Goal: Information Seeking & Learning: Learn about a topic

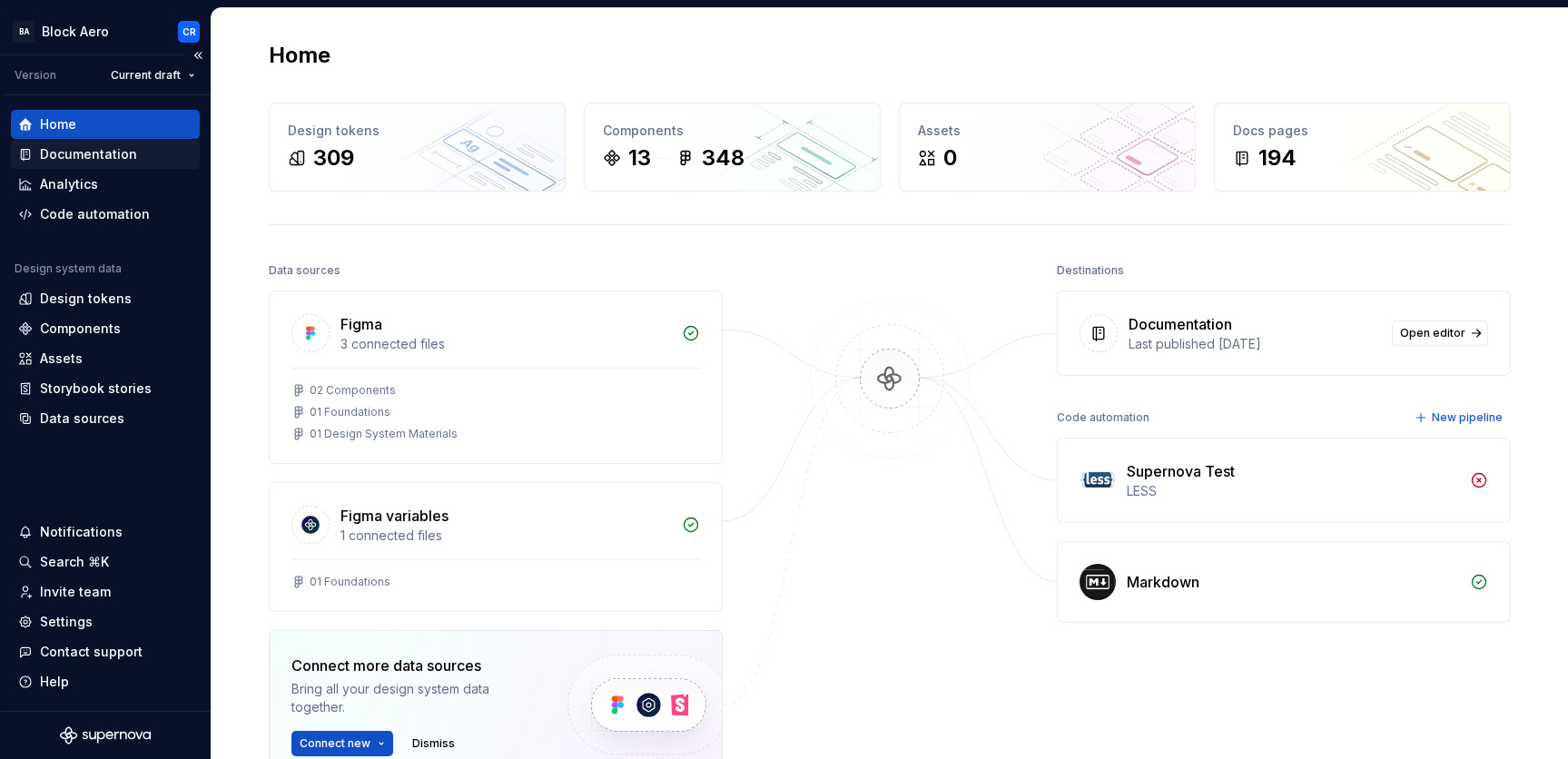
click at [103, 154] on div "Documentation" at bounding box center [89, 155] width 97 height 18
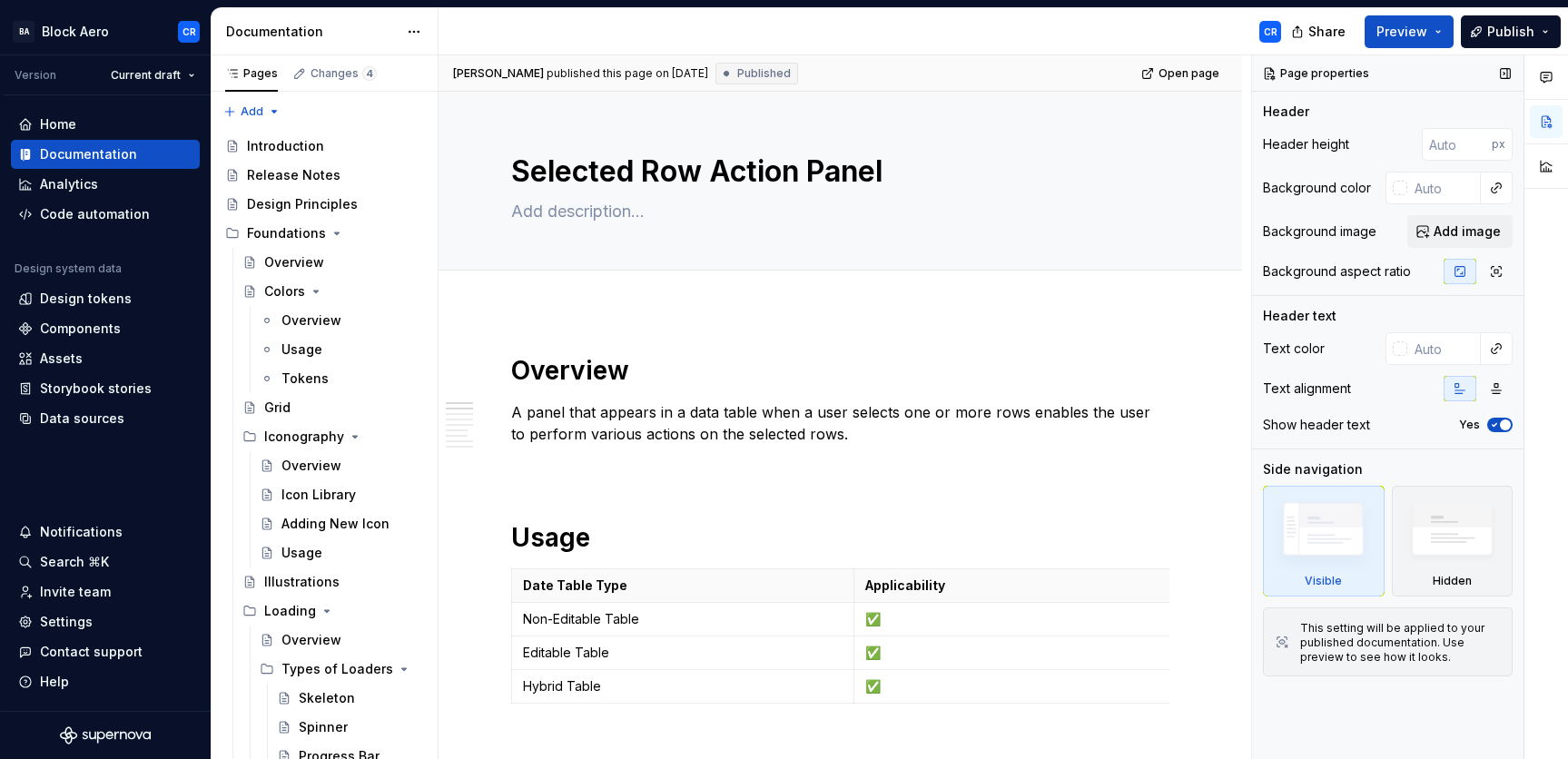
type textarea "*"
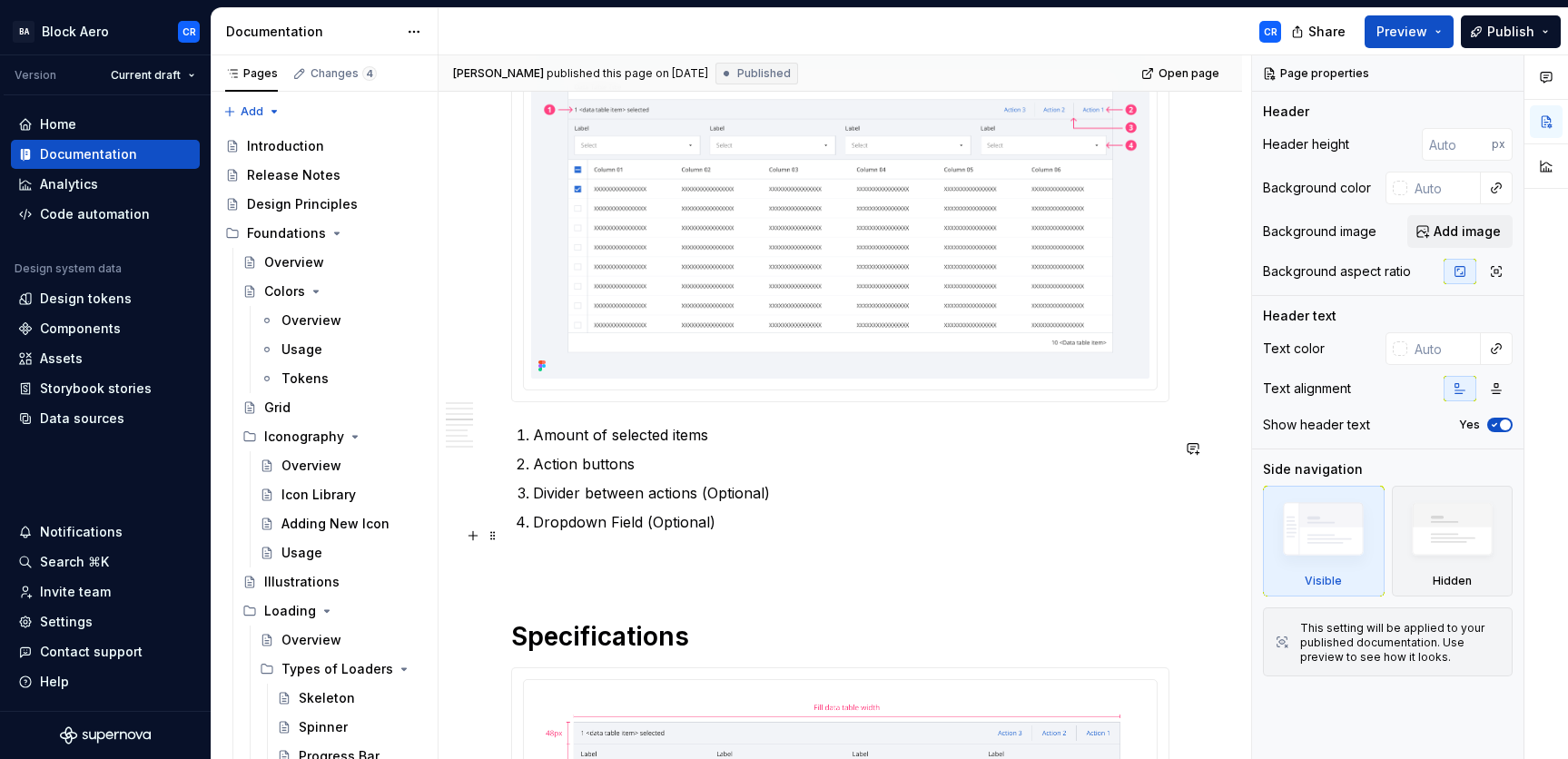
scroll to position [810, 0]
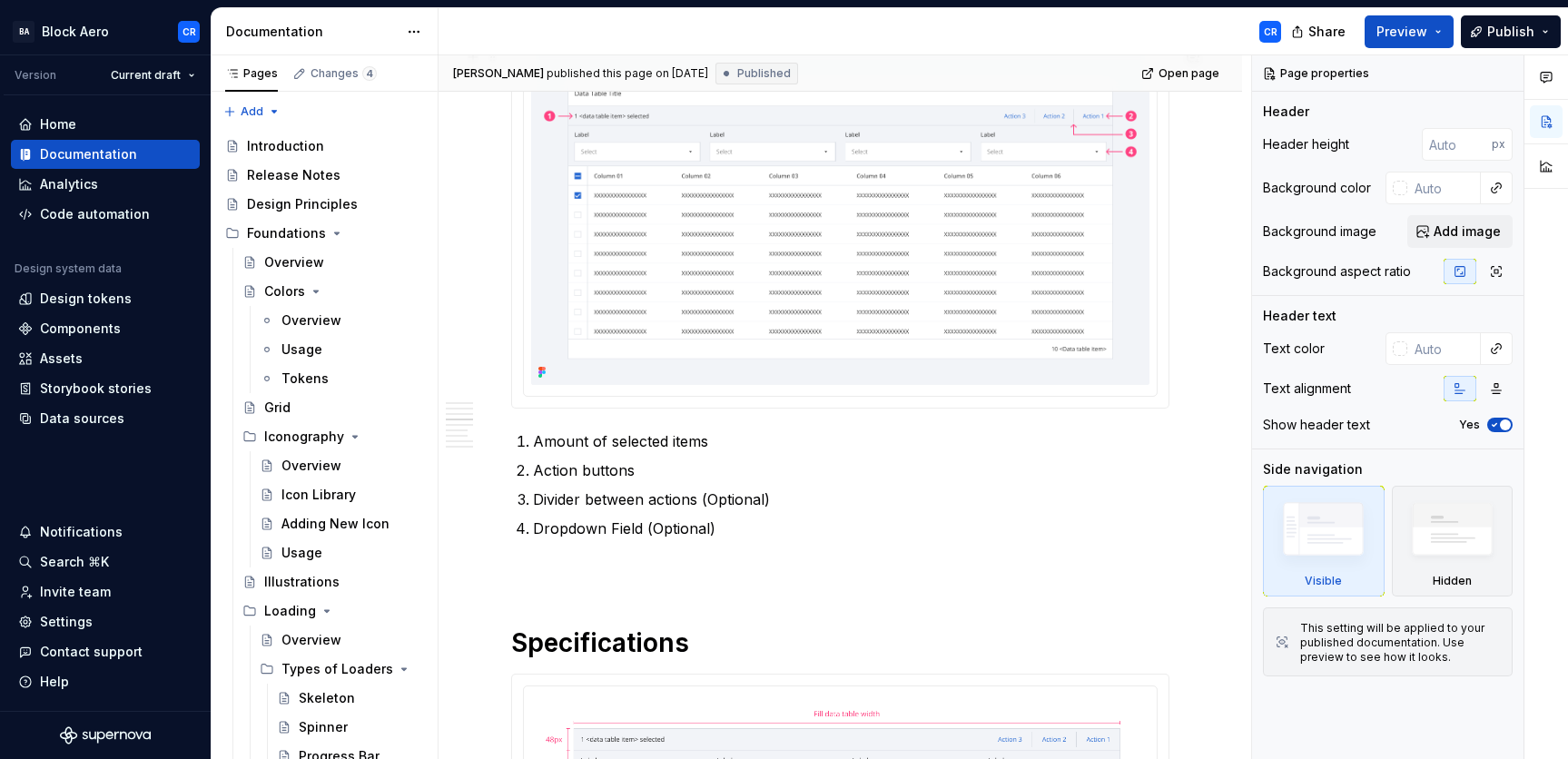
click at [1005, 356] on img at bounding box center [840, 219] width 618 height 331
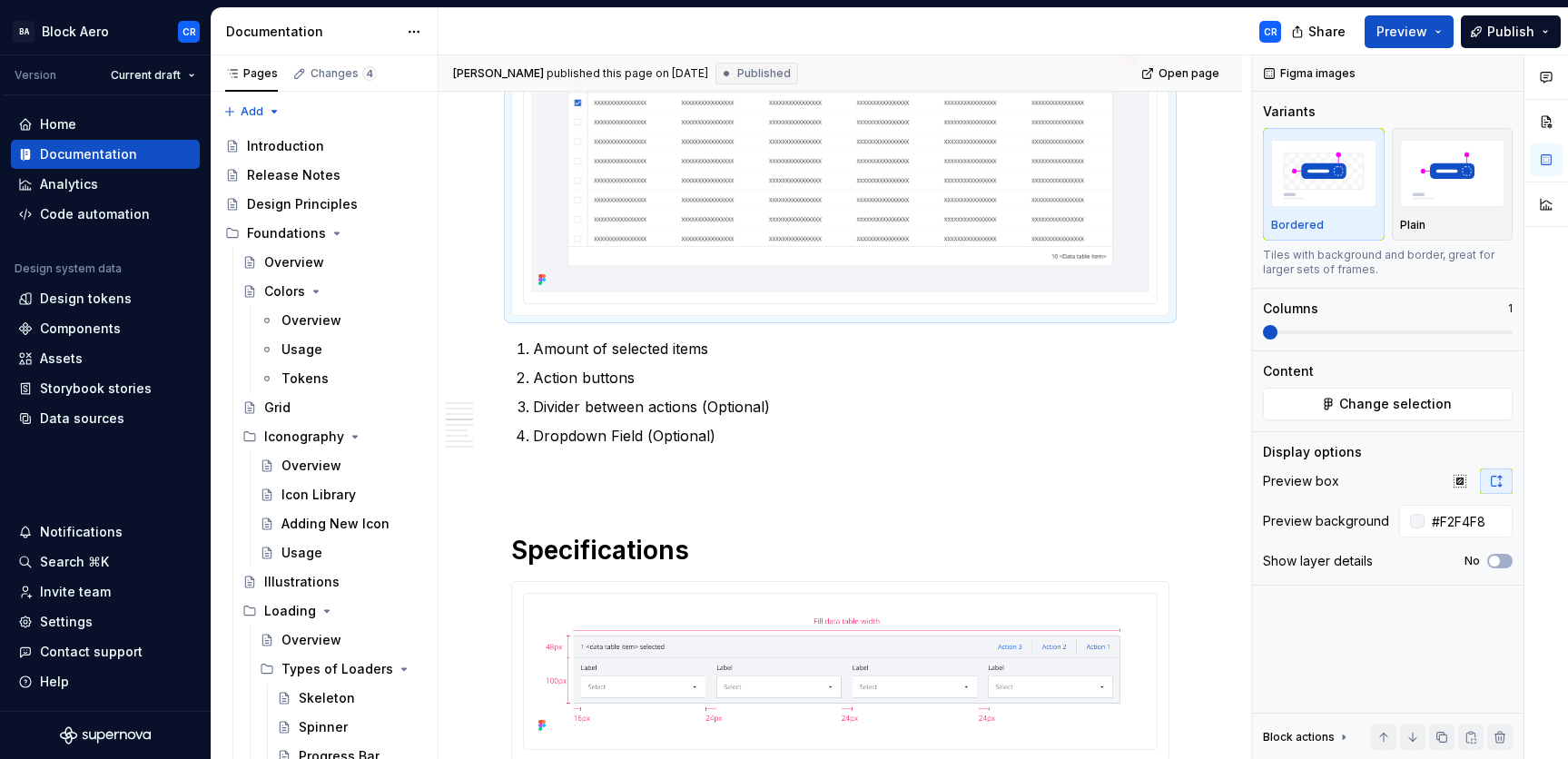
scroll to position [1074, 0]
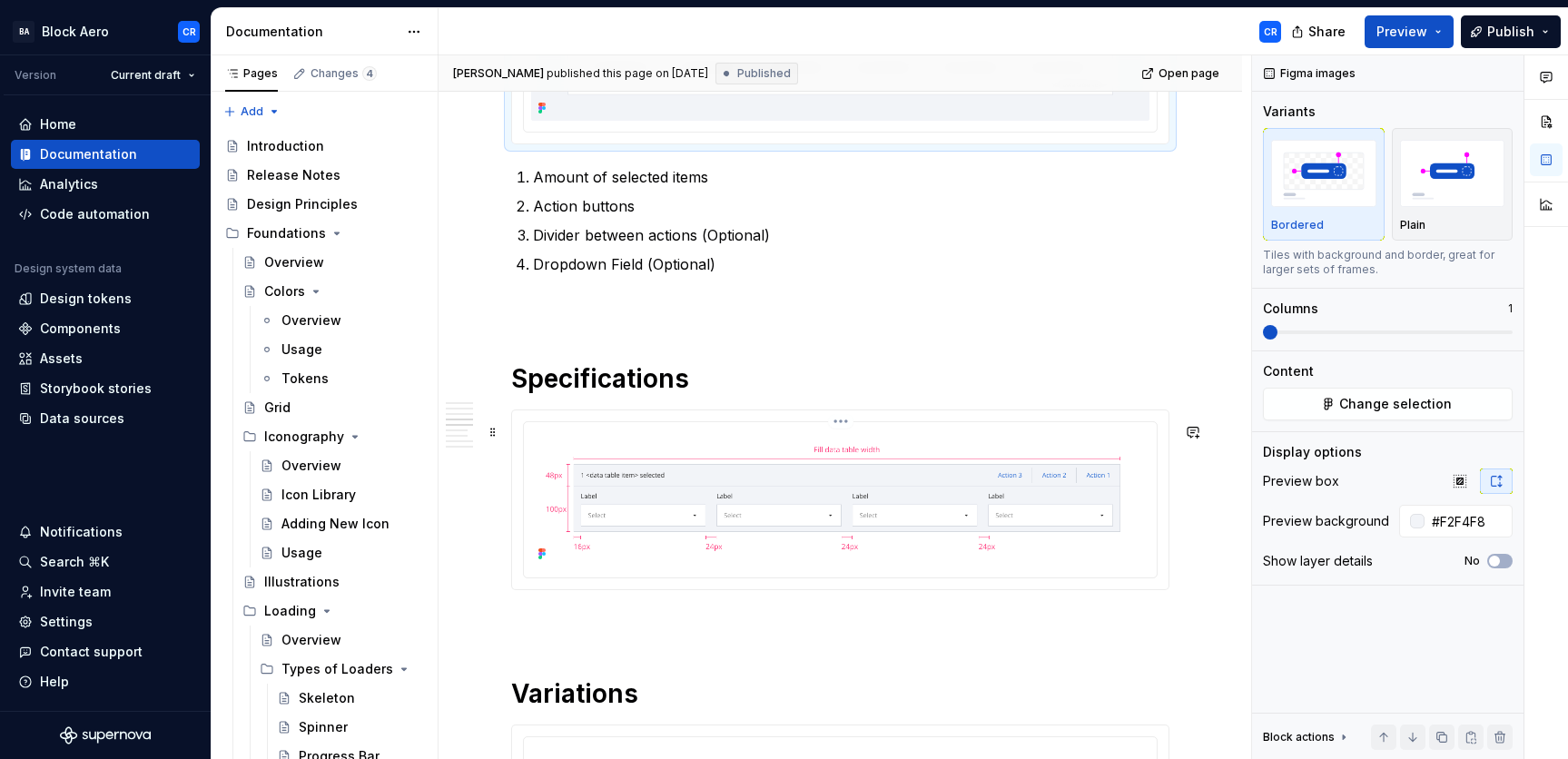
type input "#FFFFFF"
click at [1077, 508] on img at bounding box center [840, 498] width 618 height 137
click at [1359, 523] on input "#FFFFFF" at bounding box center [1468, 521] width 88 height 33
drag, startPoint x: 1265, startPoint y: 519, endPoint x: 1384, endPoint y: 520, distance: 119.0
click at [1359, 520] on div "Preview background" at bounding box center [1326, 521] width 126 height 18
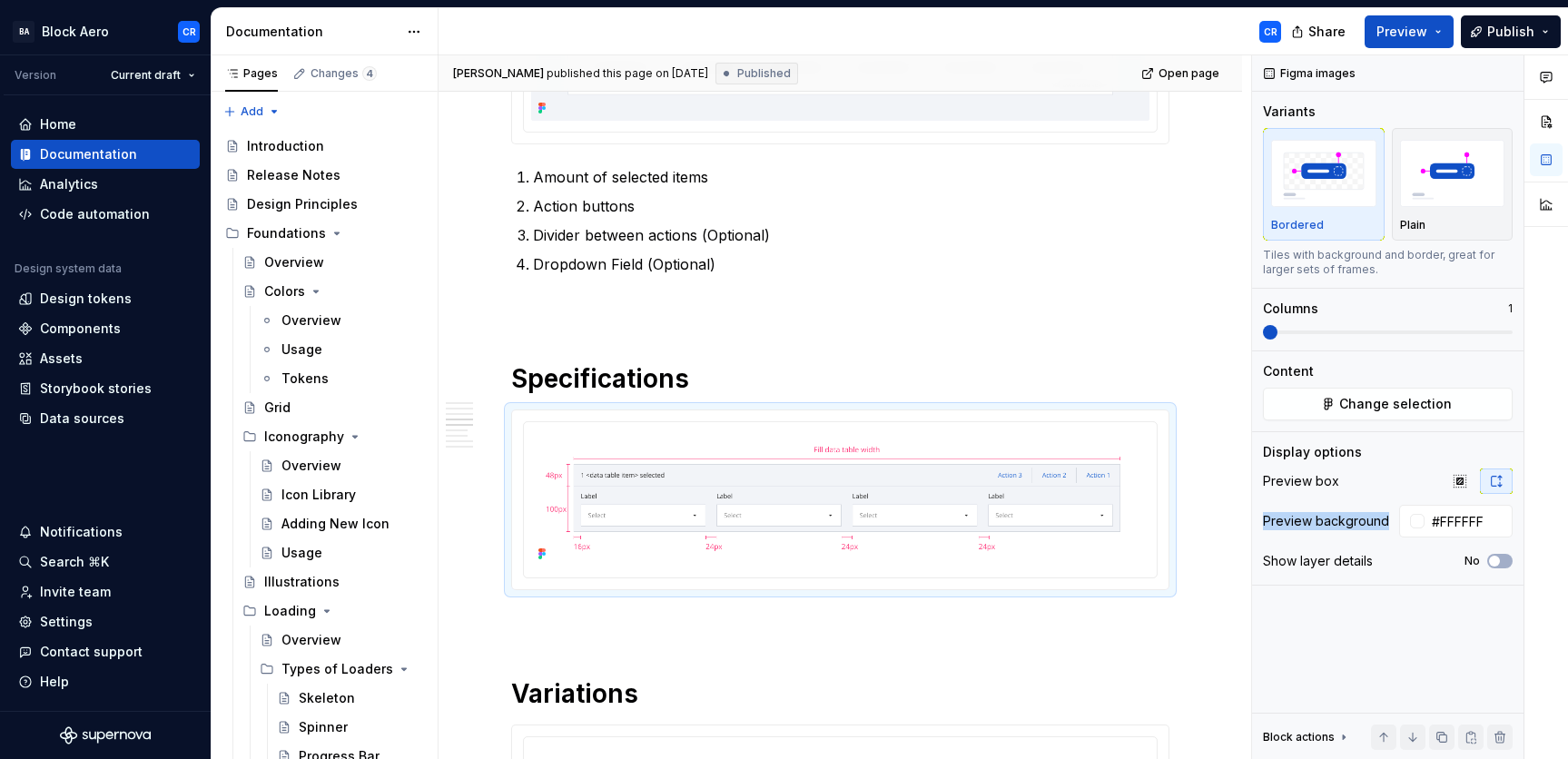
copy div "Preview background"
click at [1359, 515] on input "#FFFFFF" at bounding box center [1468, 521] width 88 height 33
click at [1359, 524] on input "#FFFFFF" at bounding box center [1468, 521] width 88 height 33
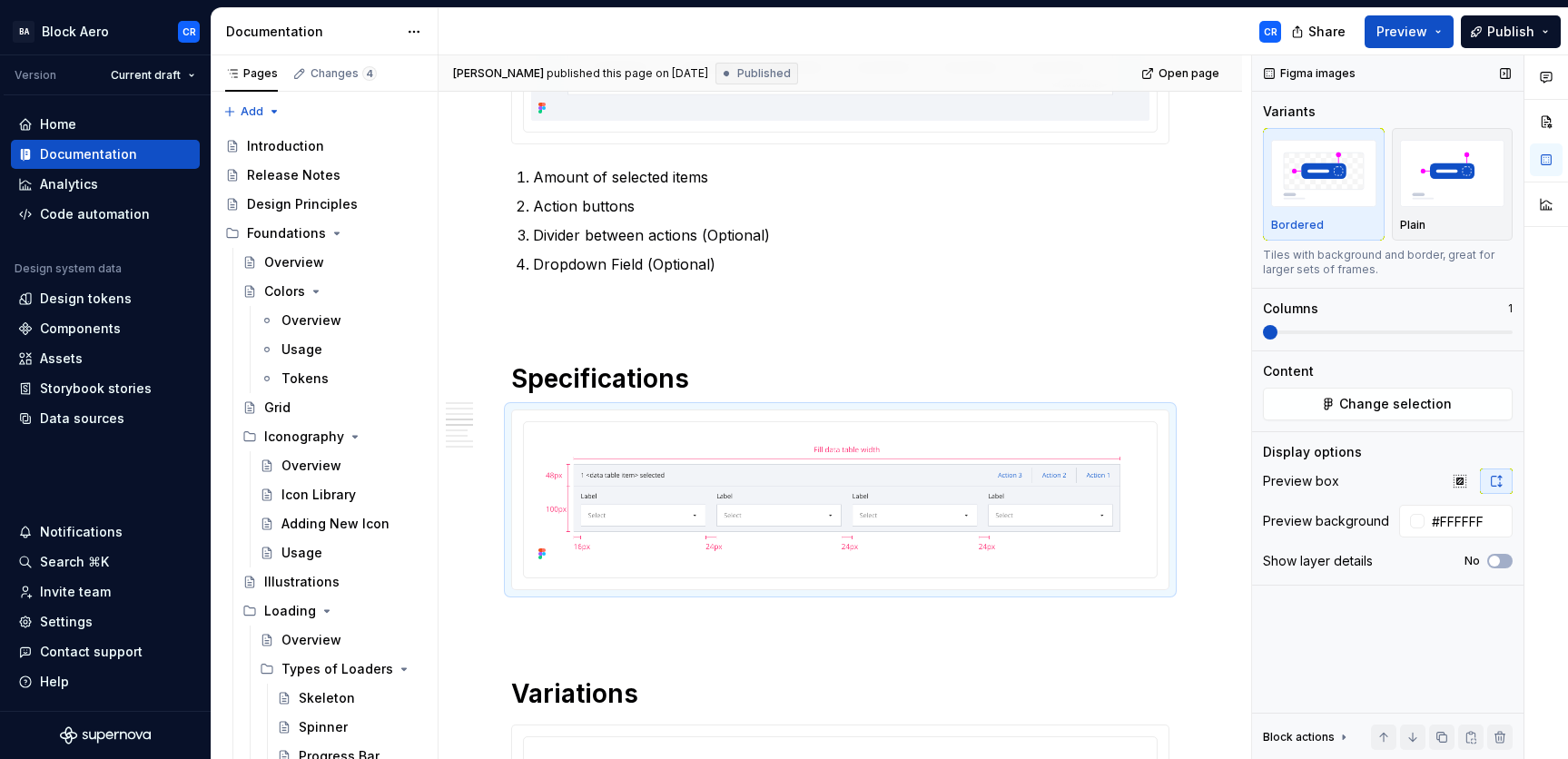
click at [1359, 474] on div "Preview box" at bounding box center [1388, 481] width 250 height 26
click at [308, 136] on div "Introduction" at bounding box center [335, 146] width 176 height 26
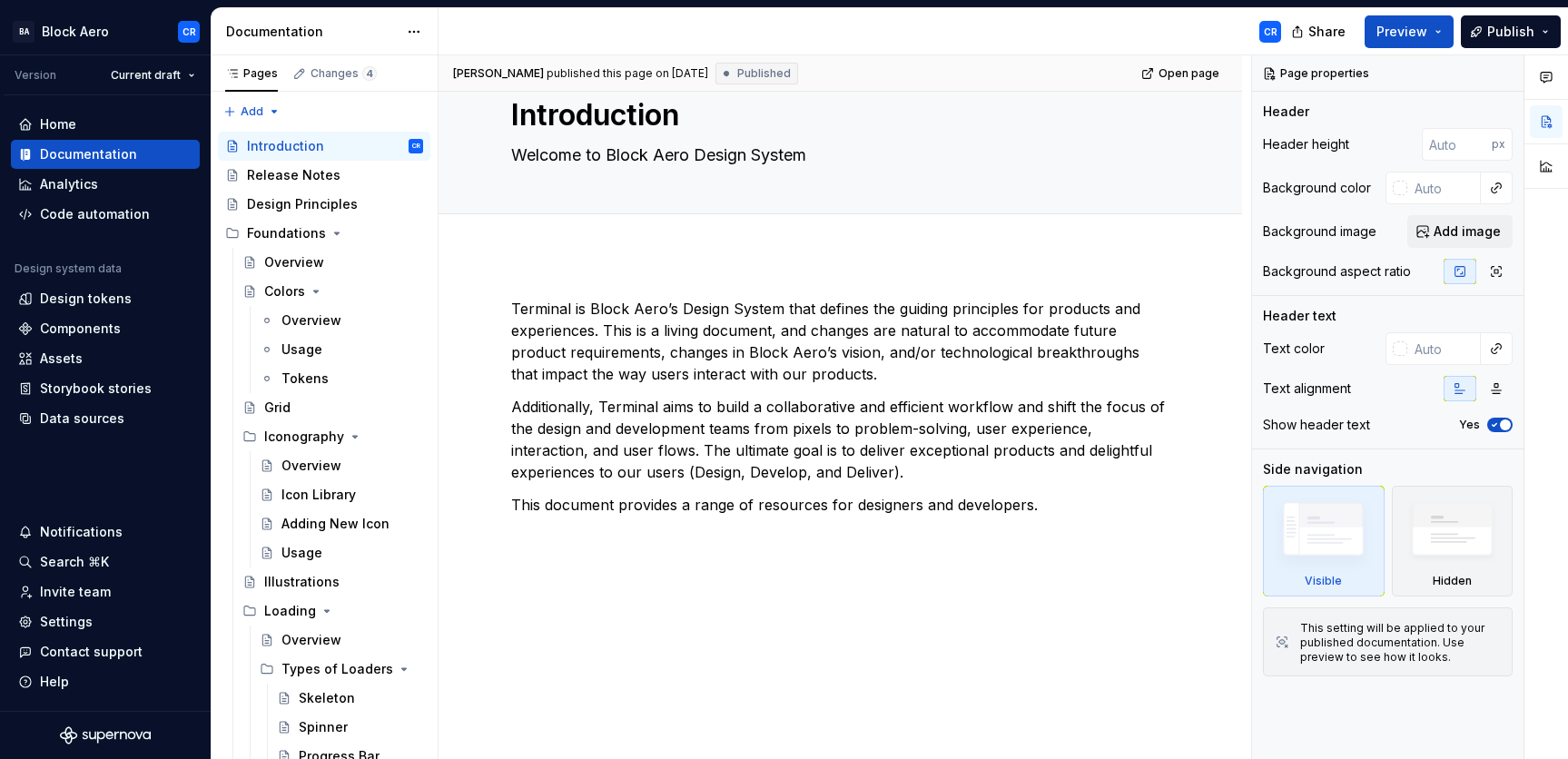
scroll to position [61, 0]
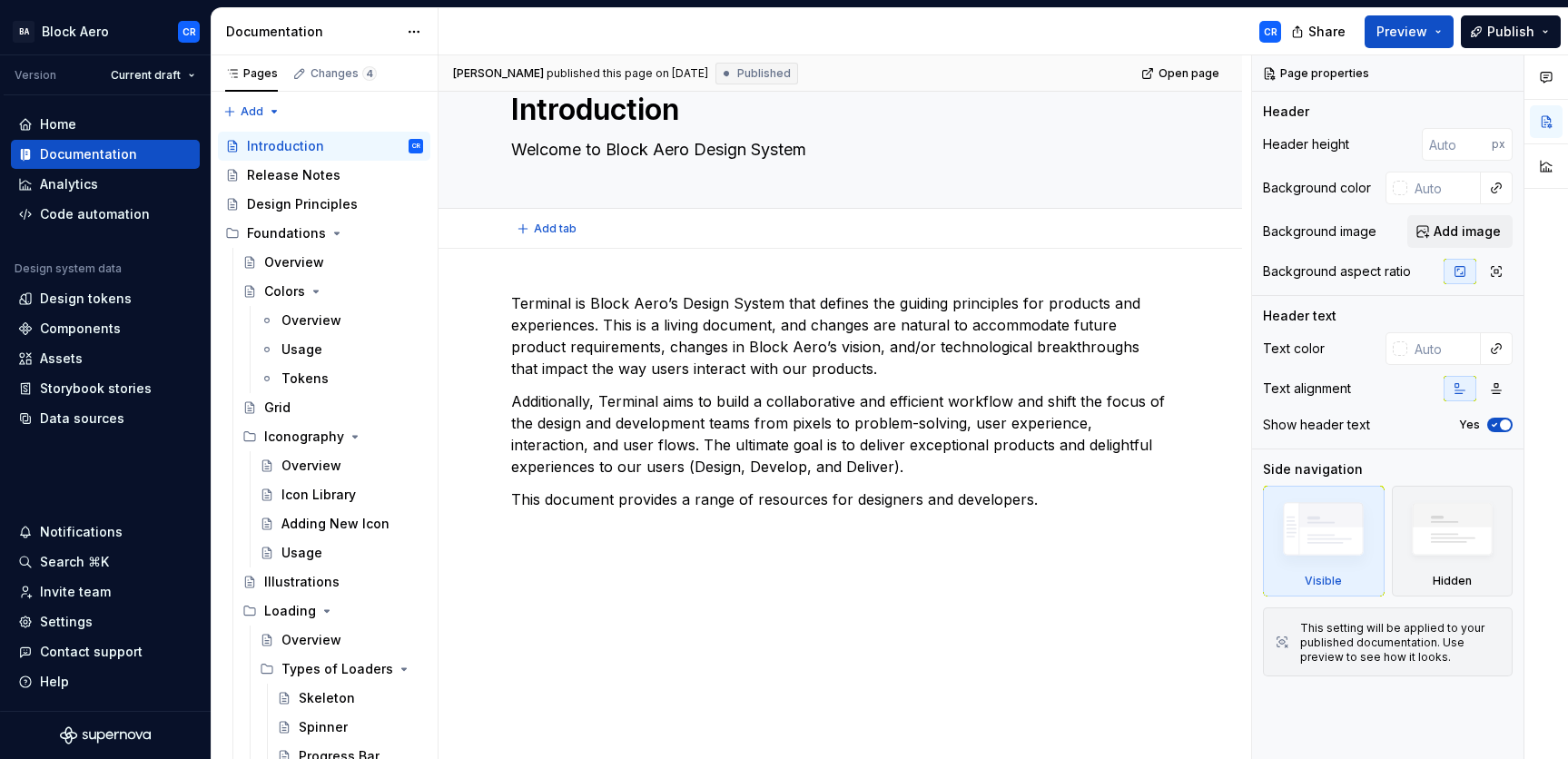
click at [508, 229] on div "Add tab" at bounding box center [840, 229] width 803 height 40
click at [514, 278] on div "Terminal is Block Aero’s Design System that defines the guiding principles for …" at bounding box center [840, 504] width 803 height 511
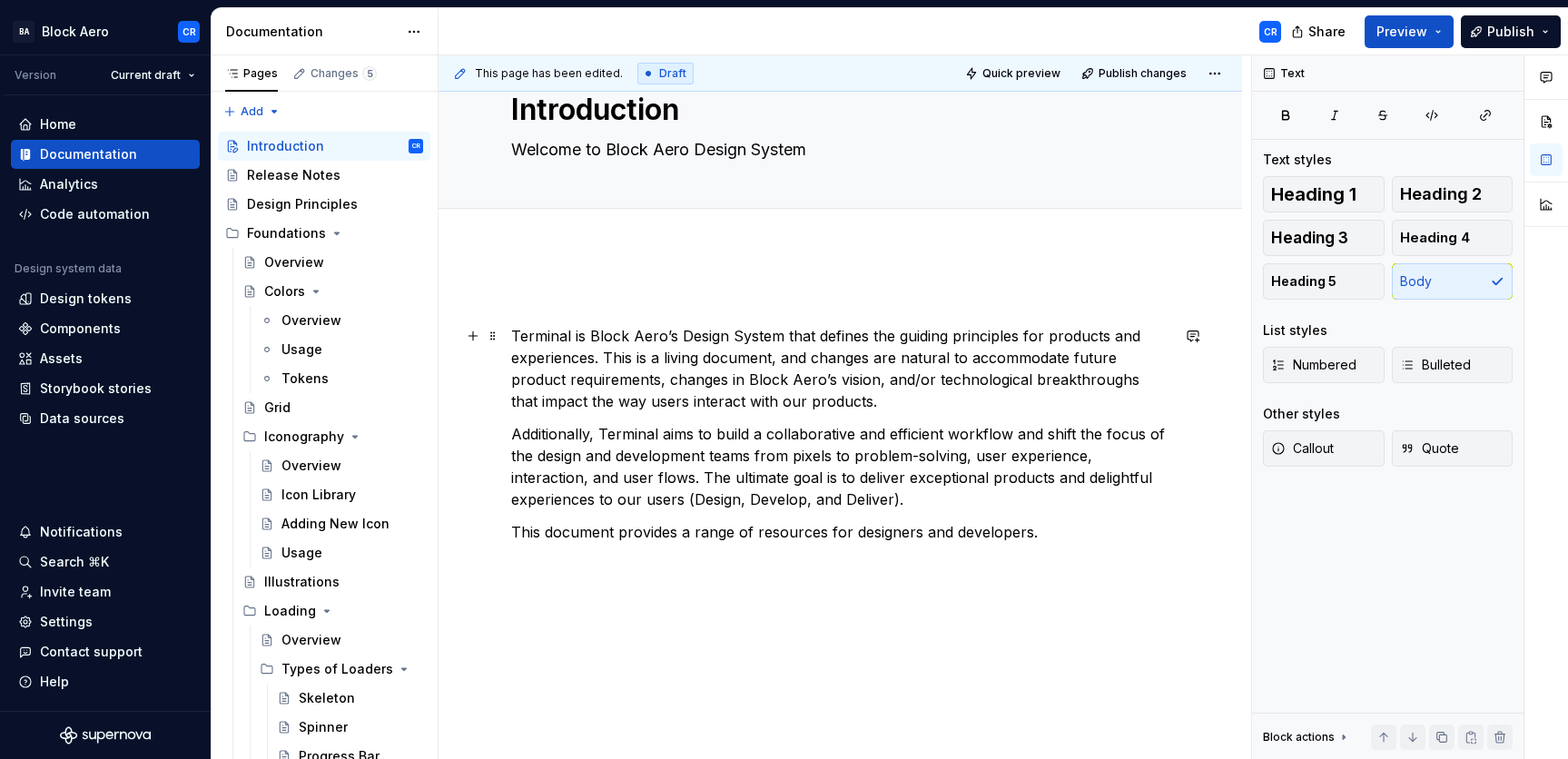
click at [509, 327] on div "Terminal is Block Aero’s Design System that defines the guiding principles for …" at bounding box center [840, 521] width 803 height 544
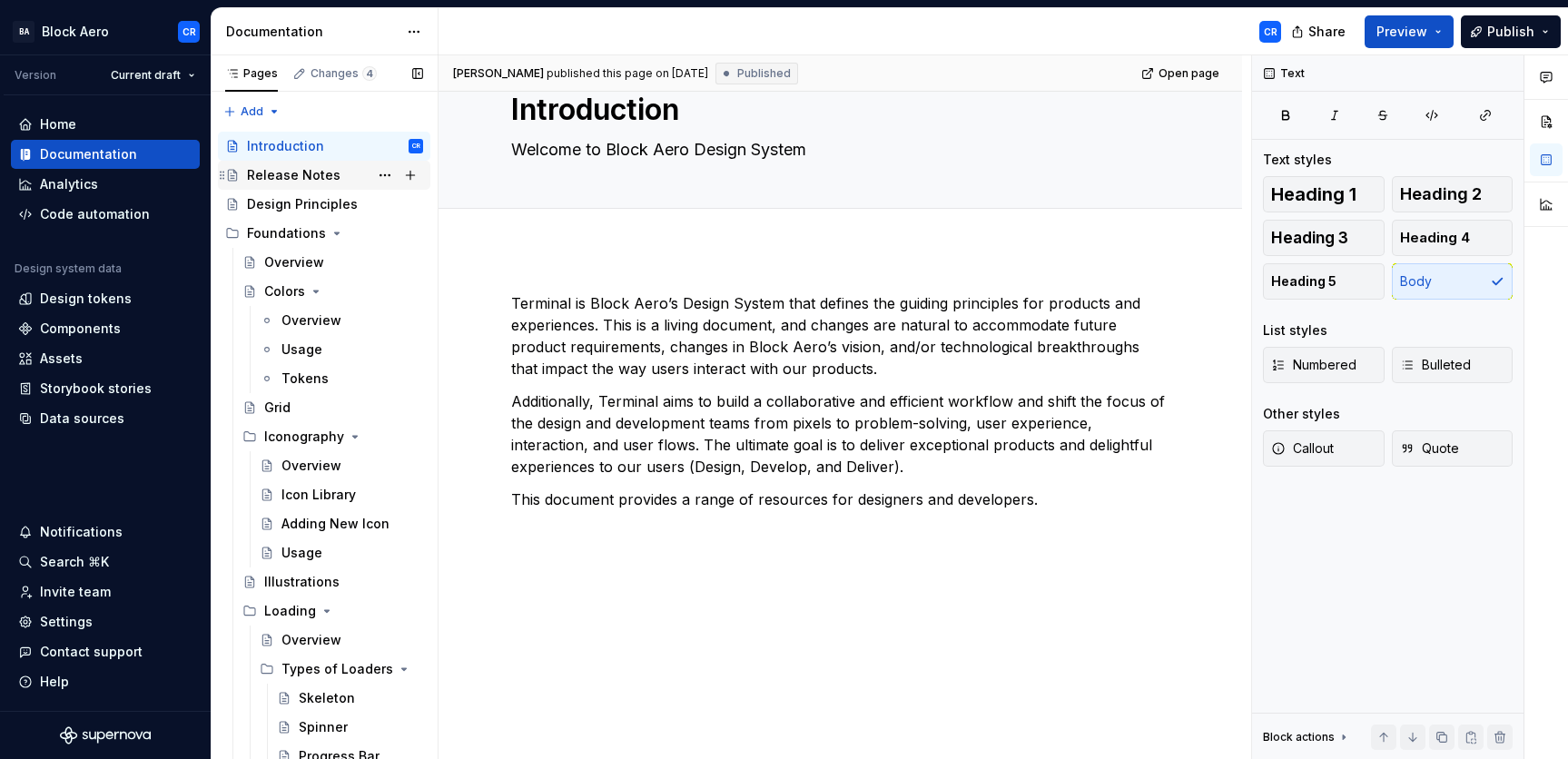
click at [331, 179] on div "Release Notes" at bounding box center [294, 175] width 93 height 18
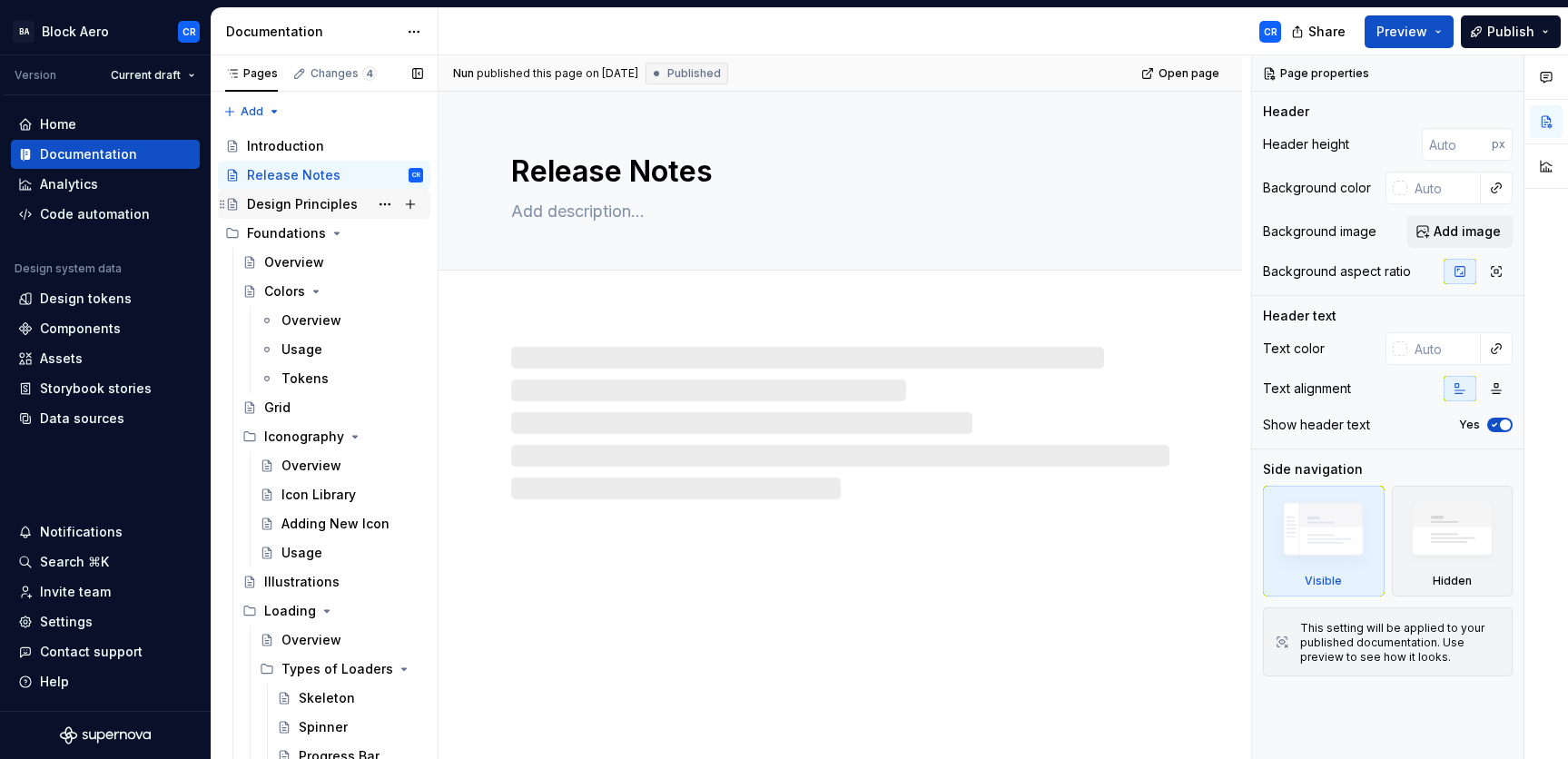
click at [324, 196] on div "Design Principles" at bounding box center [302, 204] width 111 height 18
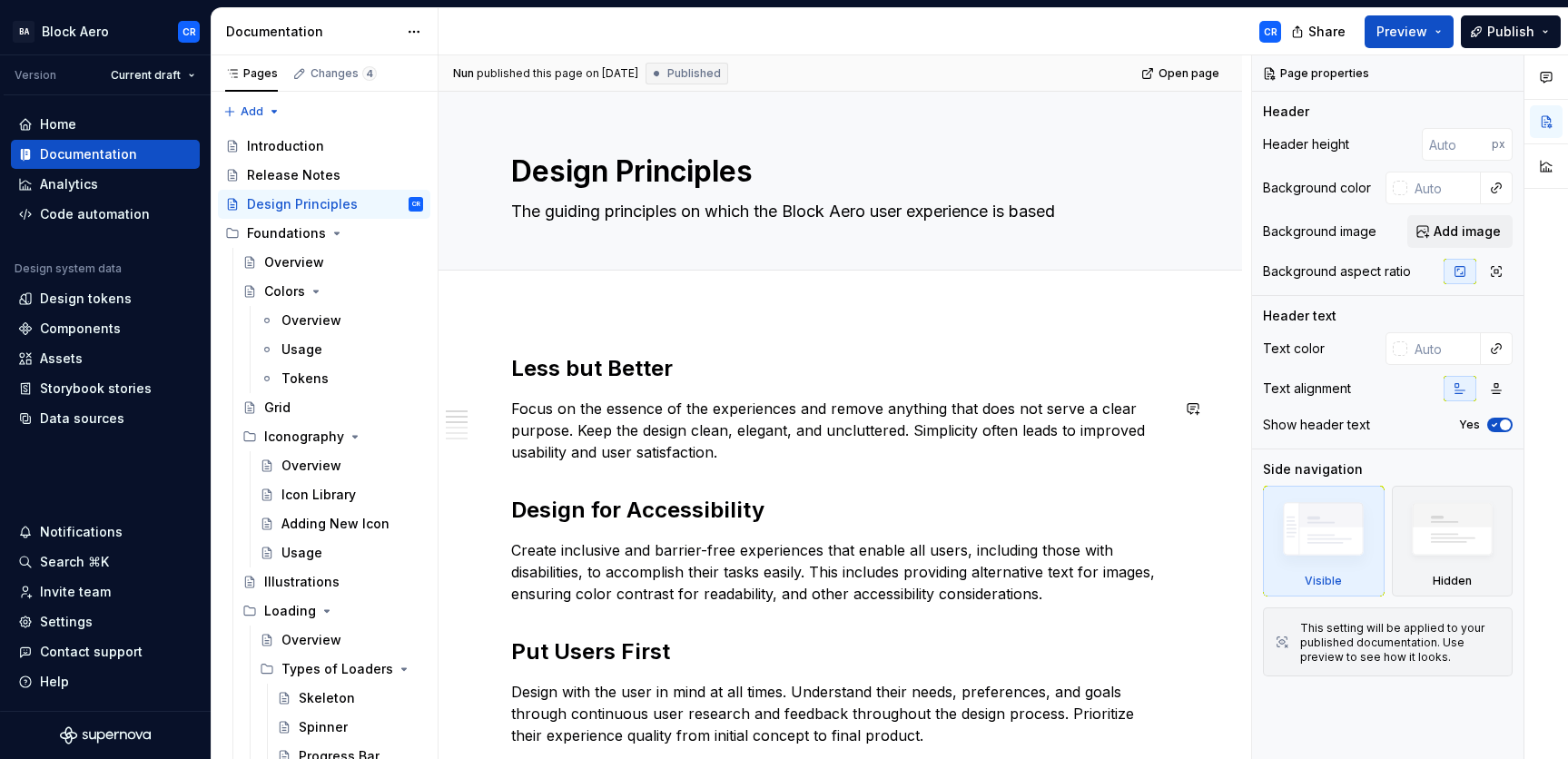
scroll to position [661, 0]
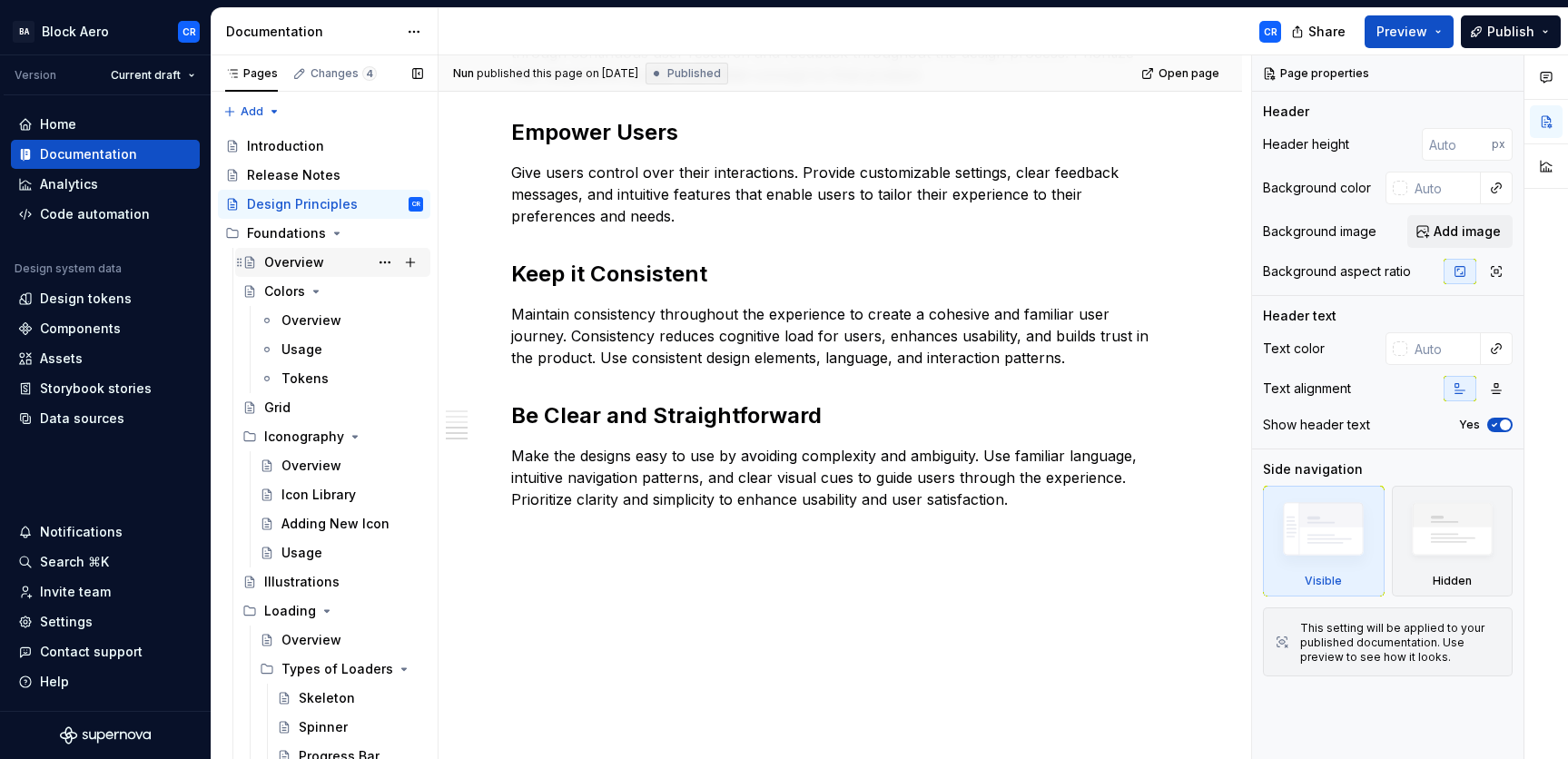
click at [286, 255] on div "Overview" at bounding box center [293, 263] width 60 height 18
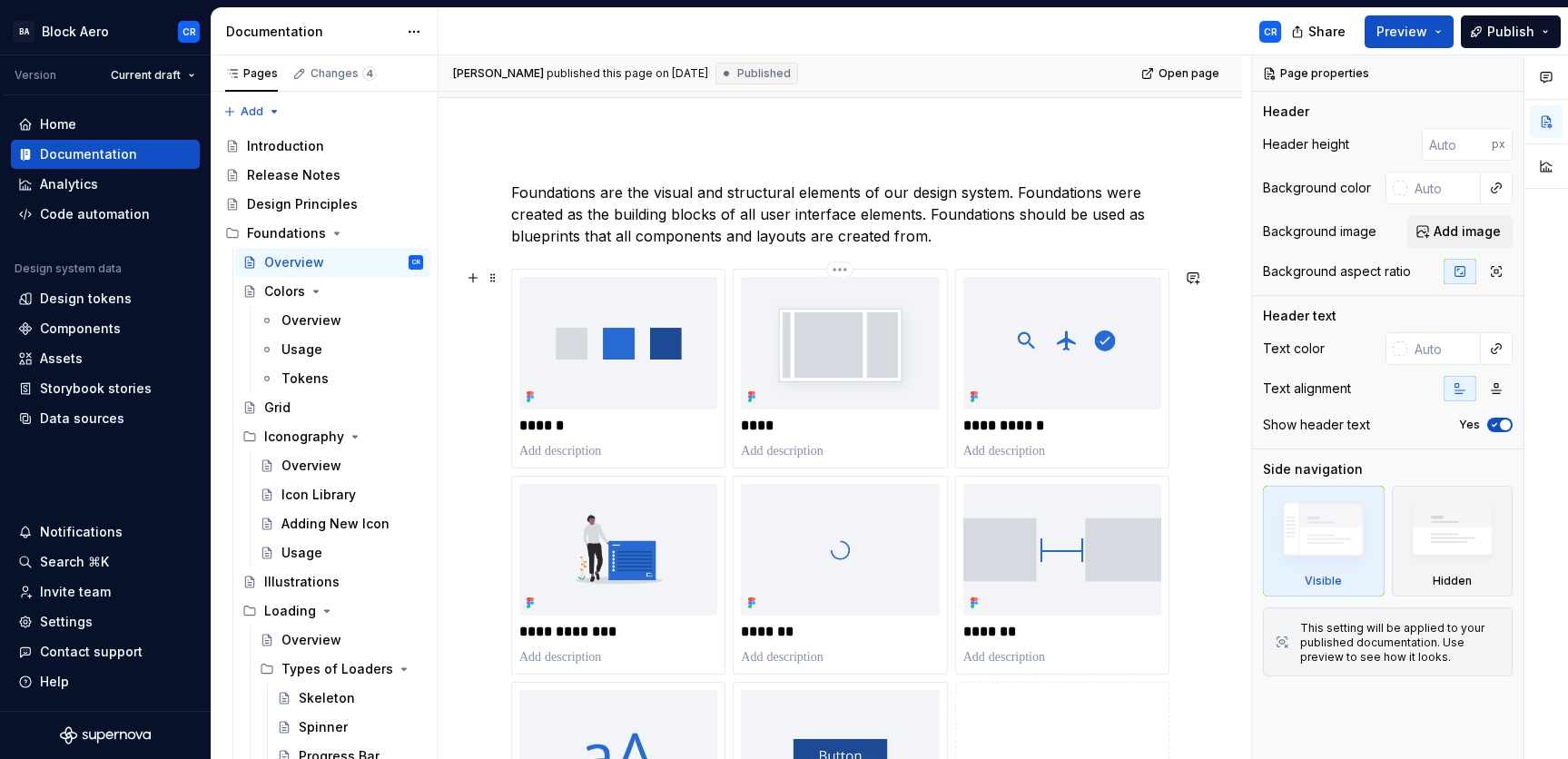
scroll to position [543, 0]
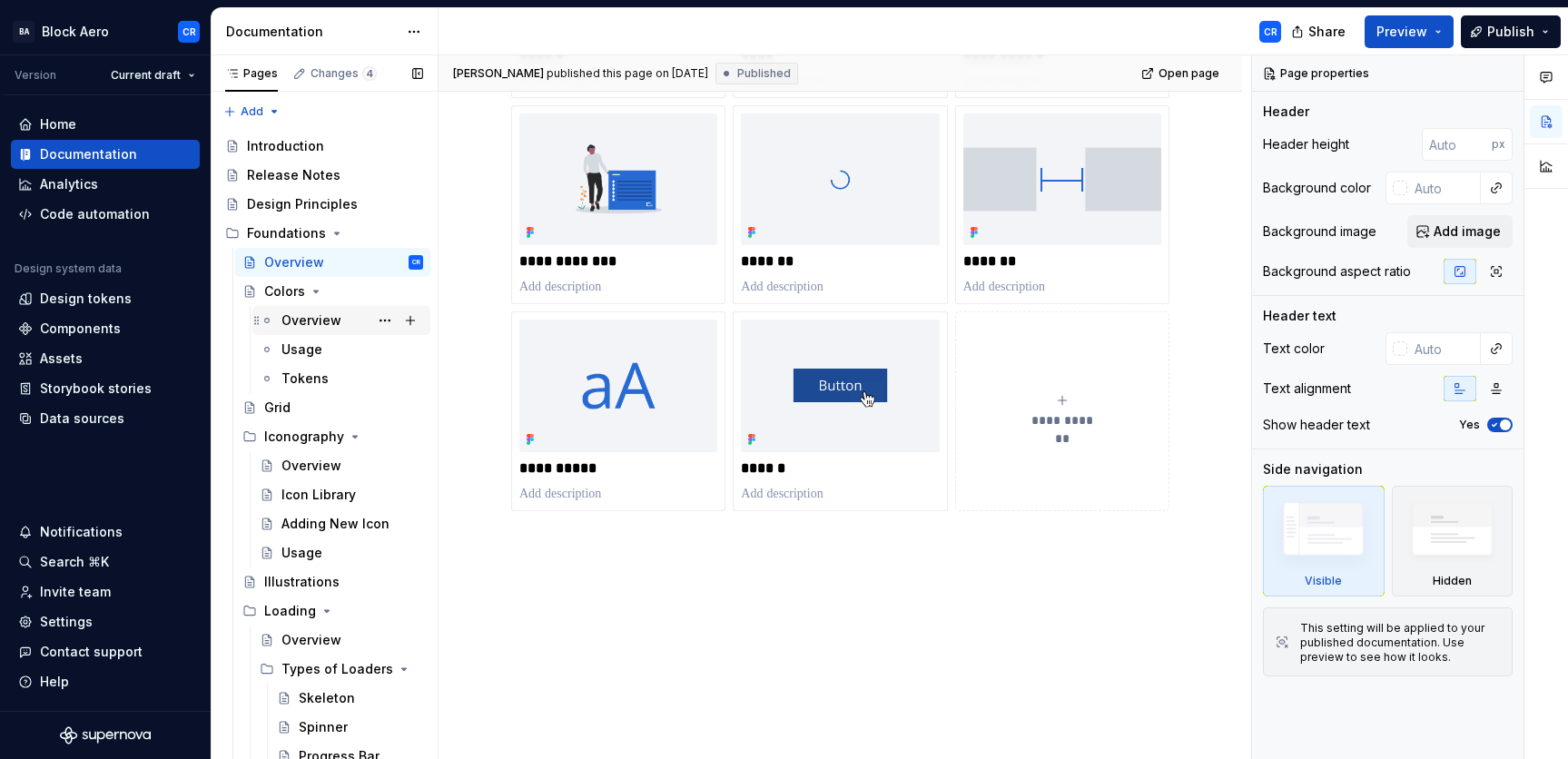
click at [290, 312] on div "Overview" at bounding box center [310, 320] width 60 height 18
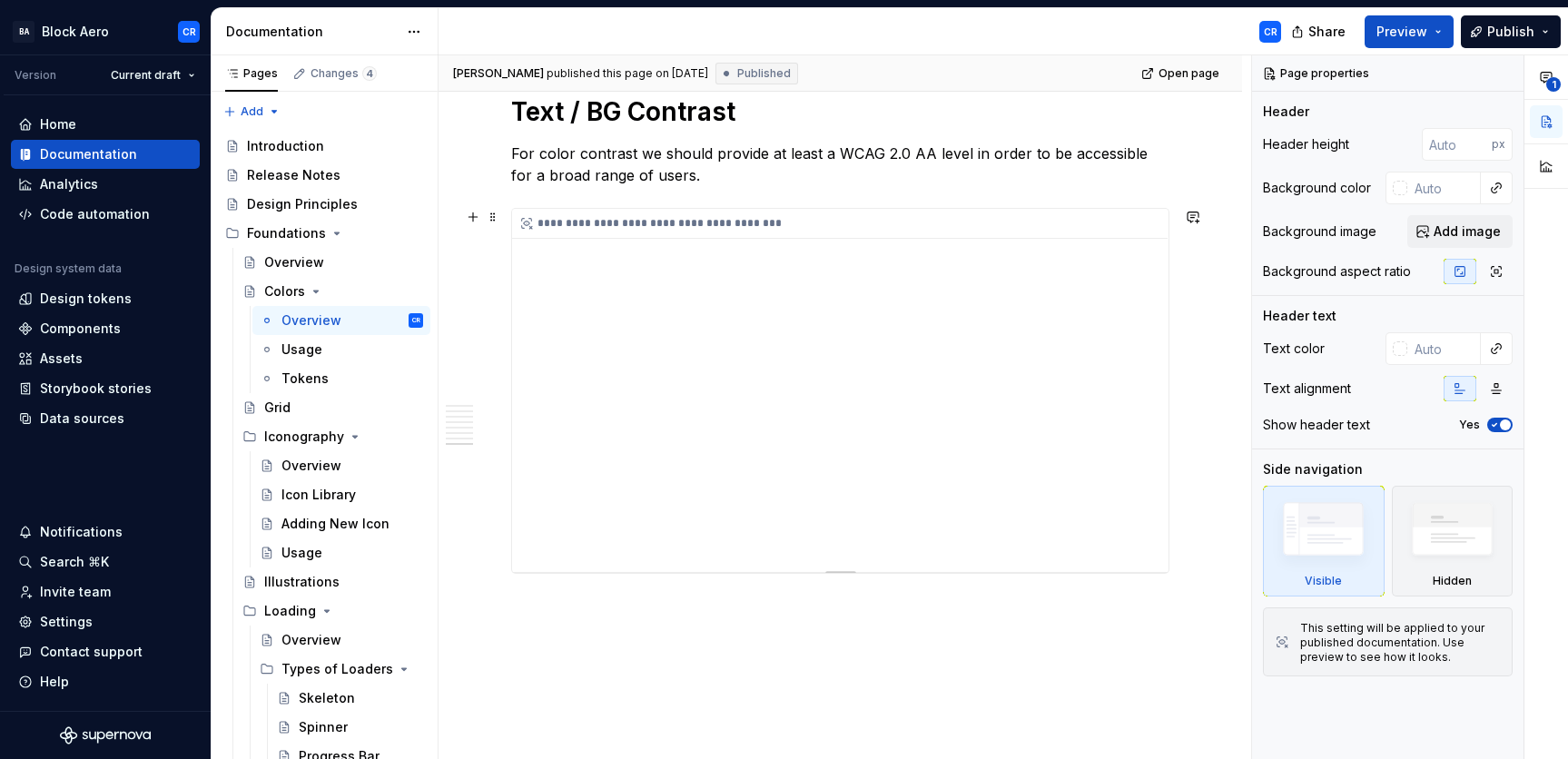
scroll to position [3445, 0]
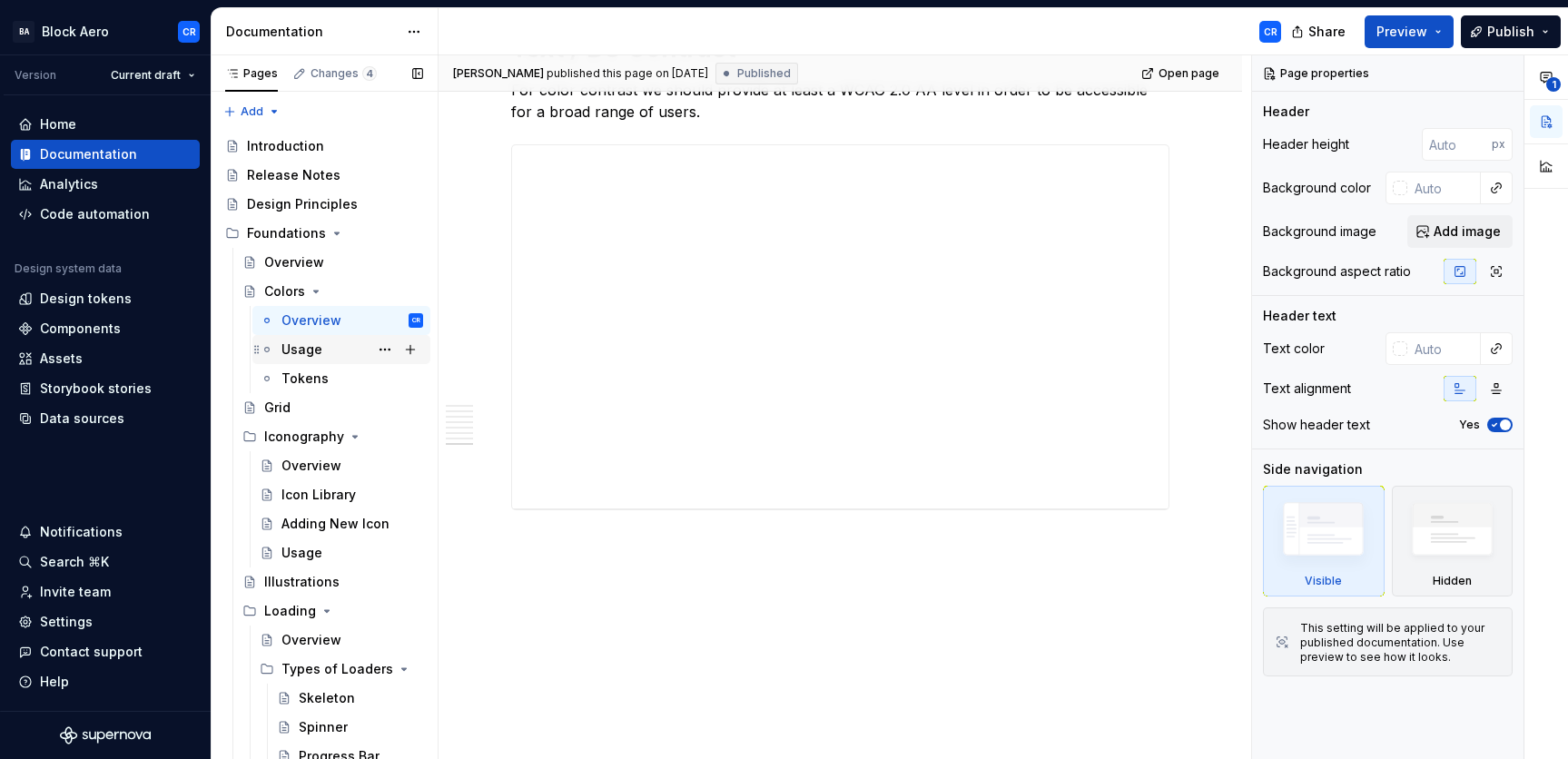
click at [326, 359] on div "Usage" at bounding box center [352, 350] width 142 height 26
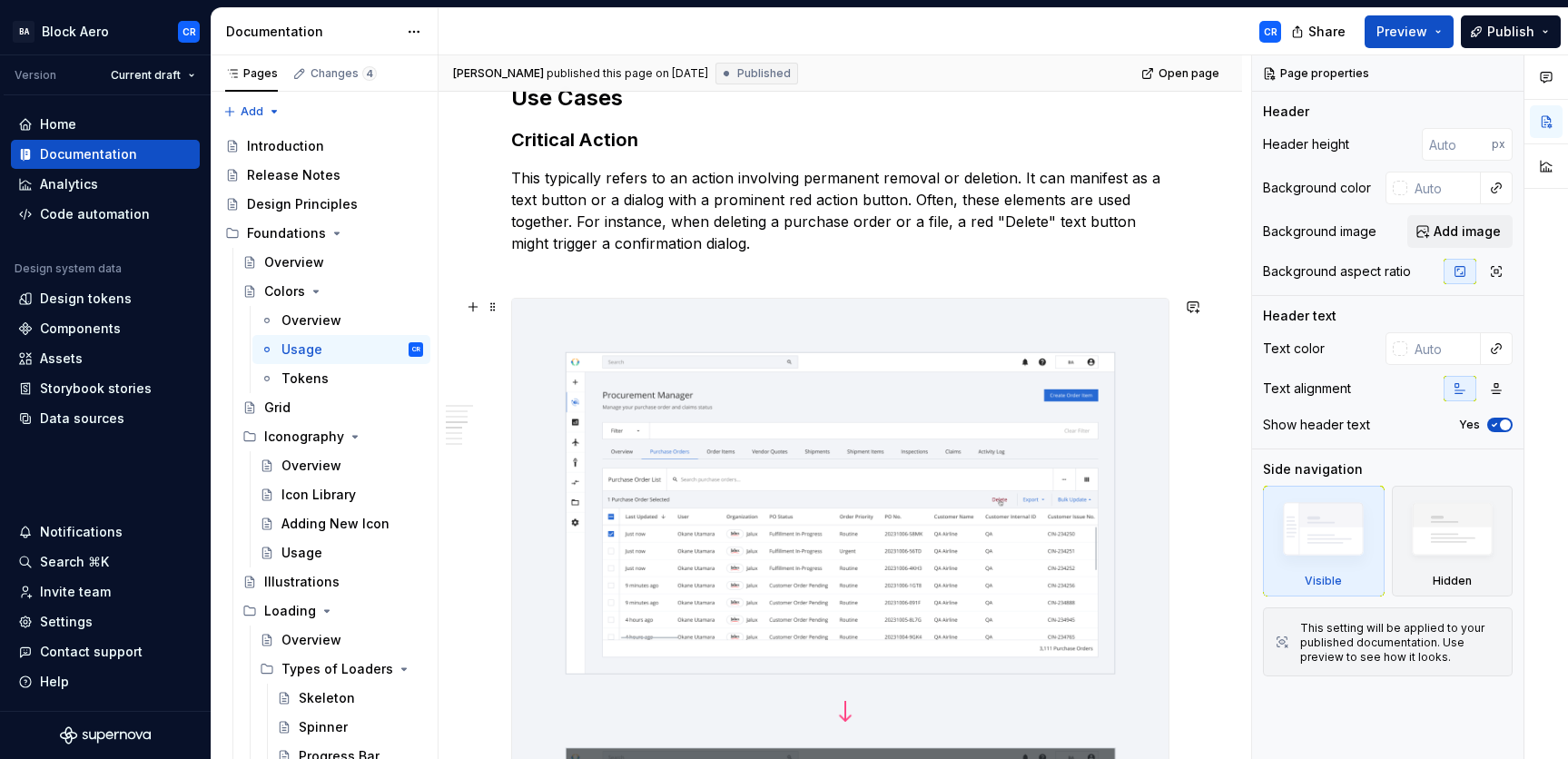
scroll to position [1577, 0]
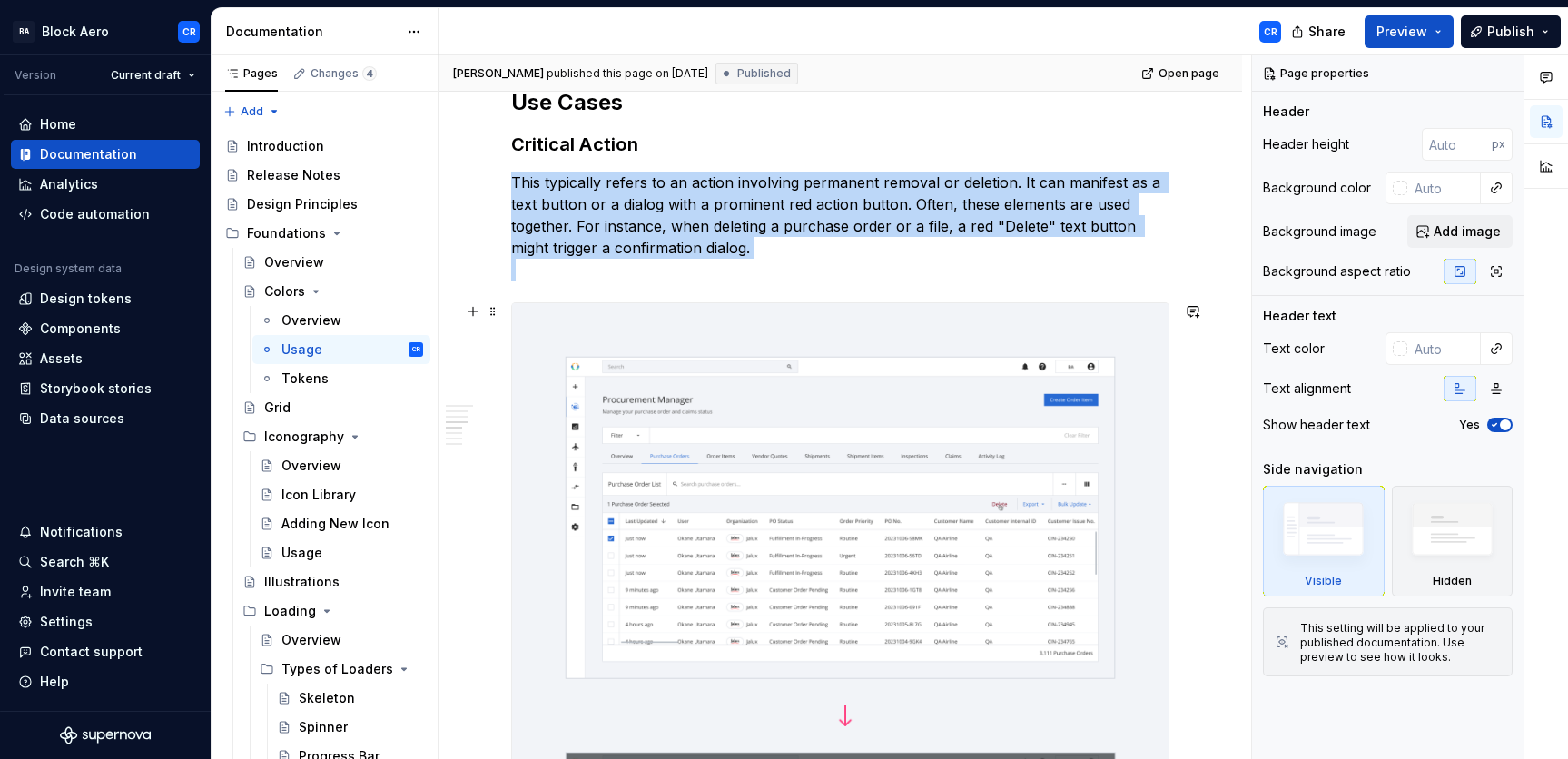
click at [916, 318] on img at bounding box center [840, 715] width 657 height 824
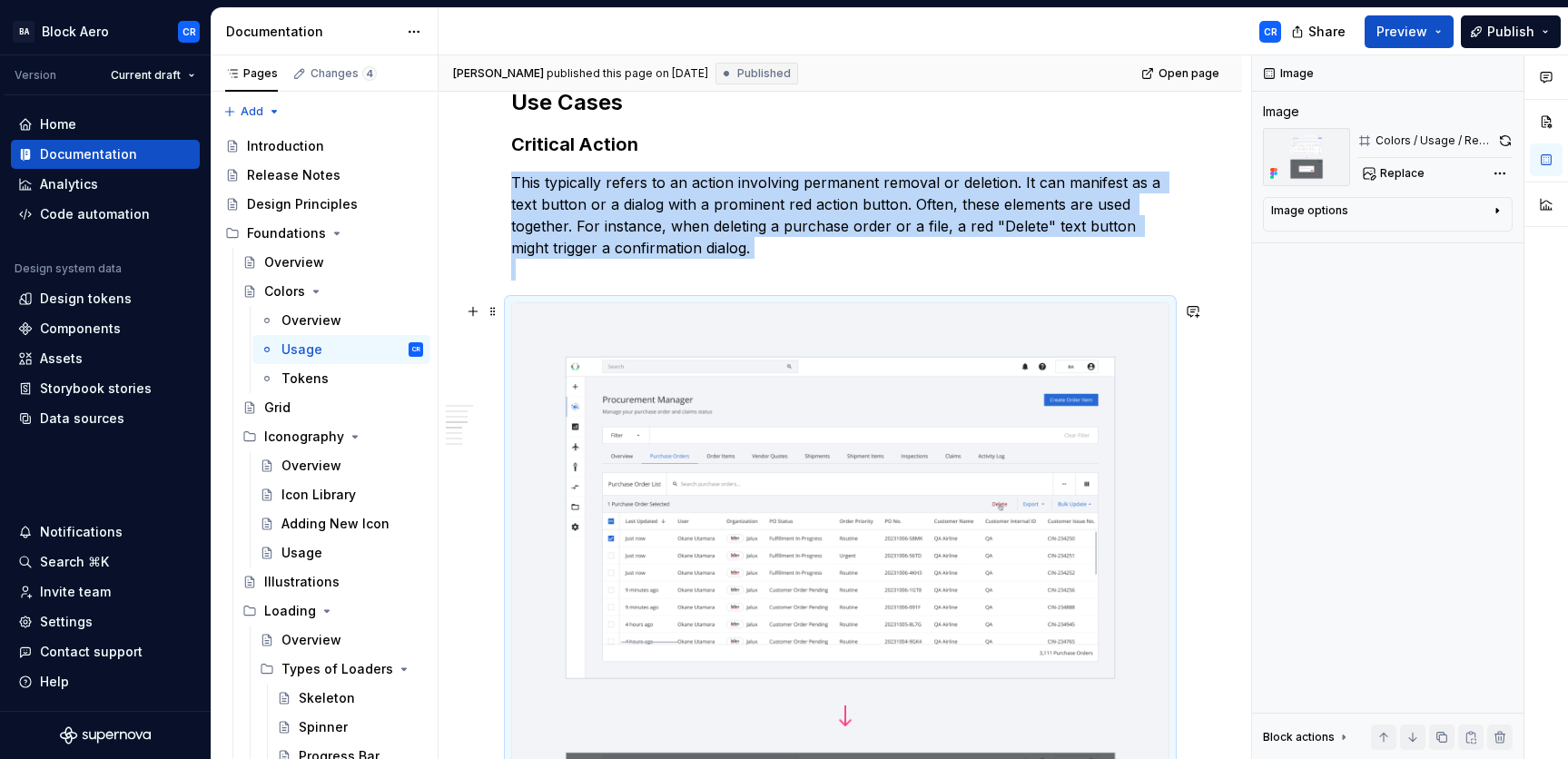
click at [916, 318] on img at bounding box center [840, 715] width 657 height 824
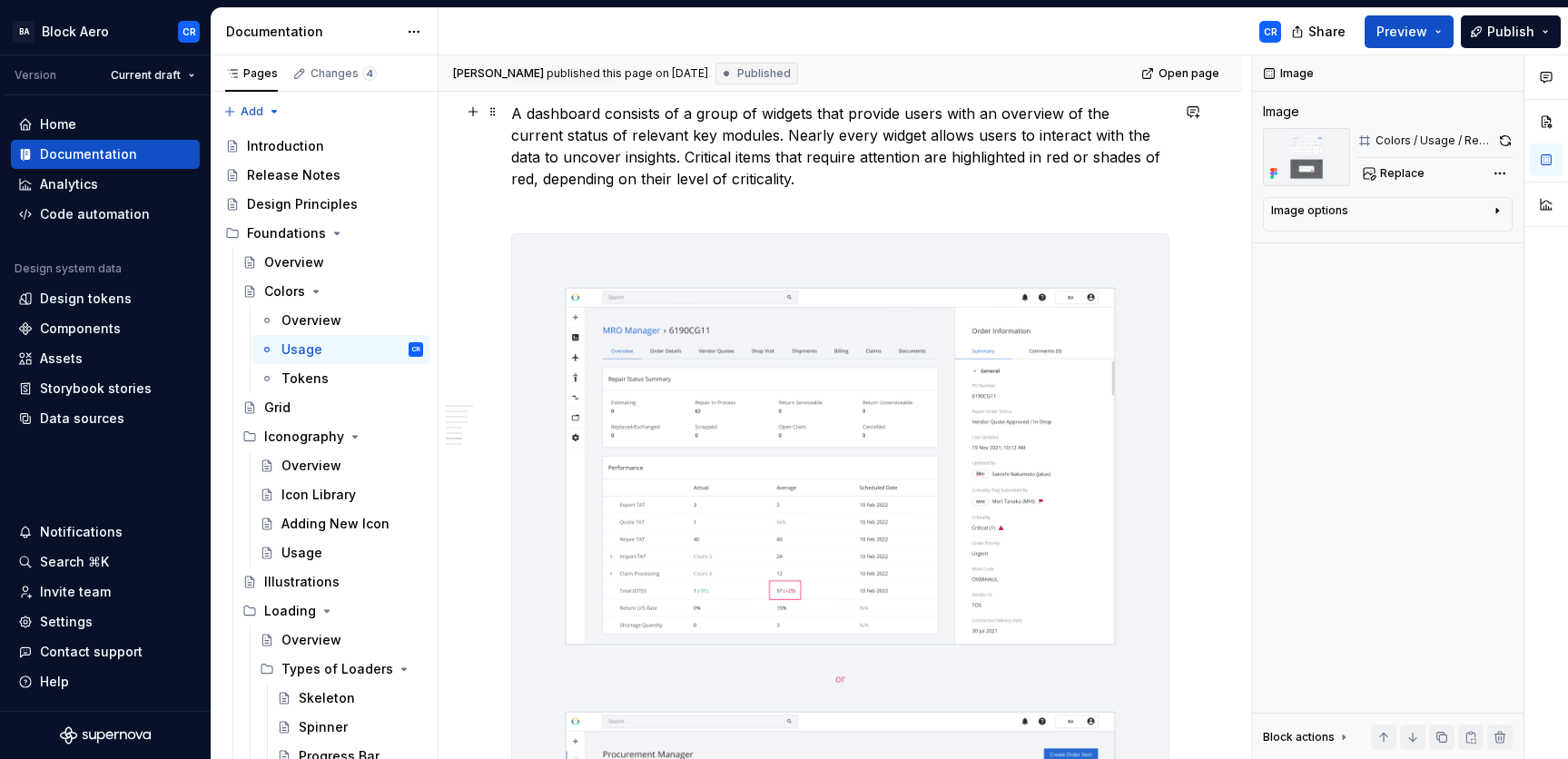
scroll to position [4299, 0]
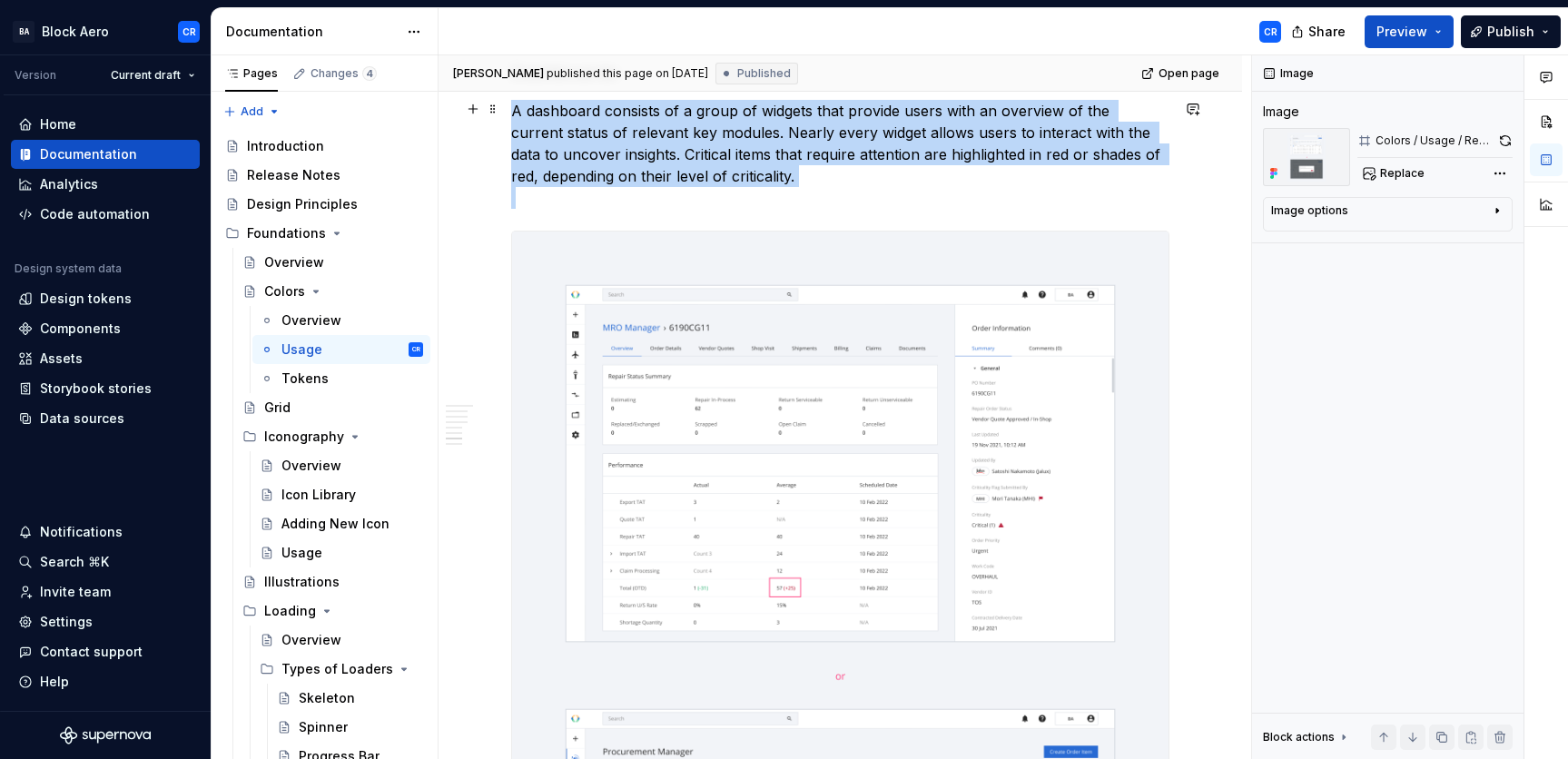
click at [917, 351] on img at bounding box center [840, 675] width 657 height 887
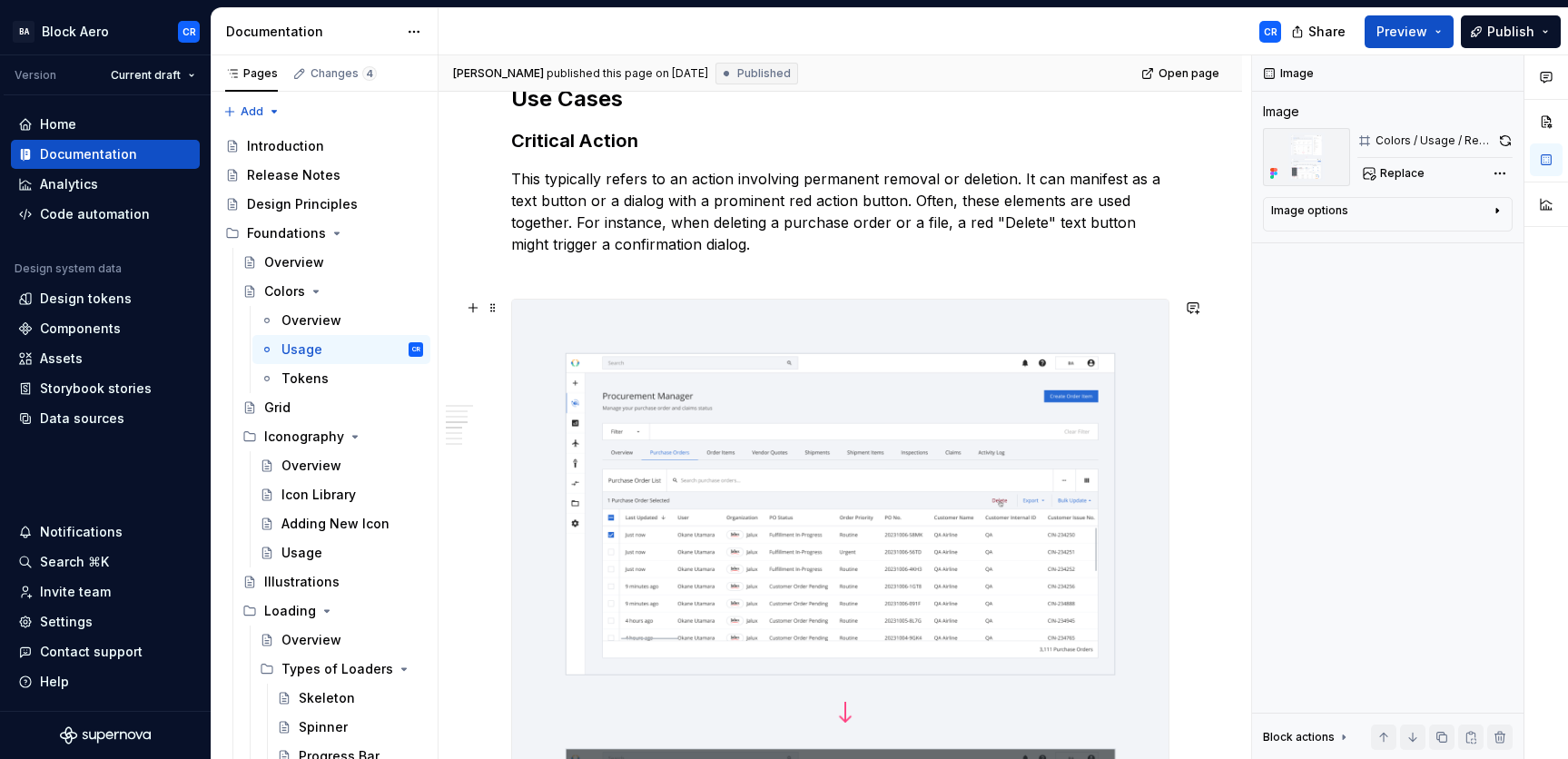
scroll to position [1606, 0]
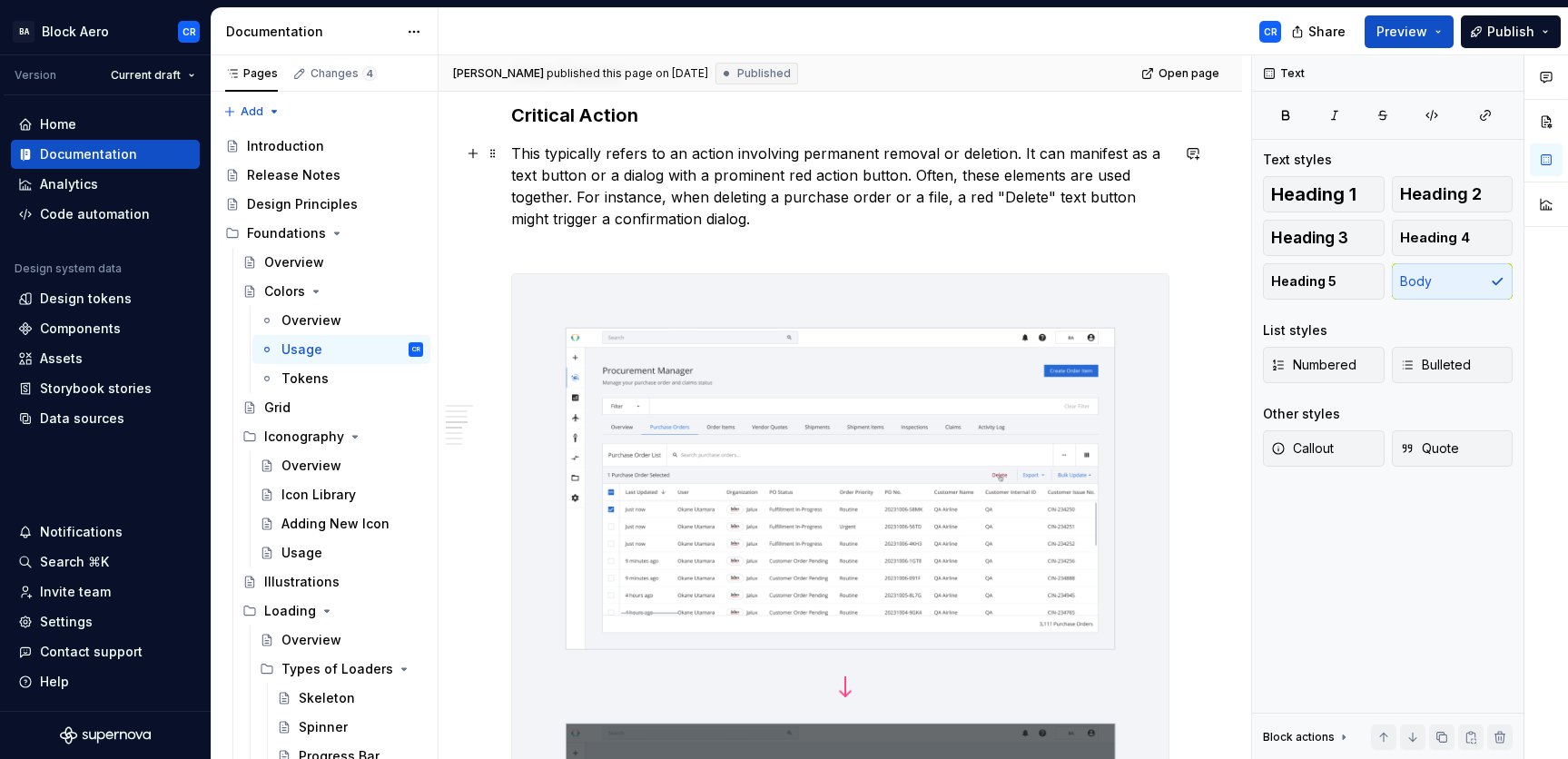
click at [1048, 235] on p "This typically refers to an action involving permanent removal or deletion. It …" at bounding box center [840, 197] width 659 height 109
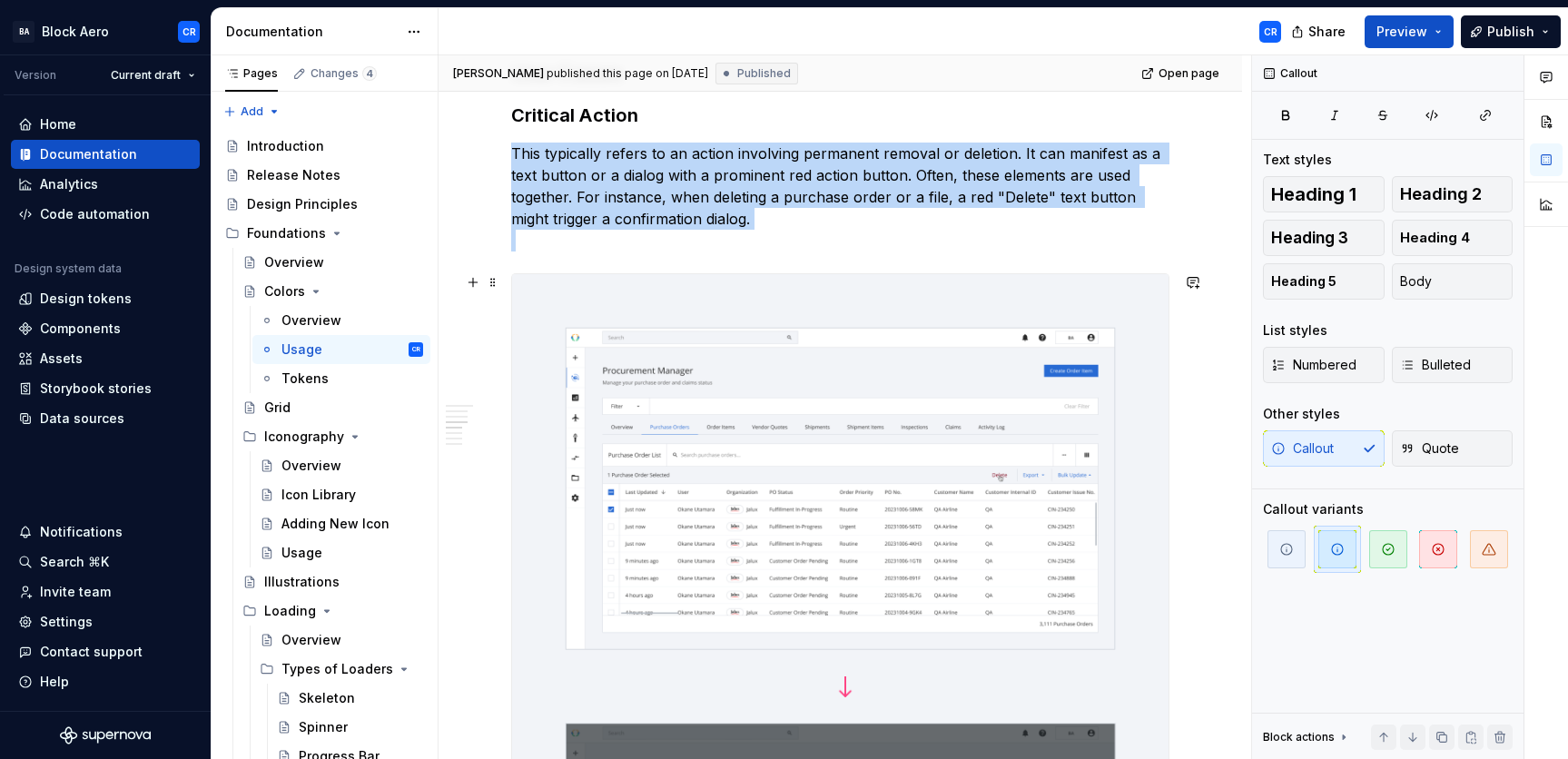
click at [942, 374] on img at bounding box center [840, 686] width 657 height 824
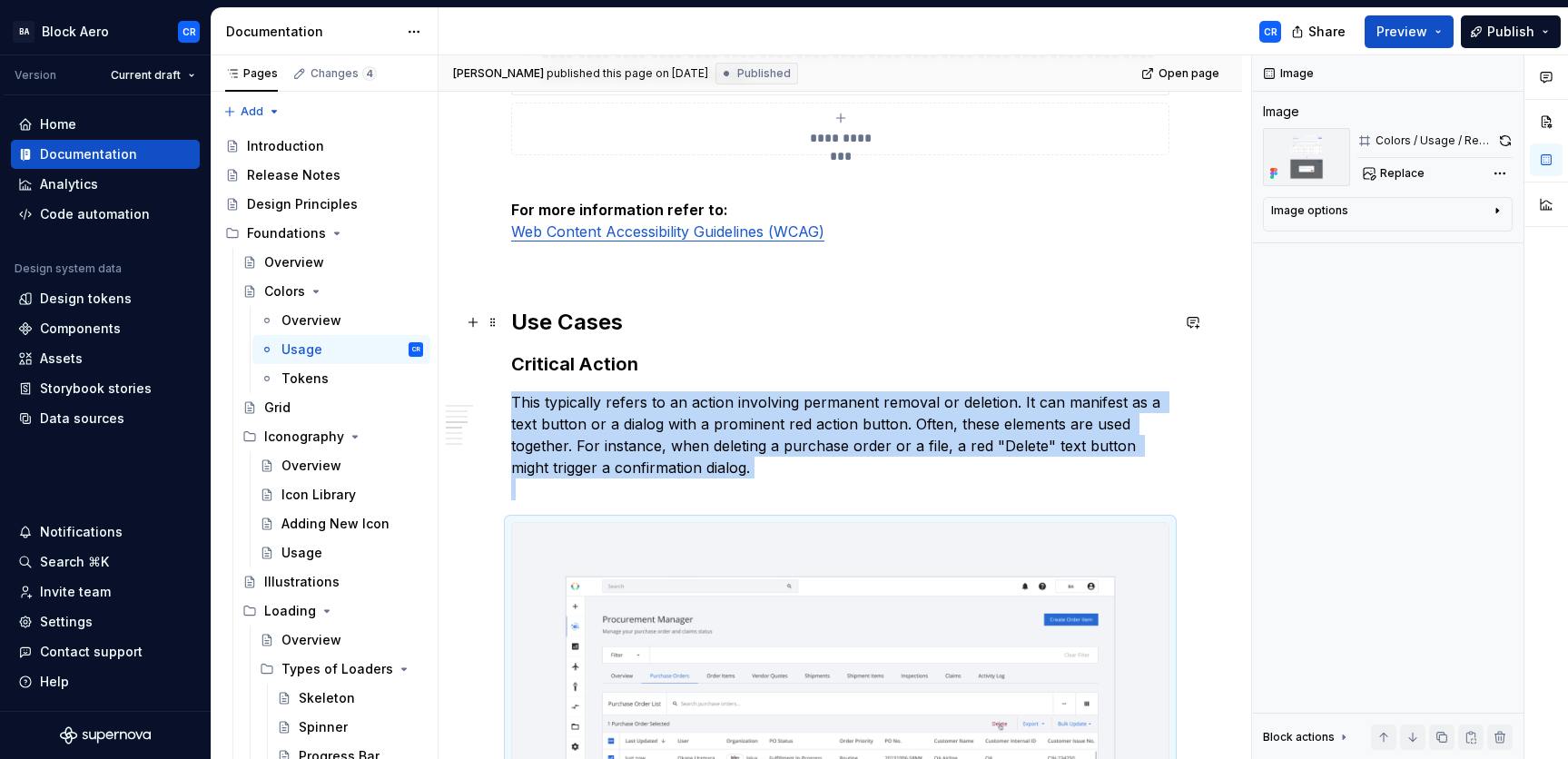
scroll to position [1359, 0]
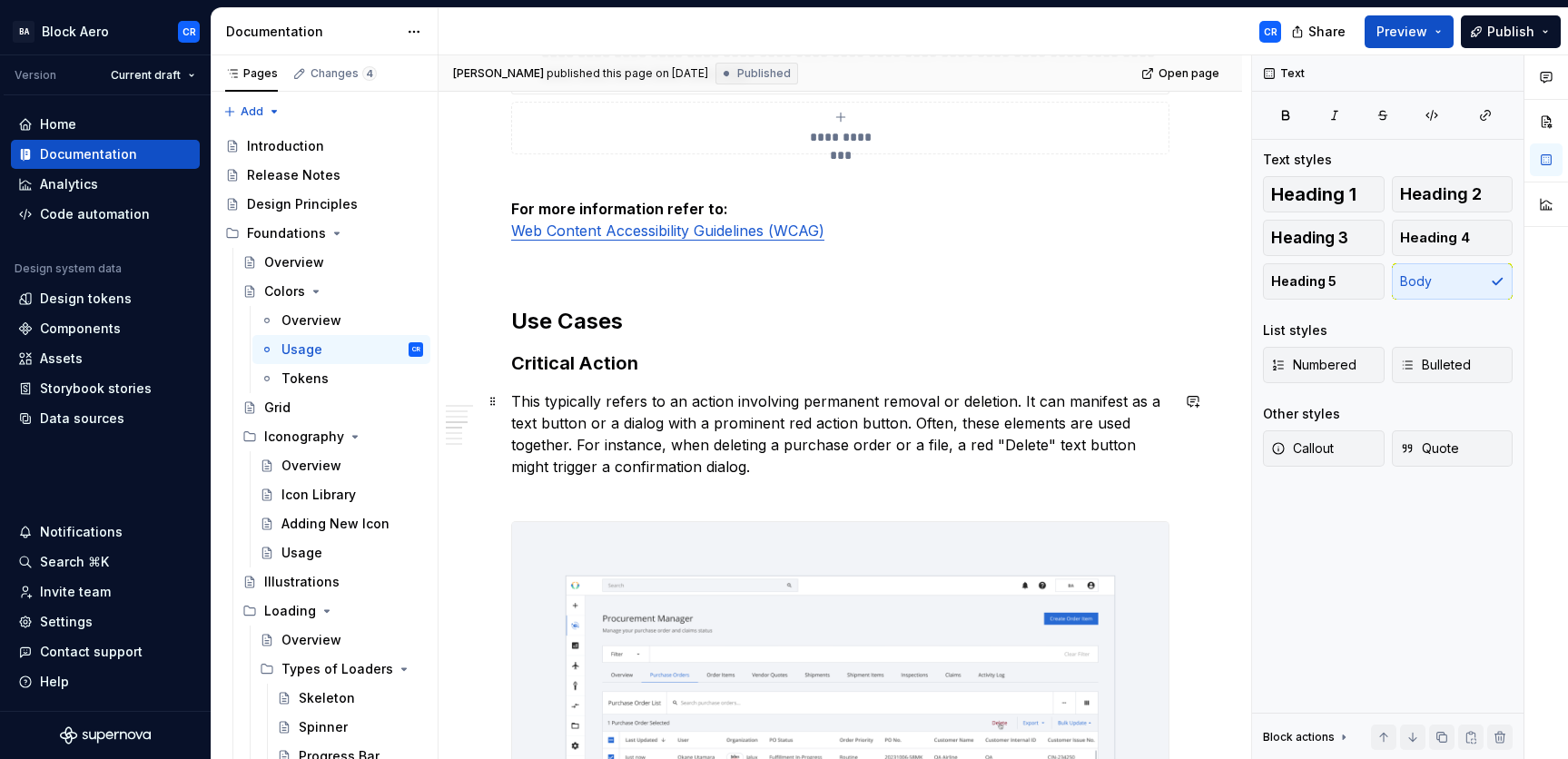
click at [831, 475] on p "This typically refers to an action involving permanent removal or deletion. It …" at bounding box center [840, 444] width 659 height 109
type textarea "*"
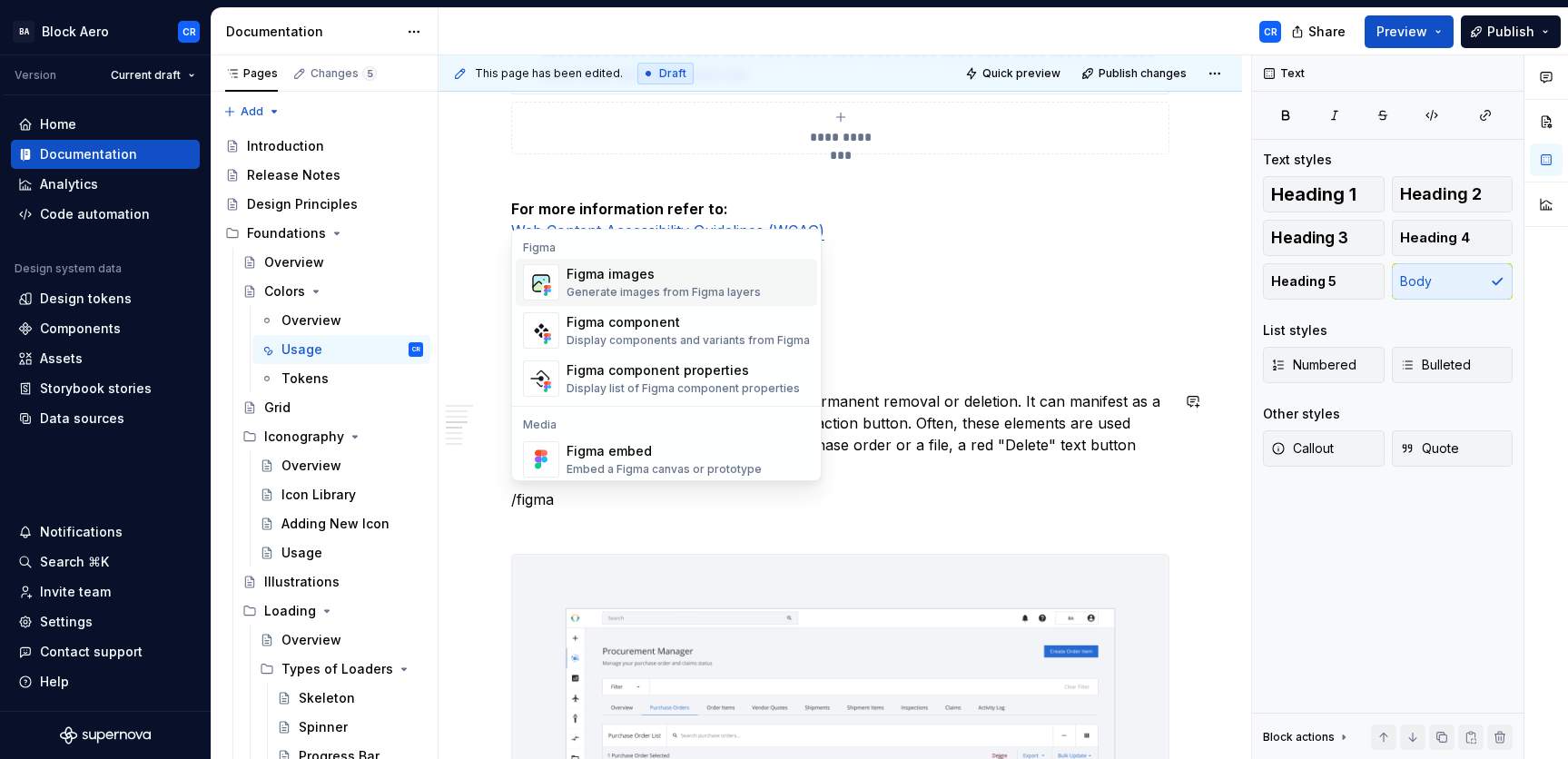
click at [716, 289] on div "Generate images from Figma layers" at bounding box center [663, 292] width 194 height 15
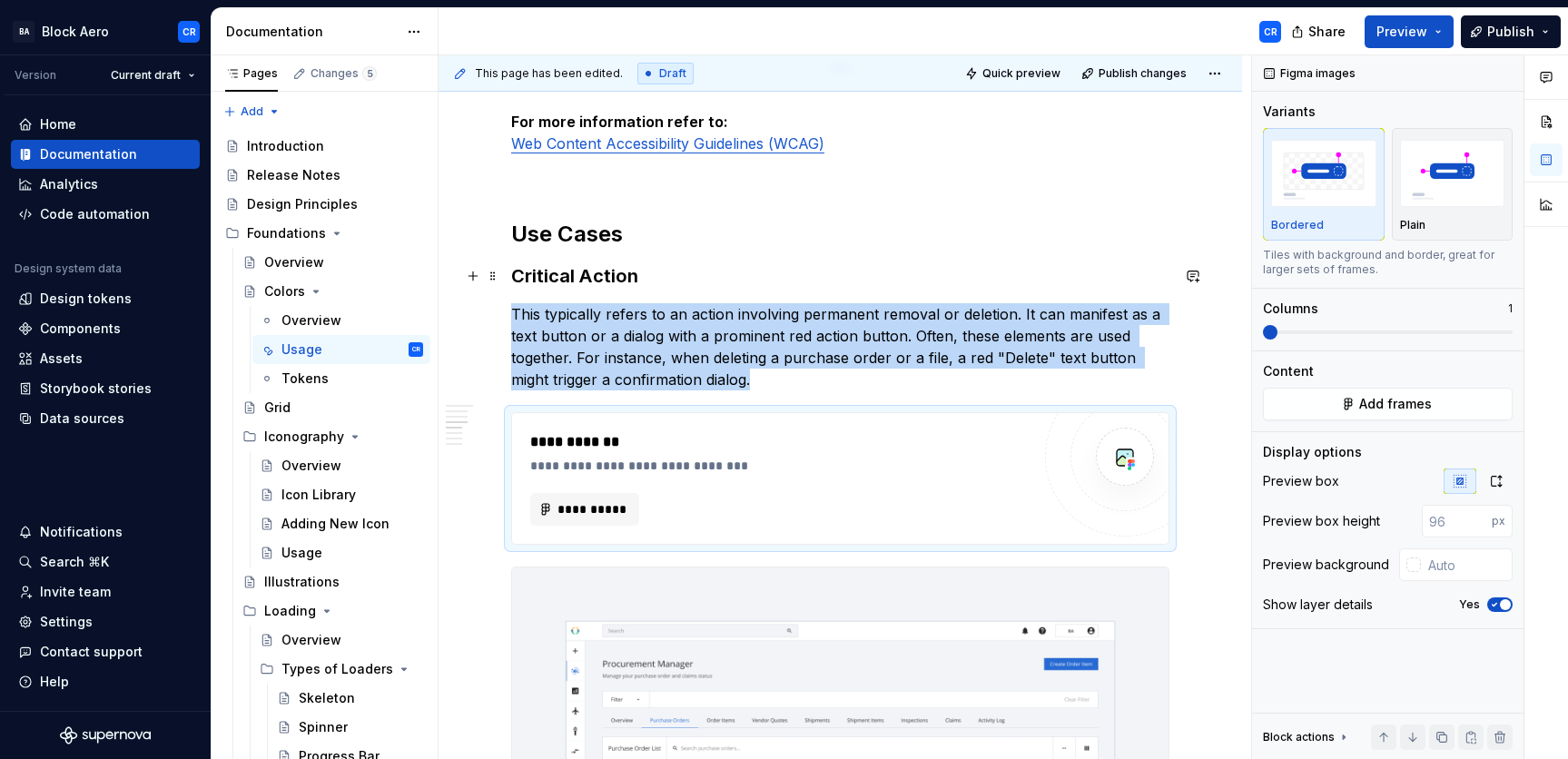
scroll to position [1491, 0]
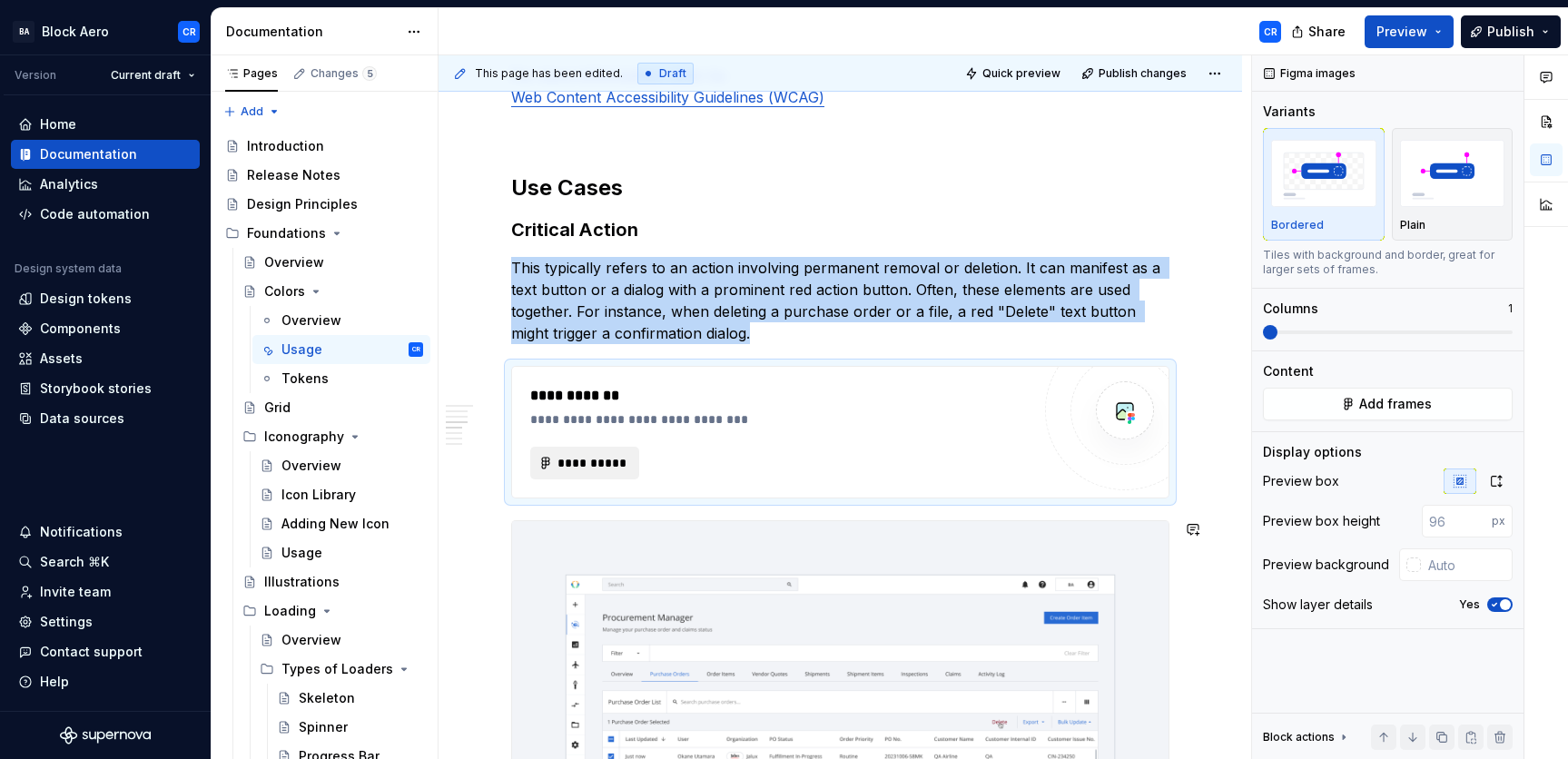
type textarea "*"
click at [600, 472] on button "**********" at bounding box center [584, 463] width 109 height 33
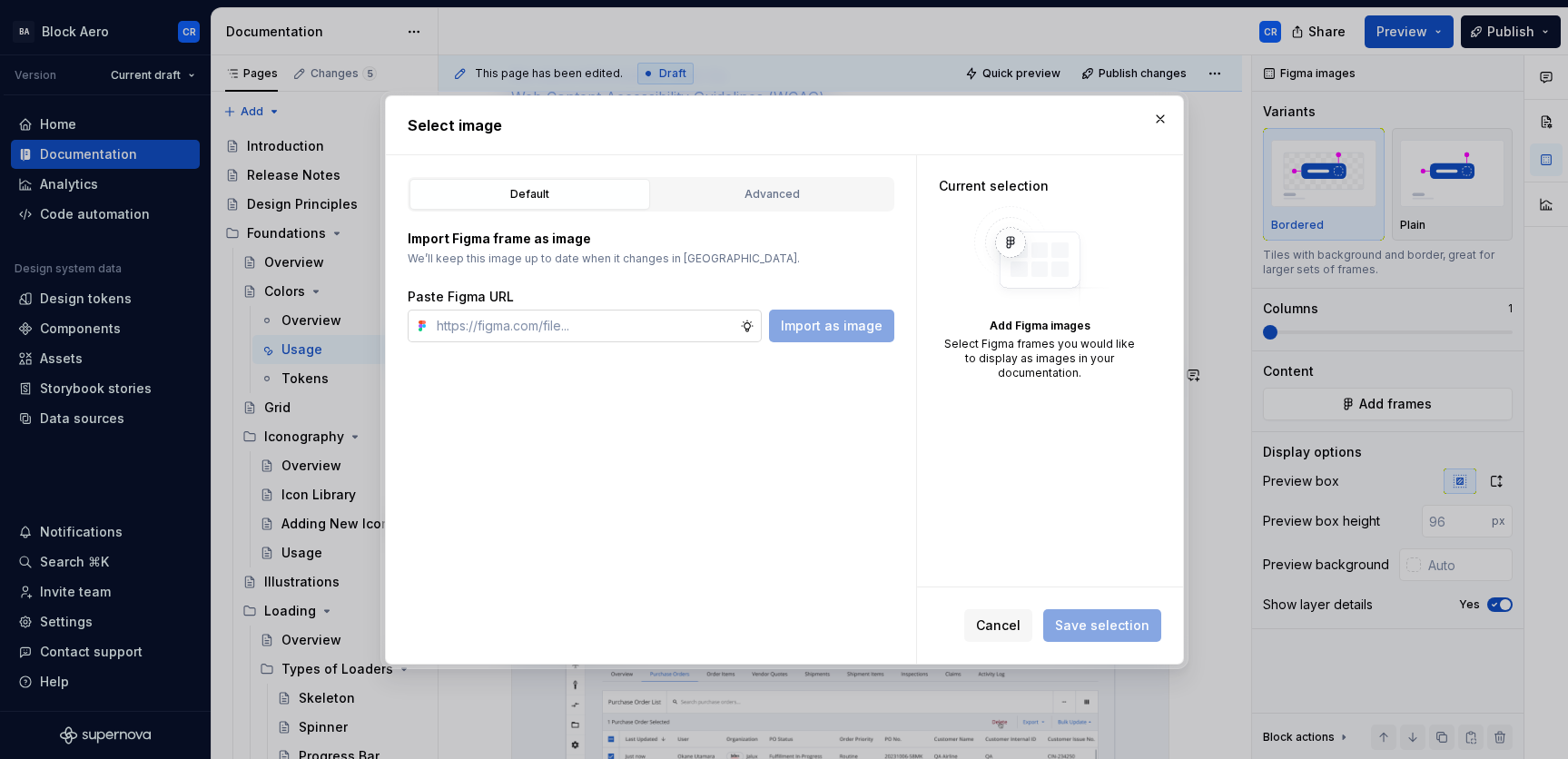
click at [605, 325] on input "text" at bounding box center [584, 326] width 310 height 33
click at [792, 181] on button "Advanced" at bounding box center [772, 194] width 241 height 31
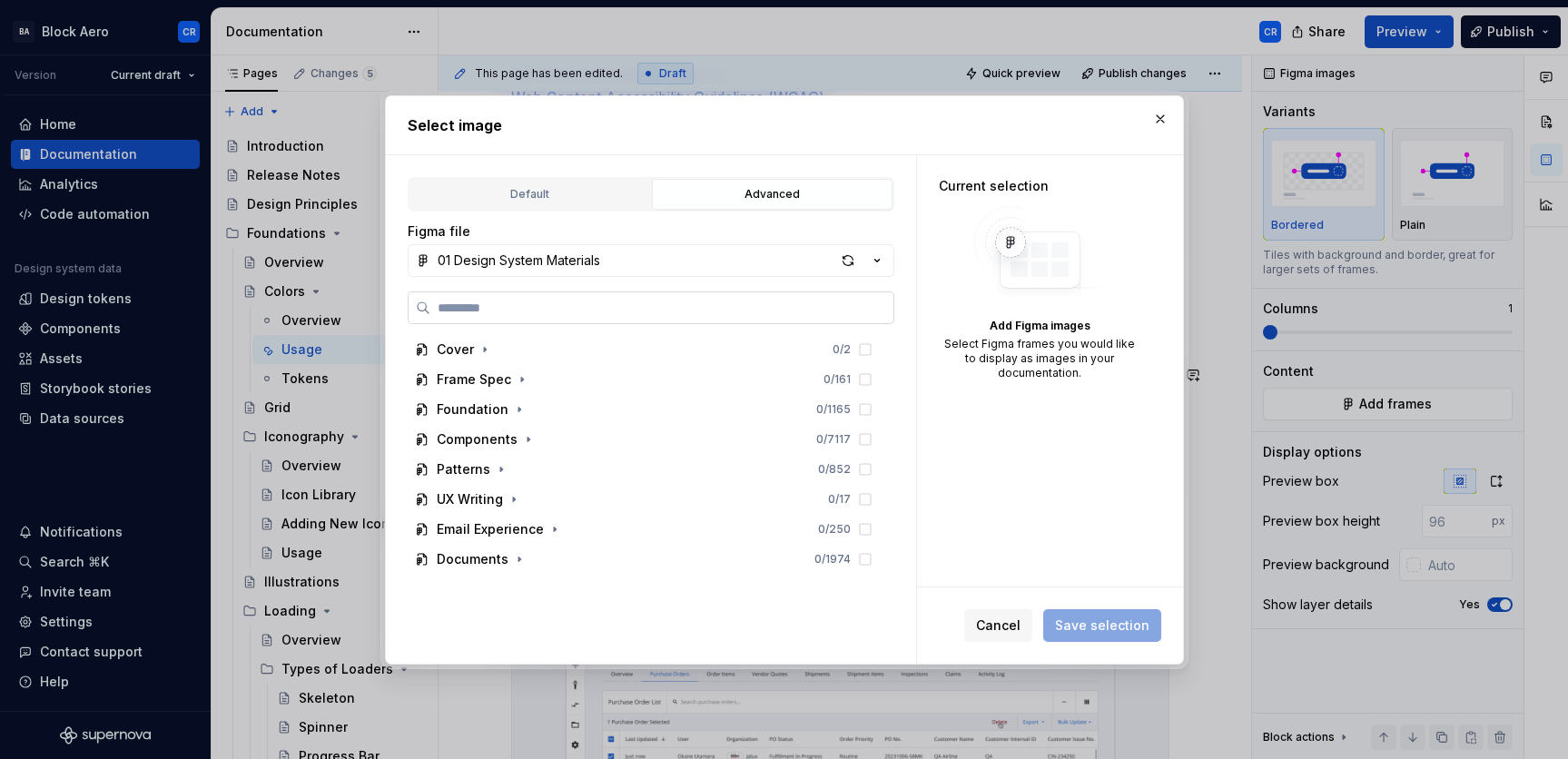
click at [645, 301] on input "search" at bounding box center [661, 308] width 463 height 18
type input "**********"
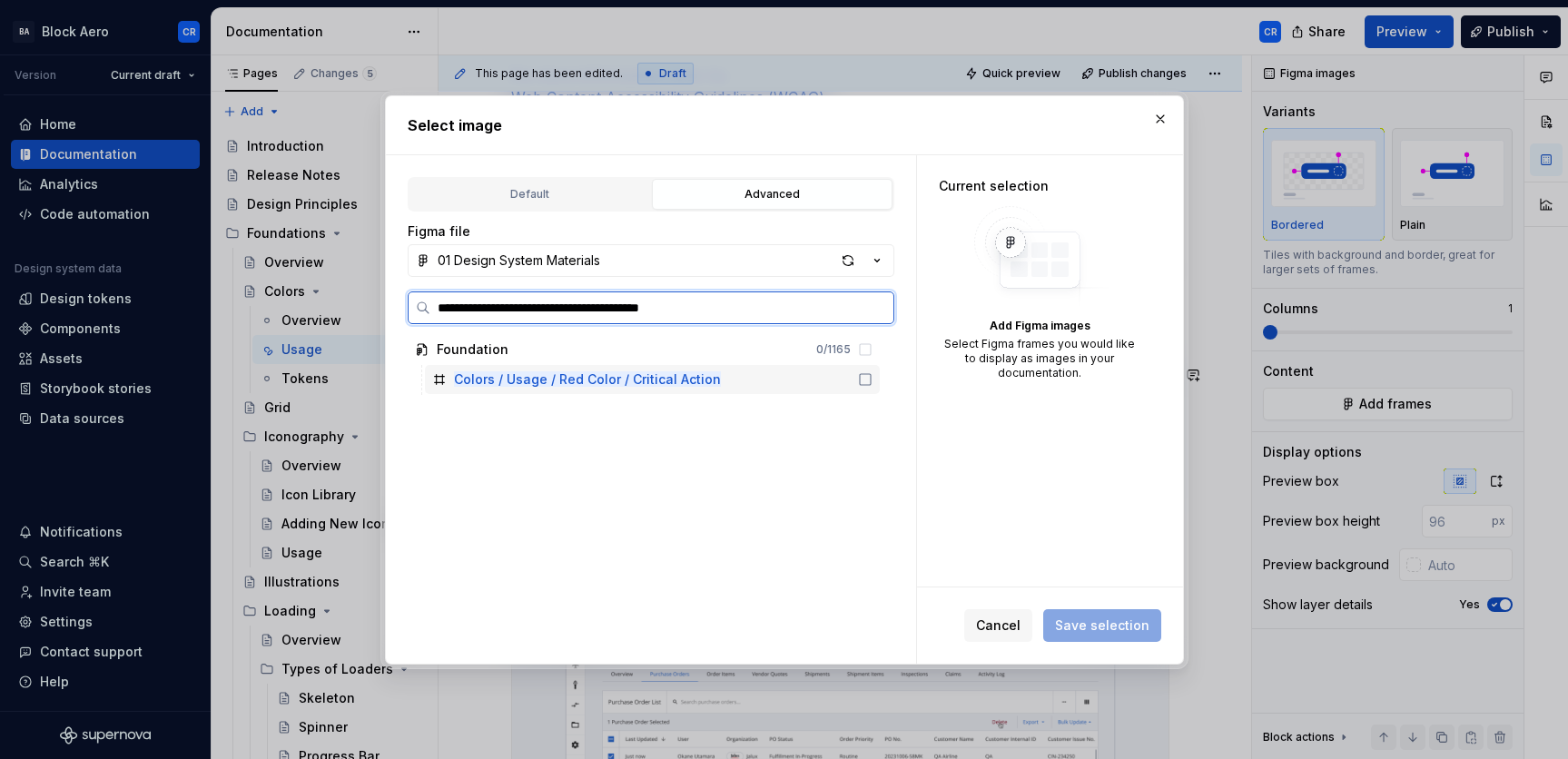
click at [858, 380] on icon at bounding box center [866, 379] width 15 height 15
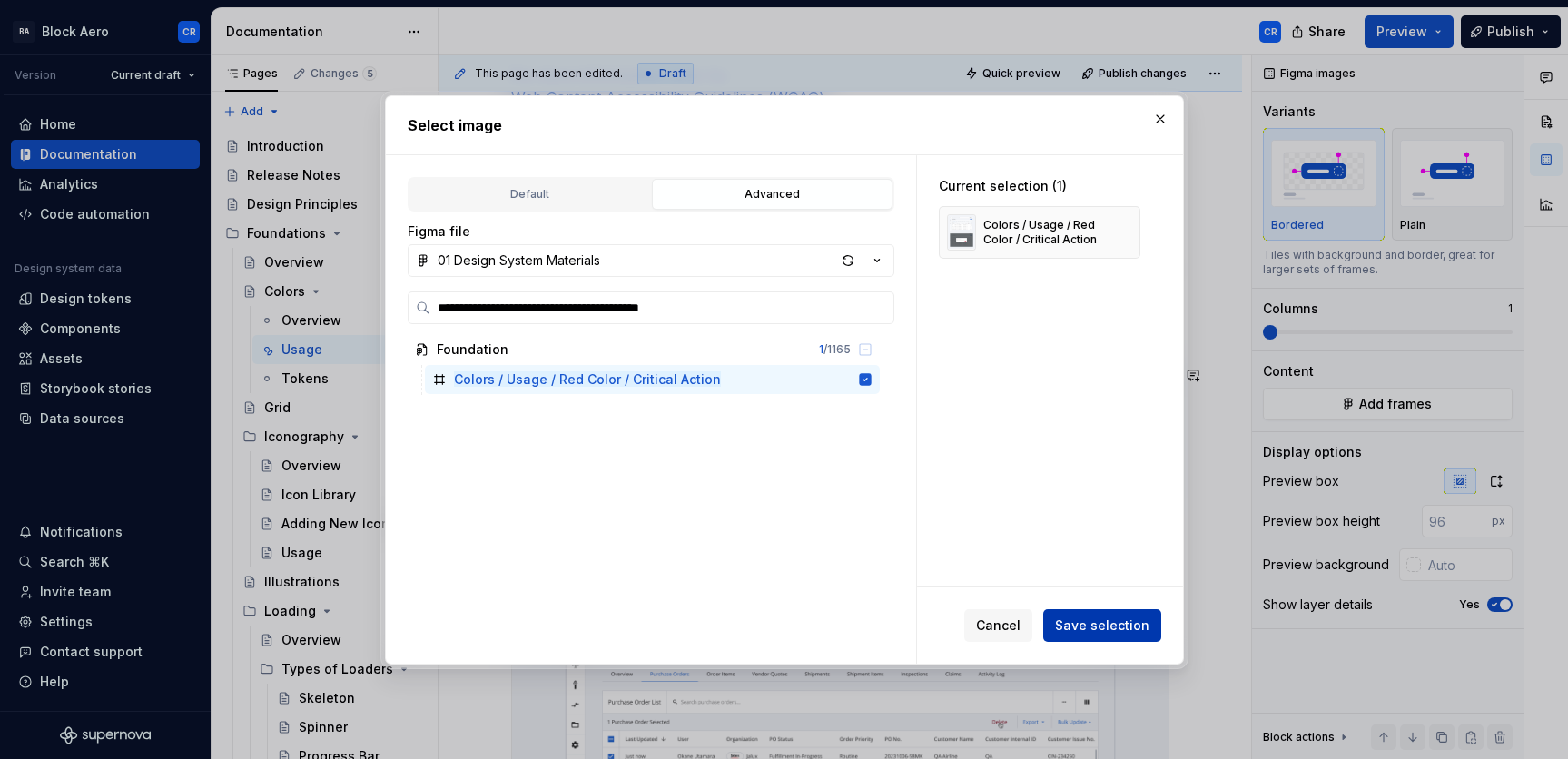
click at [1127, 621] on span "Save selection" at bounding box center [1102, 625] width 94 height 18
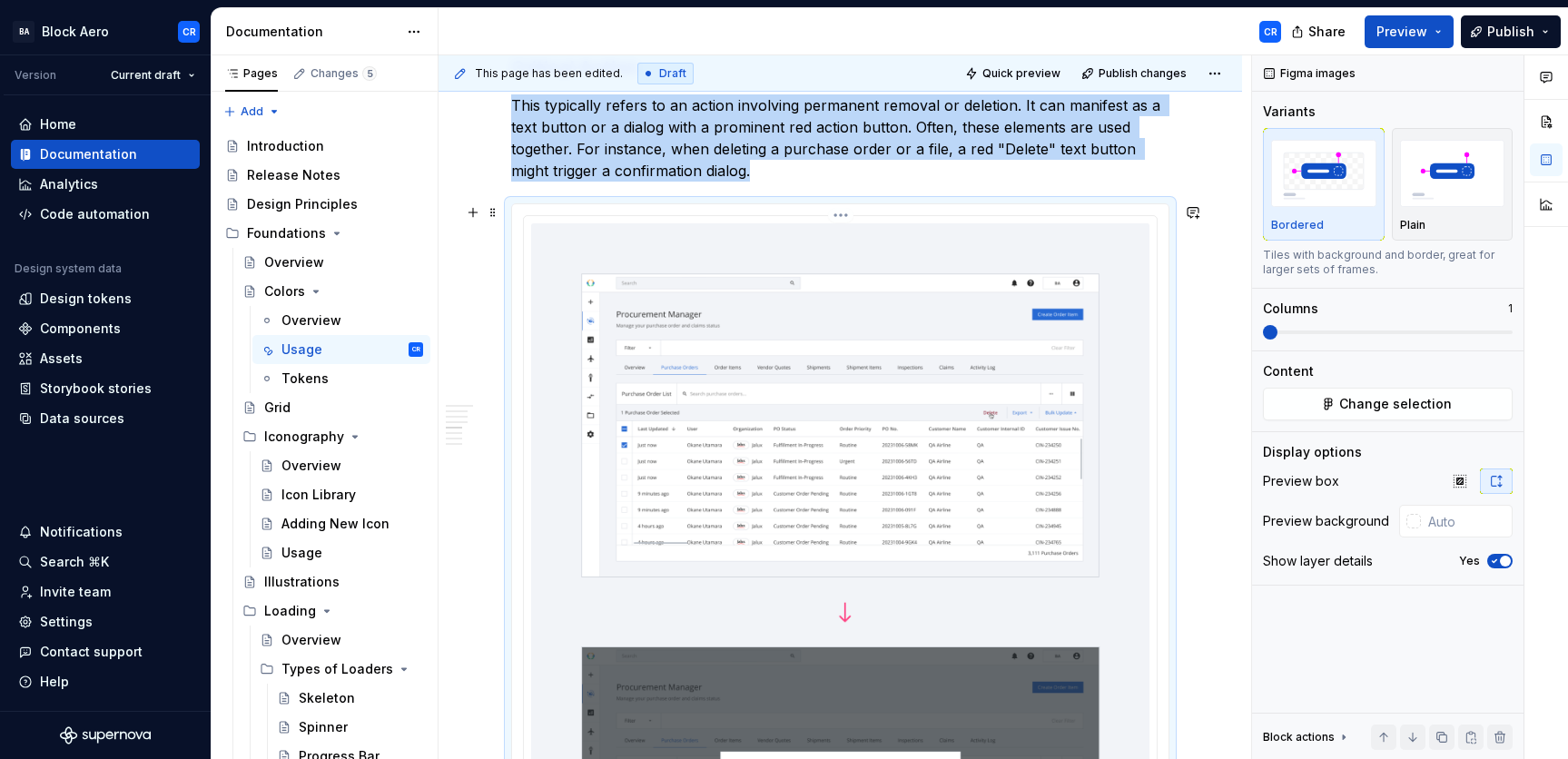
scroll to position [1645, 0]
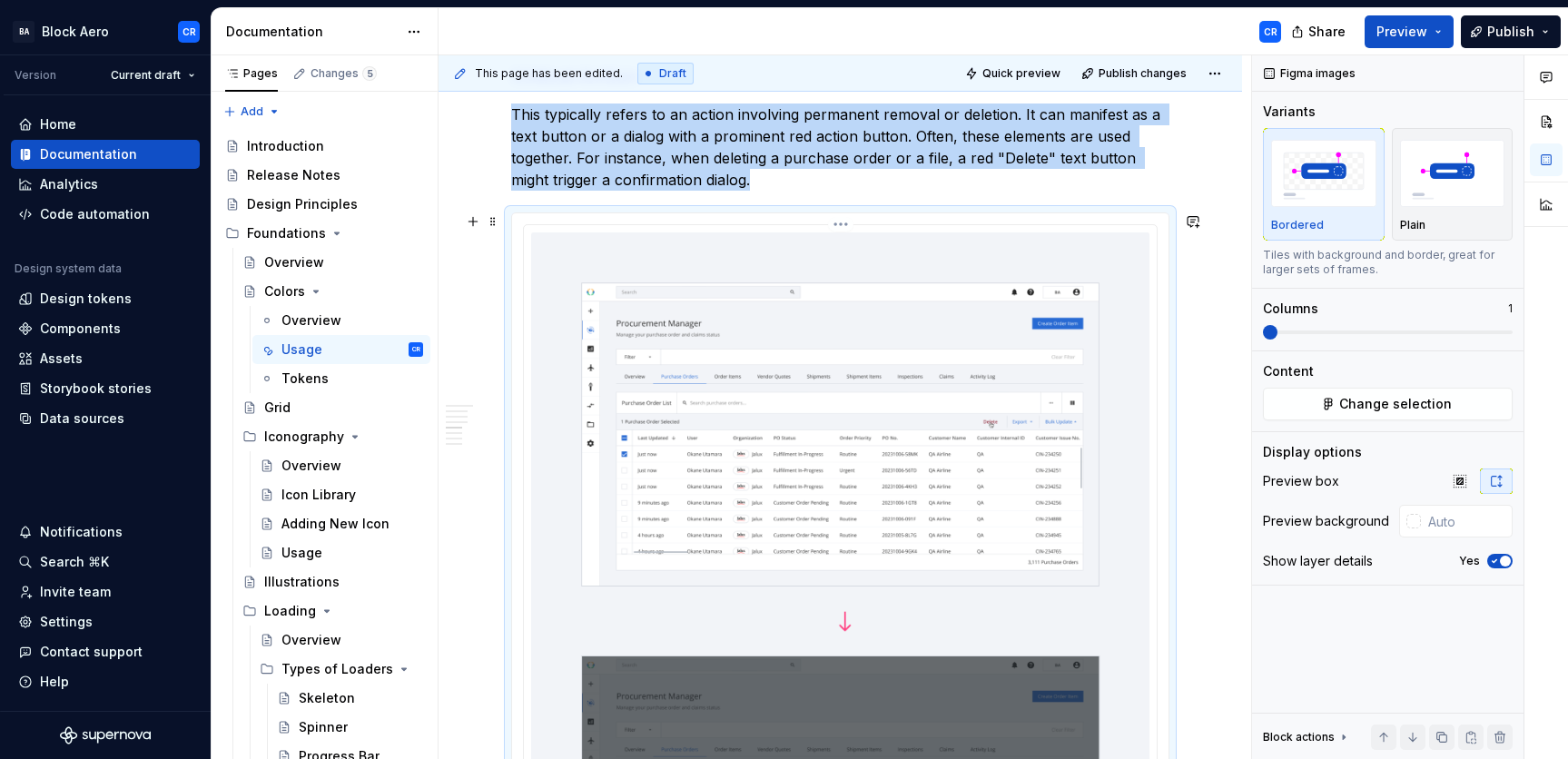
click at [1106, 255] on img at bounding box center [840, 621] width 618 height 776
click at [986, 181] on p "This typically refers to an action involving permanent removal or deletion. It …" at bounding box center [840, 146] width 659 height 87
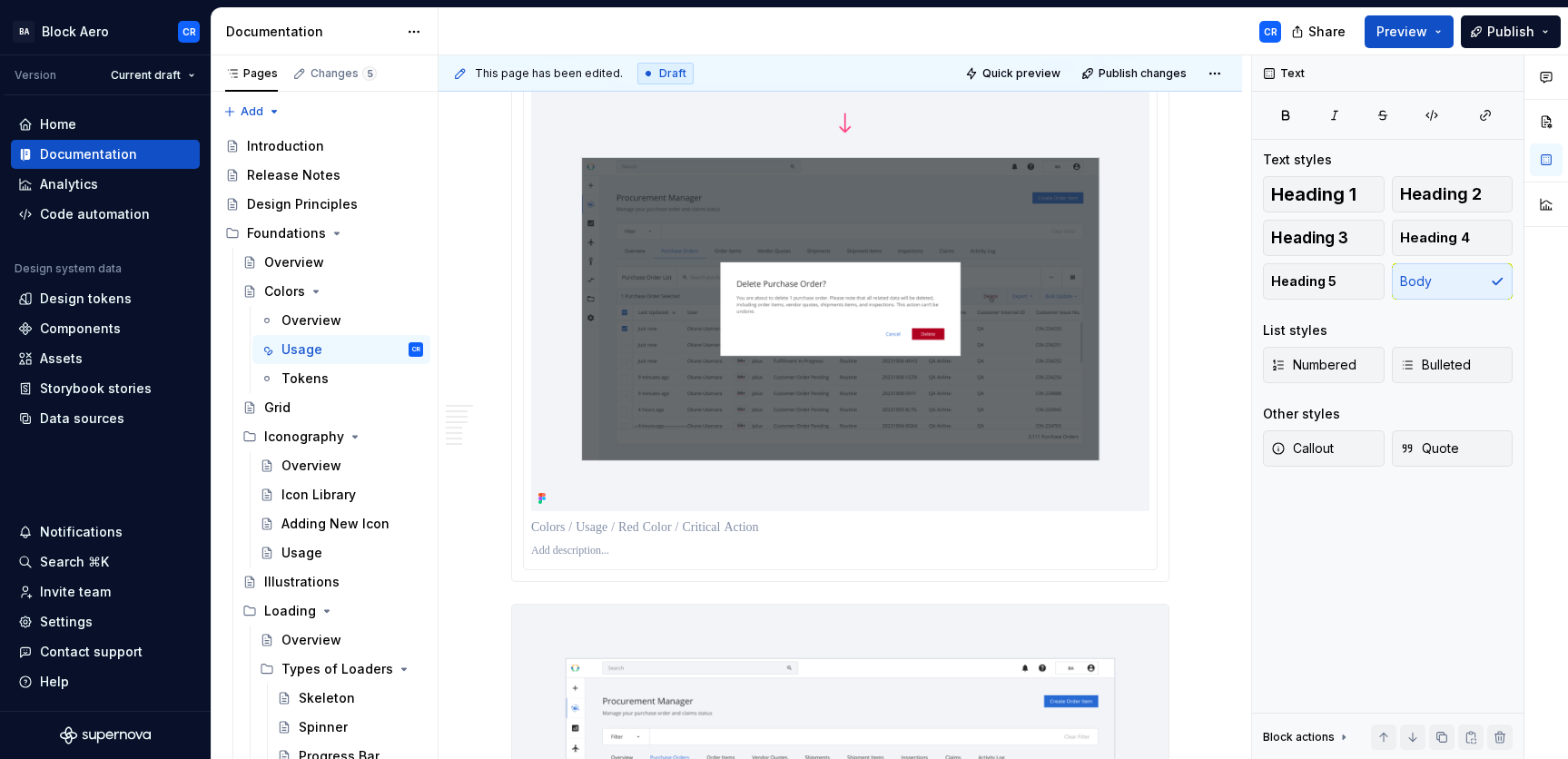
scroll to position [2124, 0]
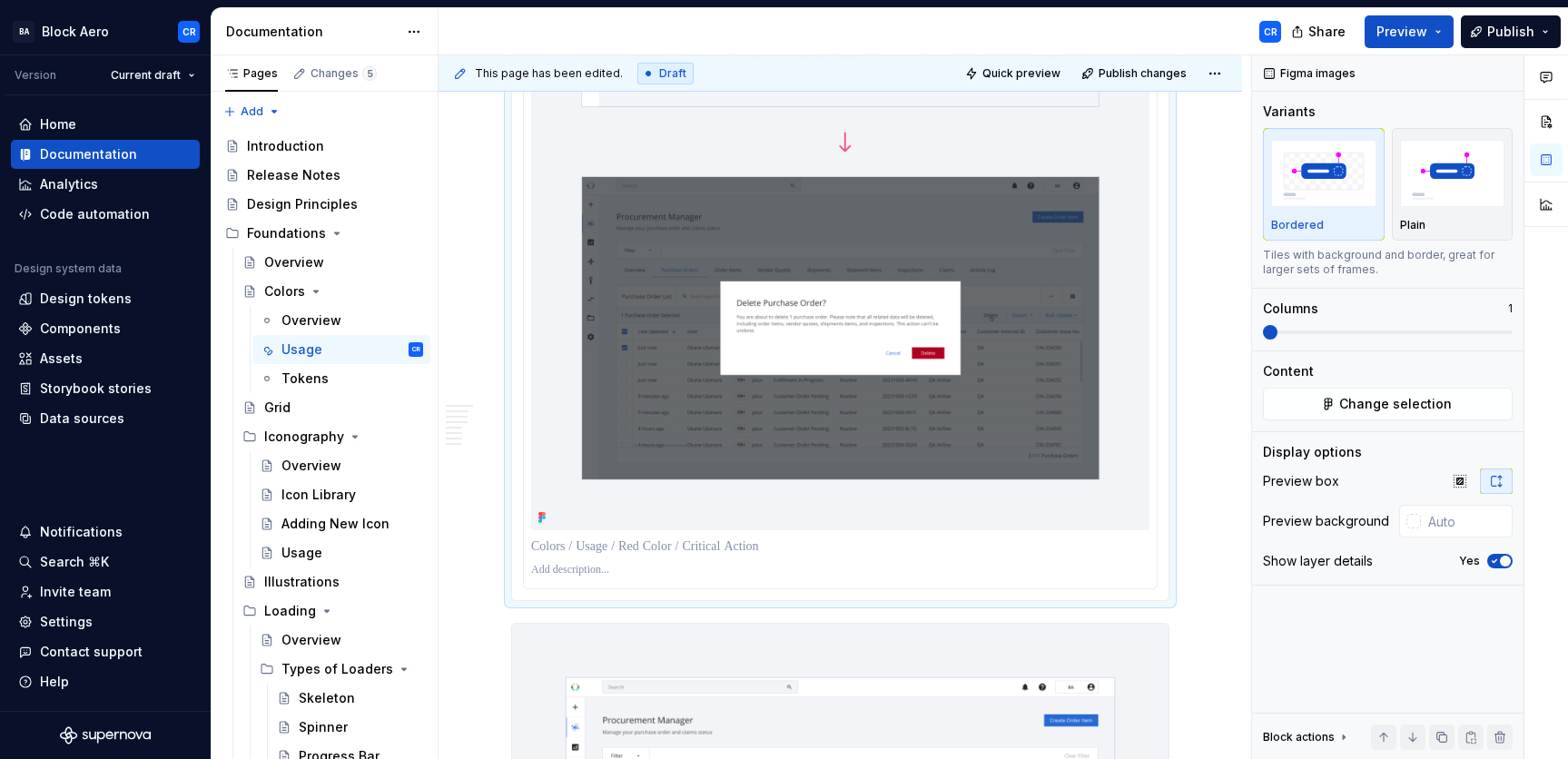
click at [1048, 366] on img at bounding box center [840, 141] width 618 height 776
click at [1359, 560] on icon "button" at bounding box center [1494, 561] width 15 height 11
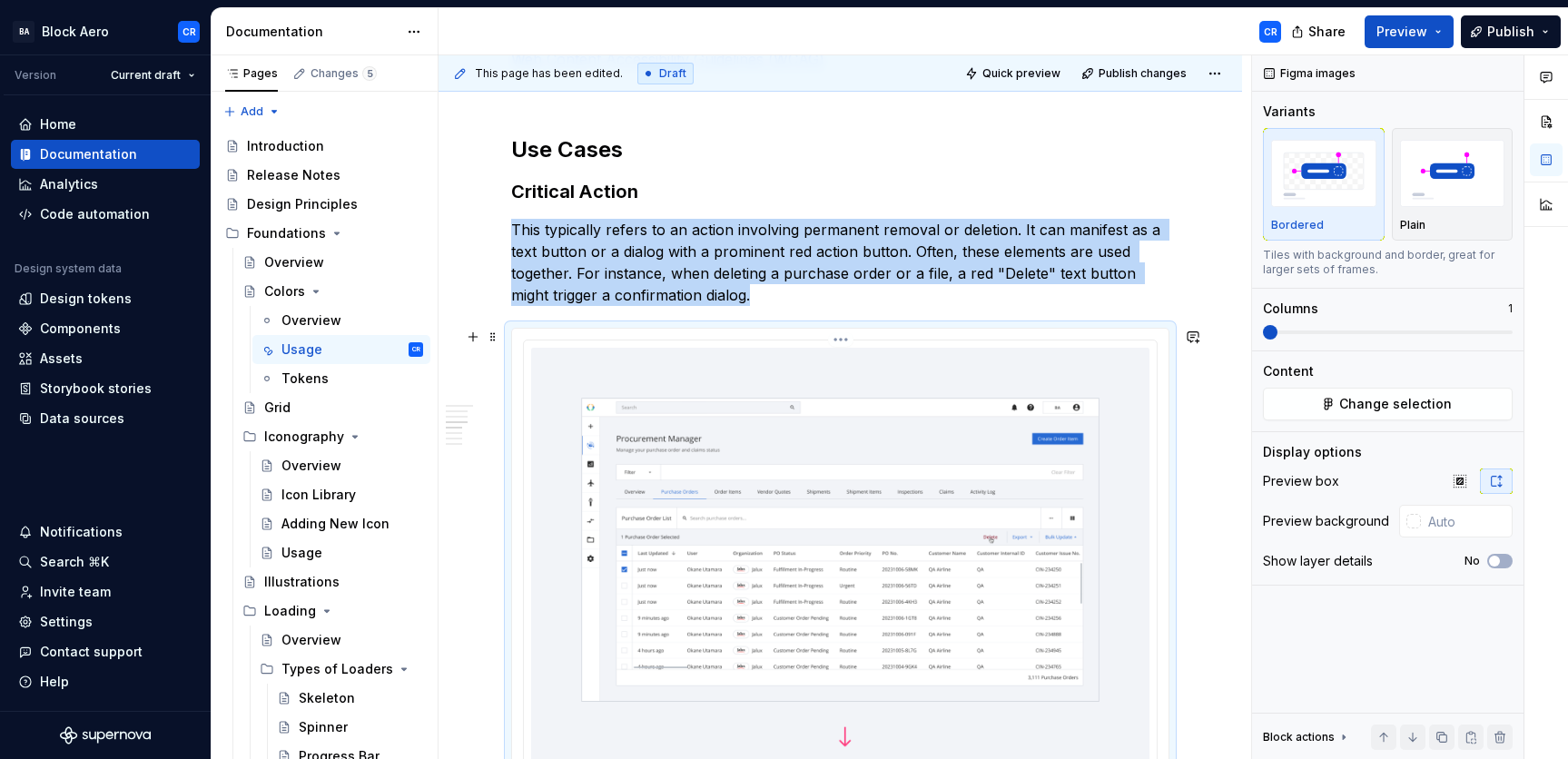
scroll to position [1561, 0]
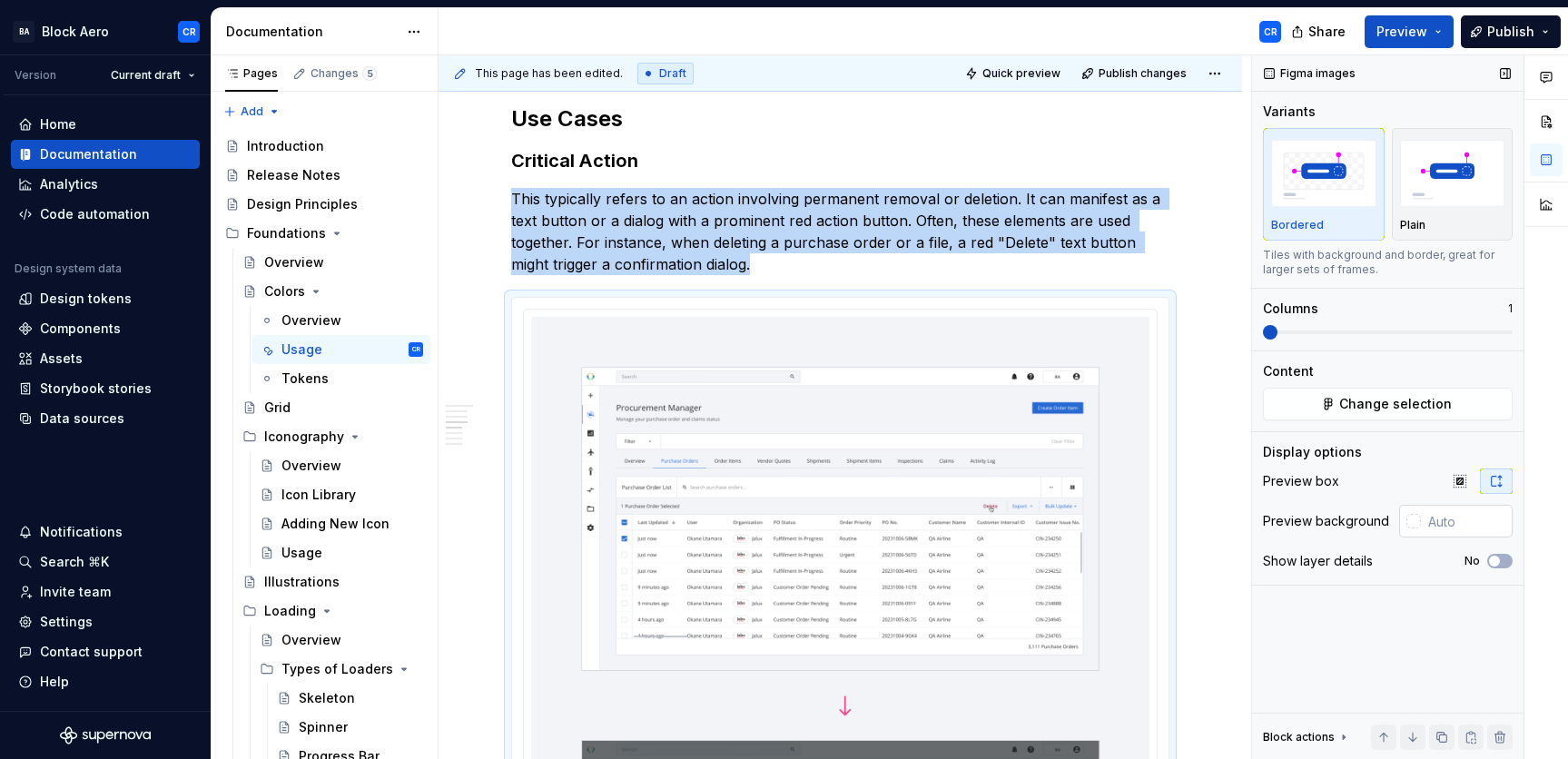
type textarea "*"
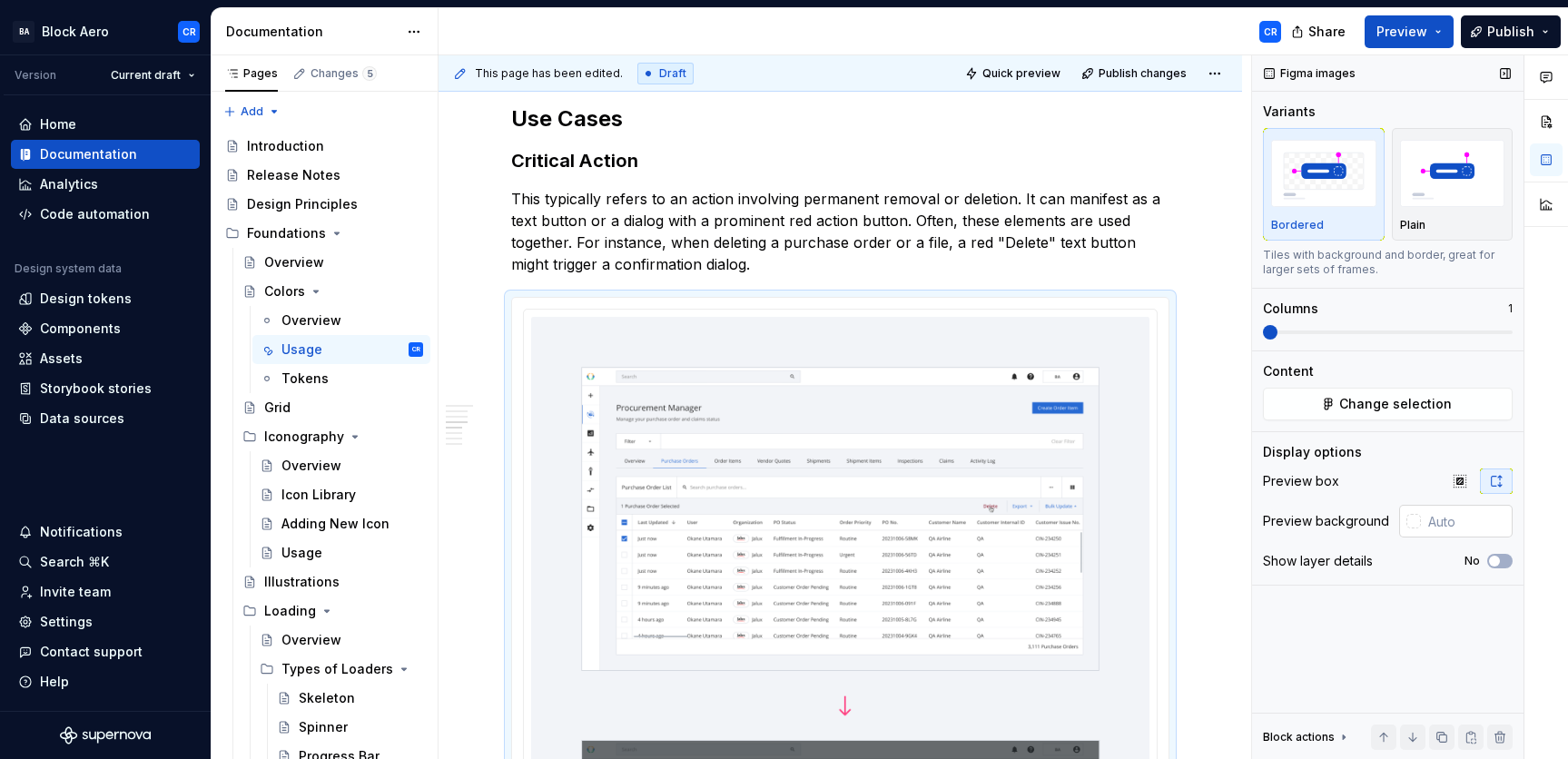
click at [1359, 526] on input "text" at bounding box center [1466, 521] width 92 height 33
paste input "F2F4F8"
type input "#F2F4F8"
click at [1359, 521] on input "#F2F4F8" at bounding box center [1468, 521] width 88 height 33
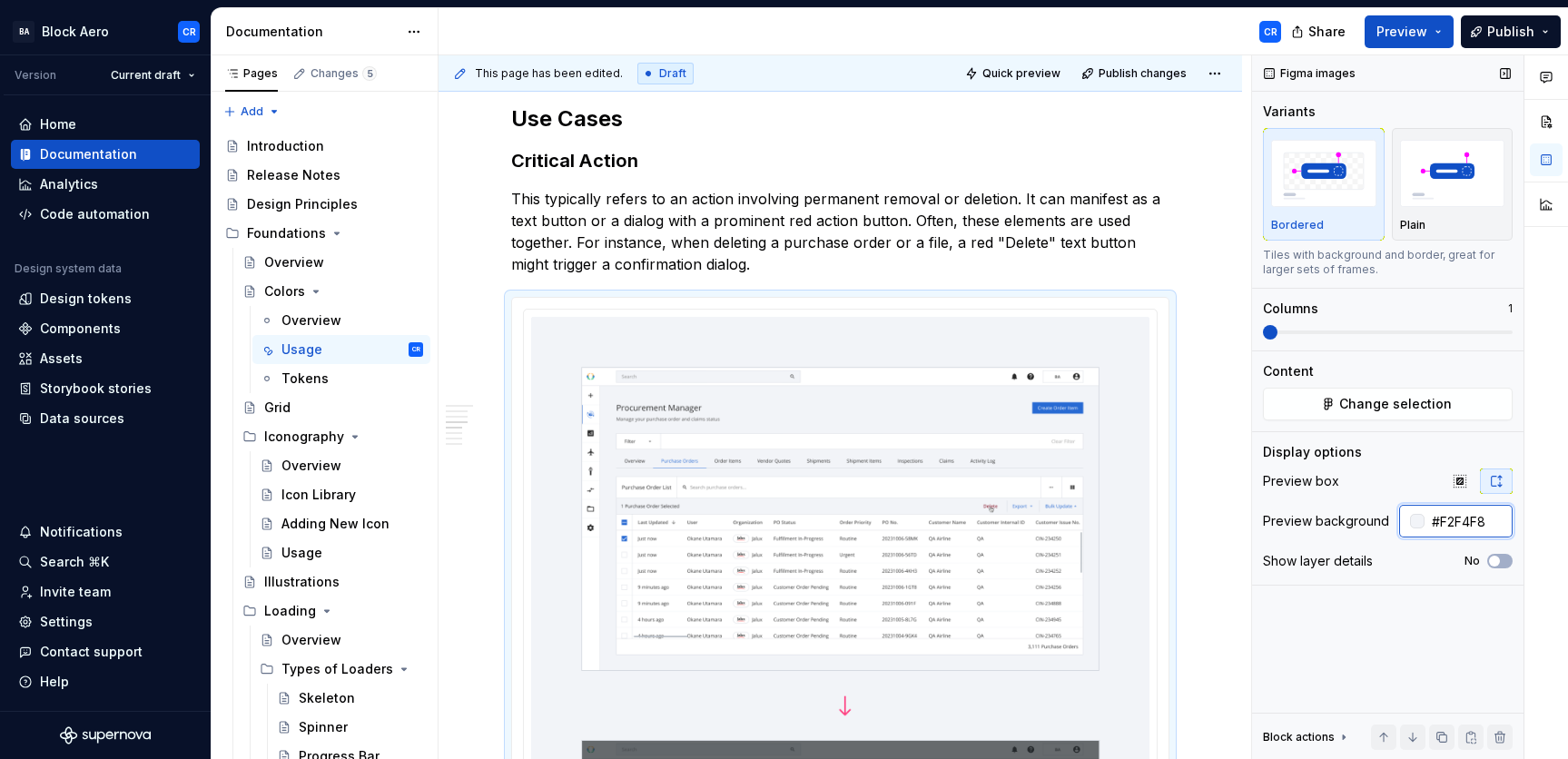
click at [1359, 521] on input "#F2F4F8" at bounding box center [1468, 521] width 88 height 33
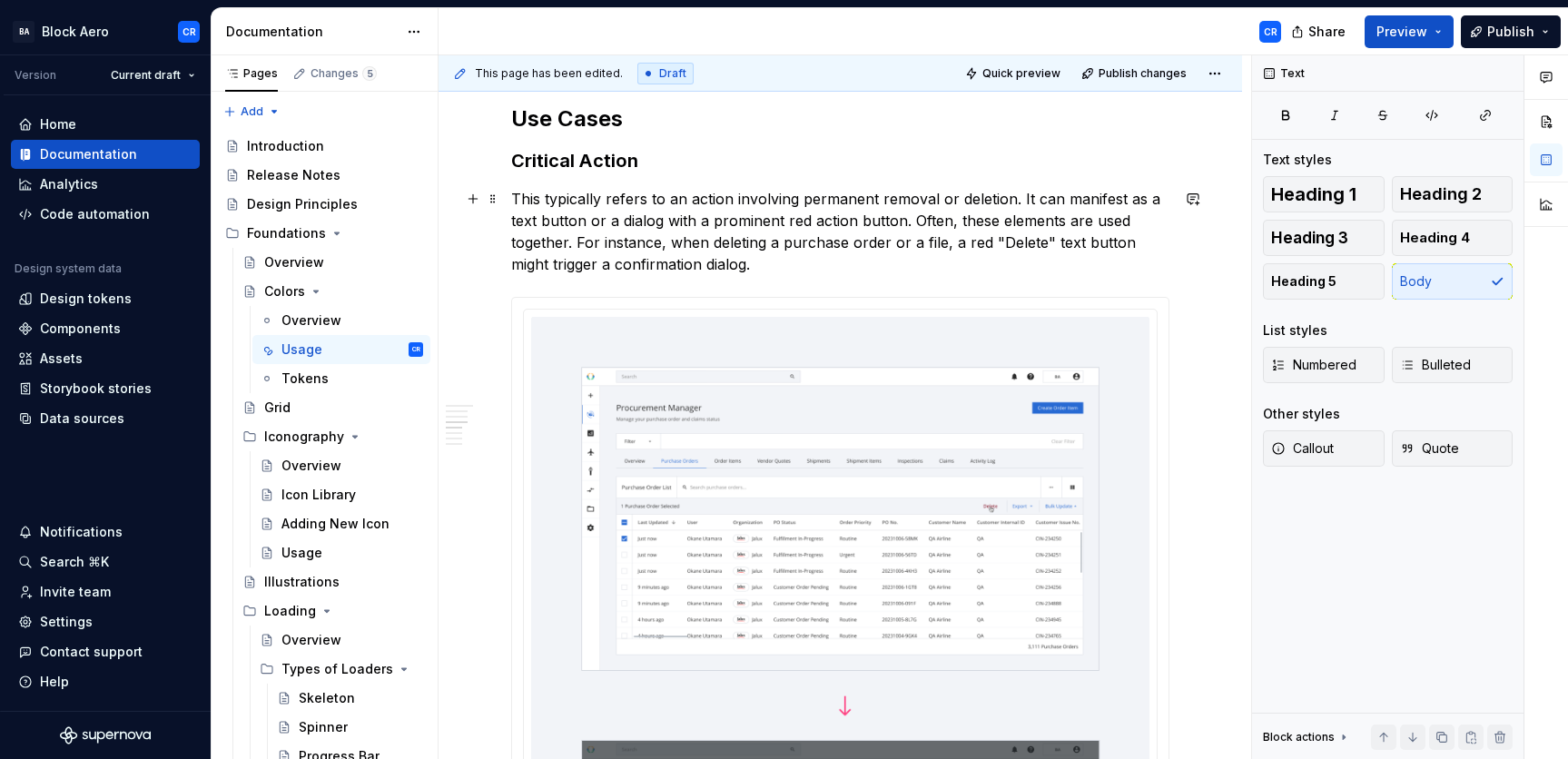
click at [1148, 250] on p "This typically refers to an action involving permanent removal or deletion. It …" at bounding box center [840, 231] width 659 height 87
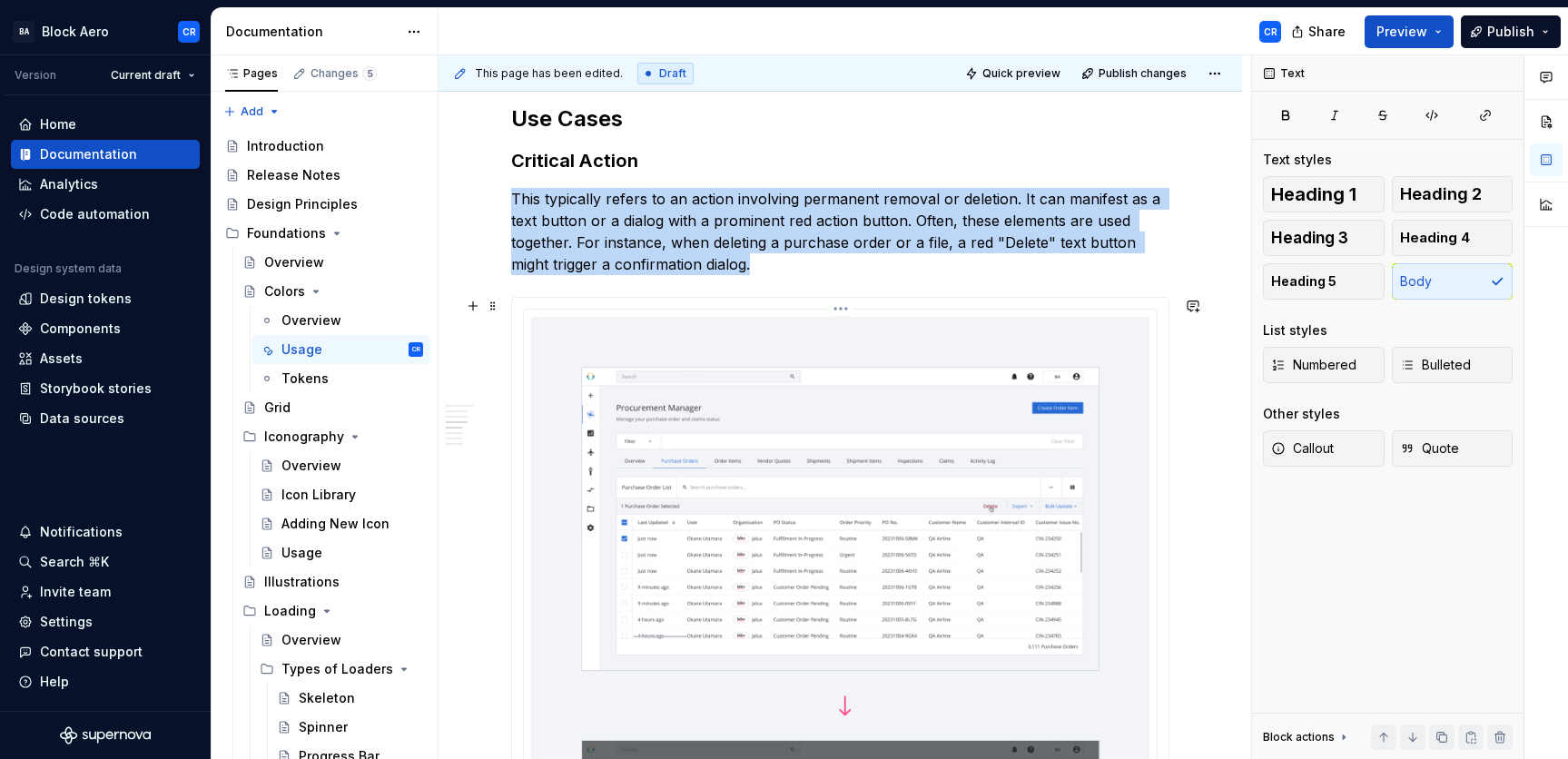
click at [1097, 378] on img at bounding box center [840, 705] width 618 height 776
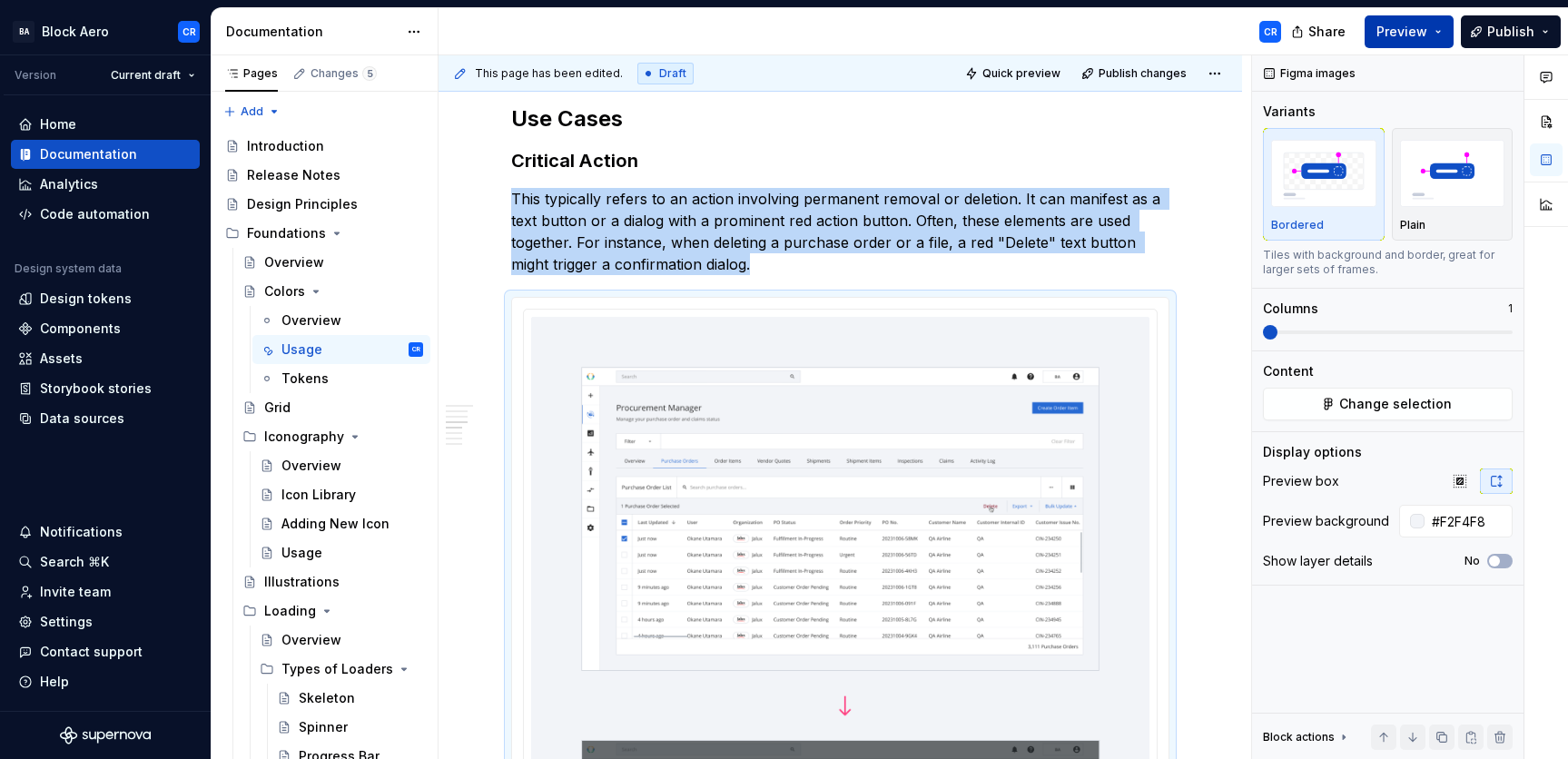
click at [1359, 40] on button "Preview" at bounding box center [1409, 32] width 89 height 33
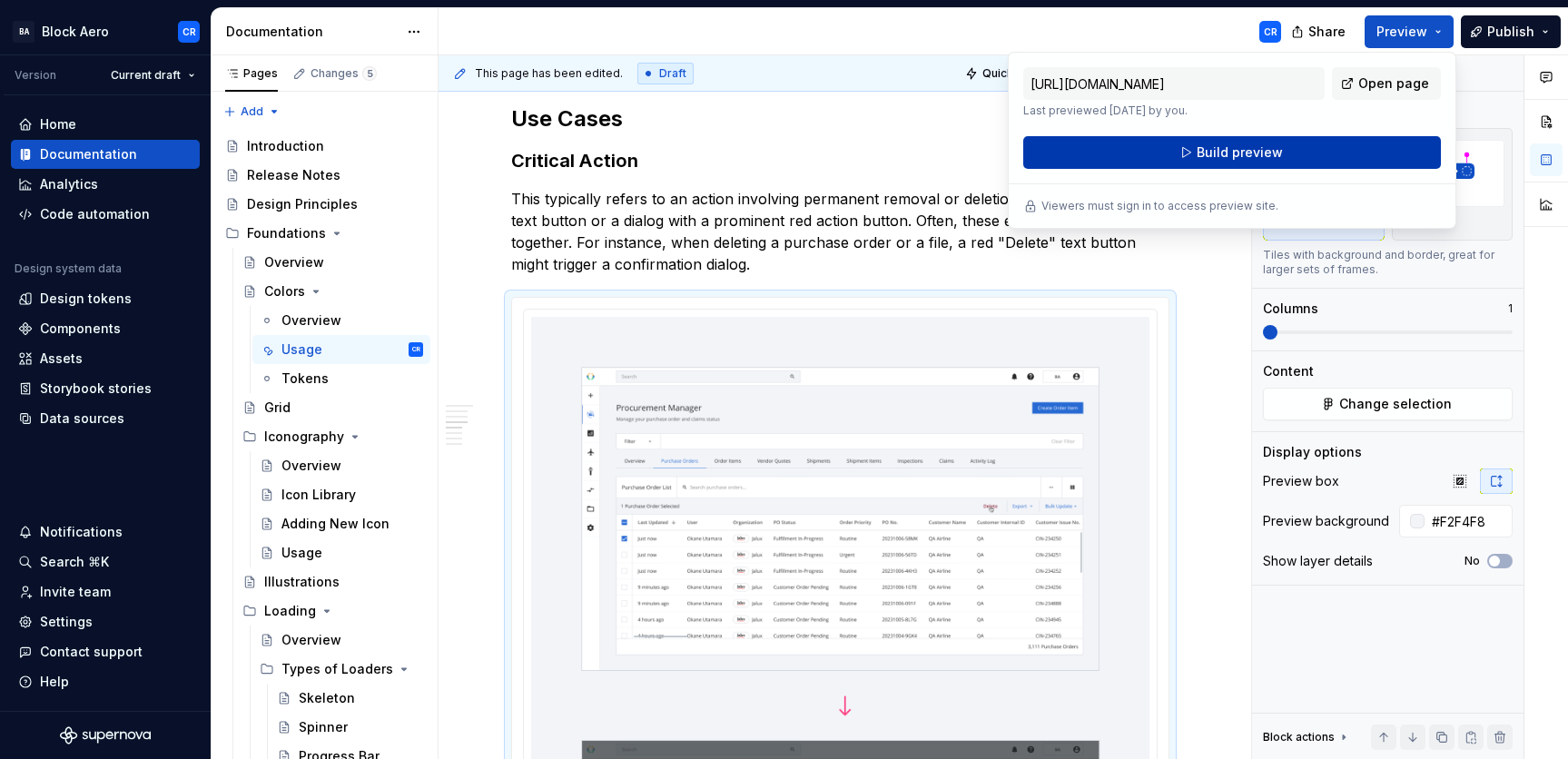
click at [1351, 147] on button "Build preview" at bounding box center [1232, 153] width 418 height 33
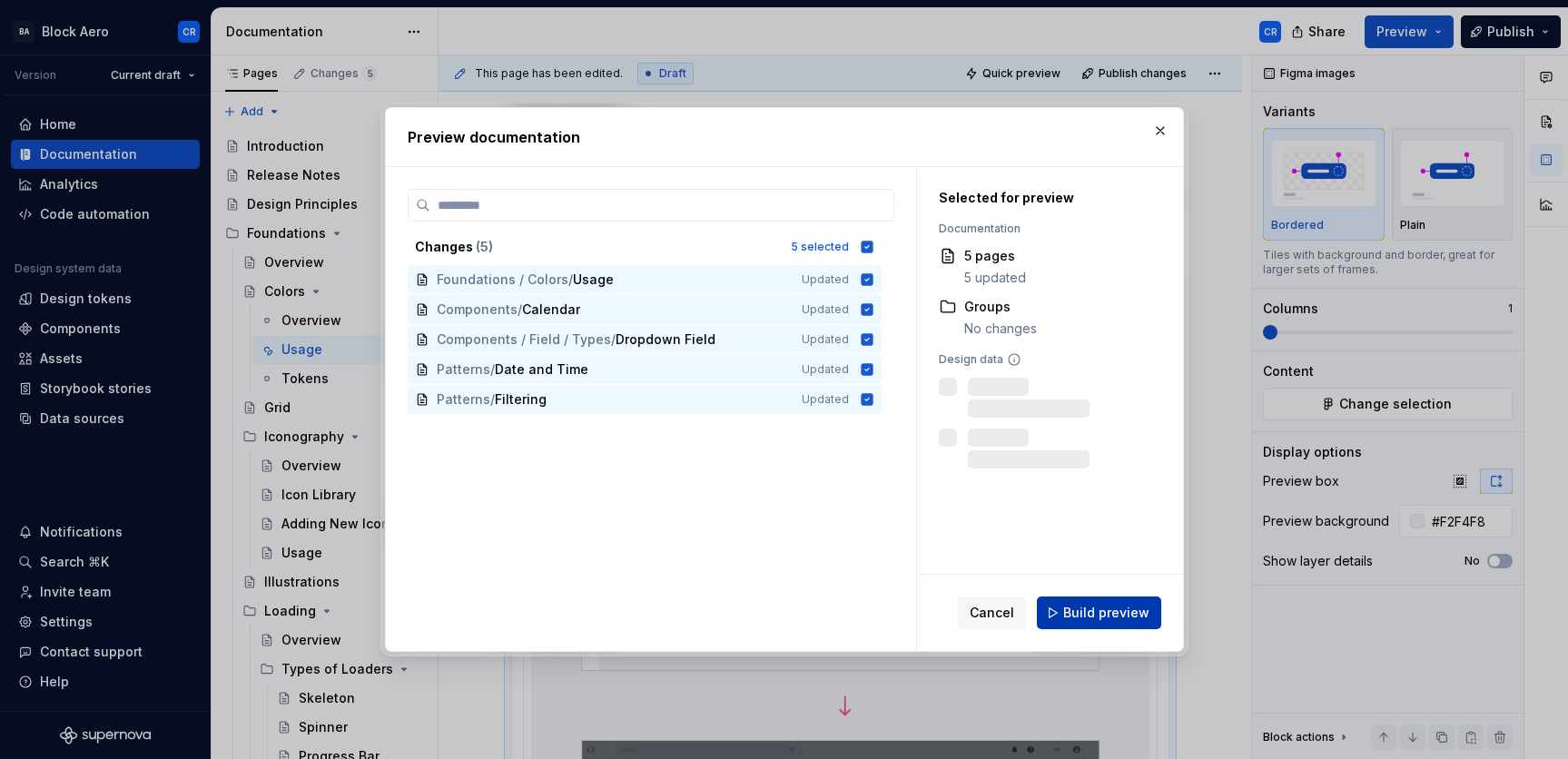
click at [1088, 600] on button "Build preview" at bounding box center [1099, 613] width 125 height 33
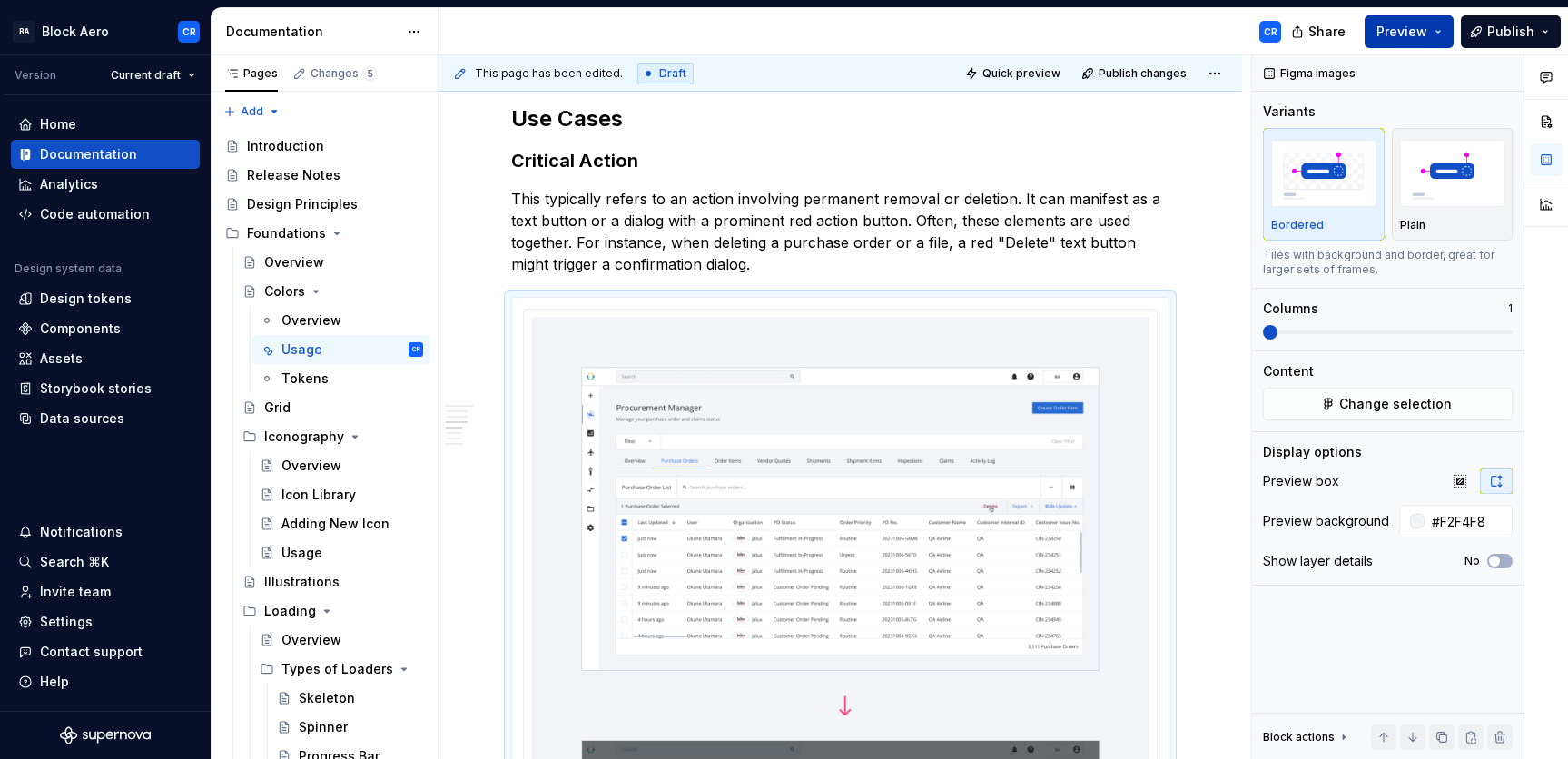
click at [1359, 27] on span "Preview" at bounding box center [1401, 32] width 51 height 18
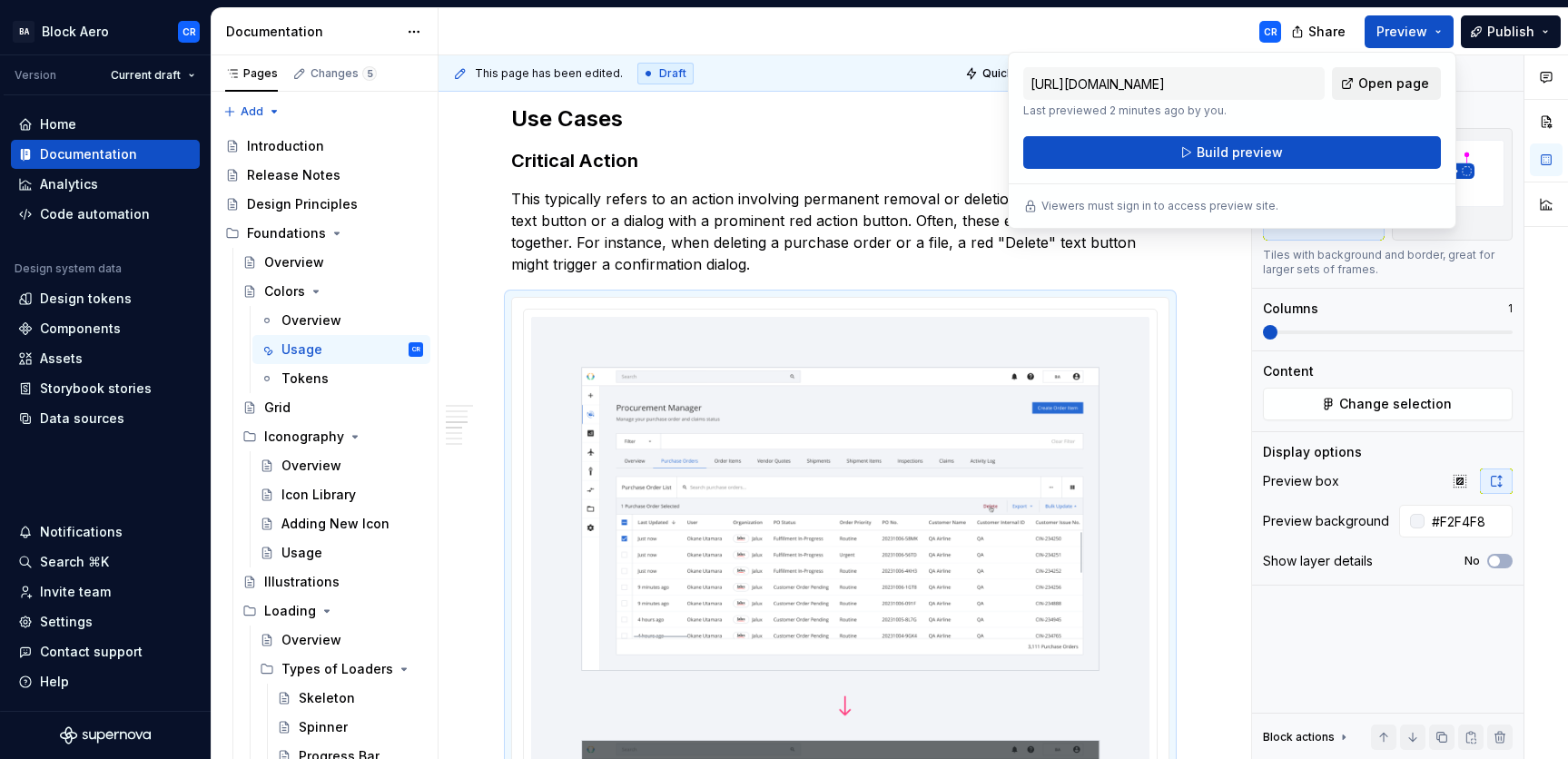
click at [1359, 83] on span "Open page" at bounding box center [1393, 83] width 71 height 18
click at [1359, 79] on span "Open page" at bounding box center [1393, 83] width 71 height 18
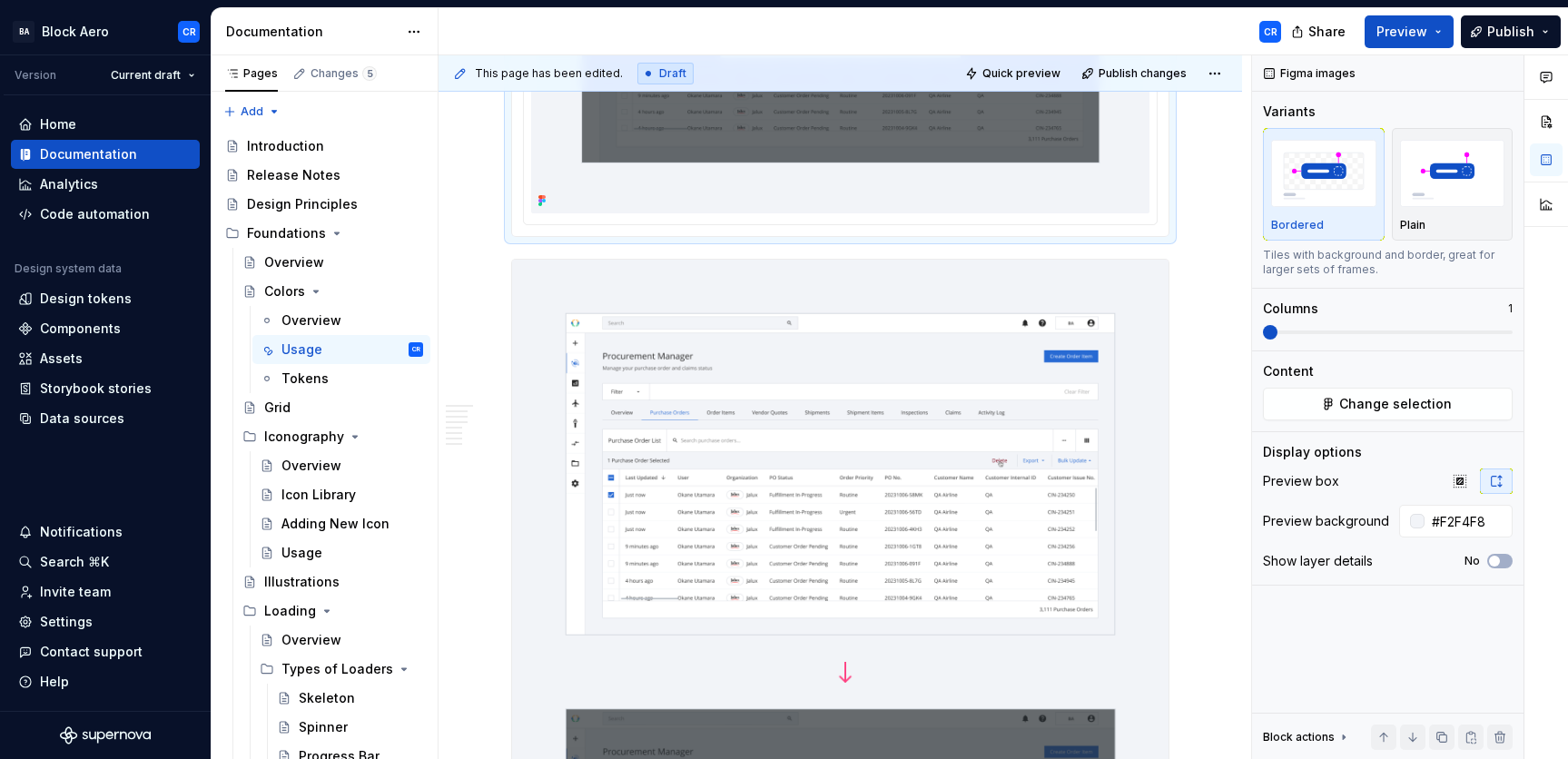
scroll to position [2459, 0]
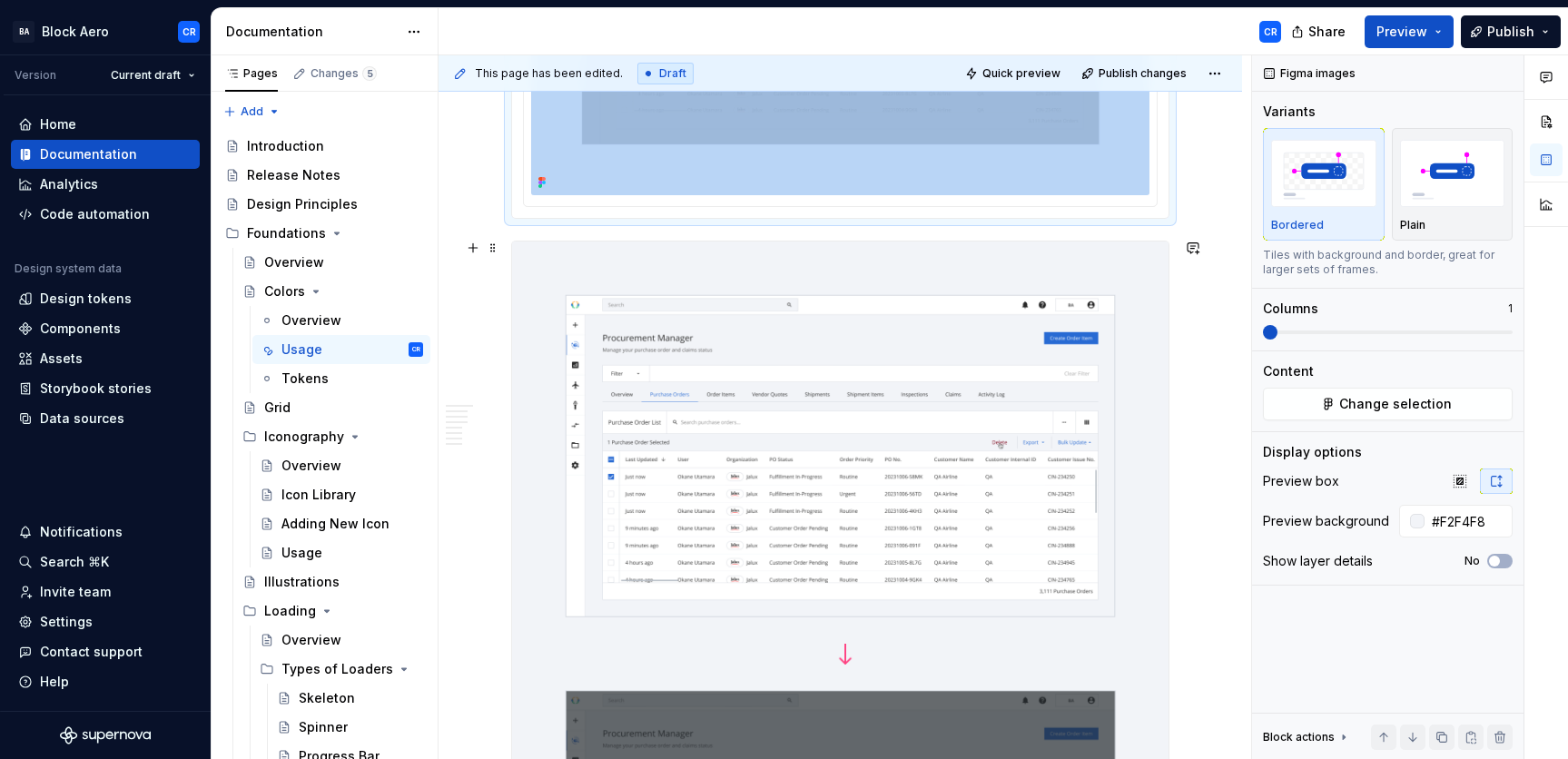
click at [1053, 391] on img at bounding box center [840, 654] width 657 height 824
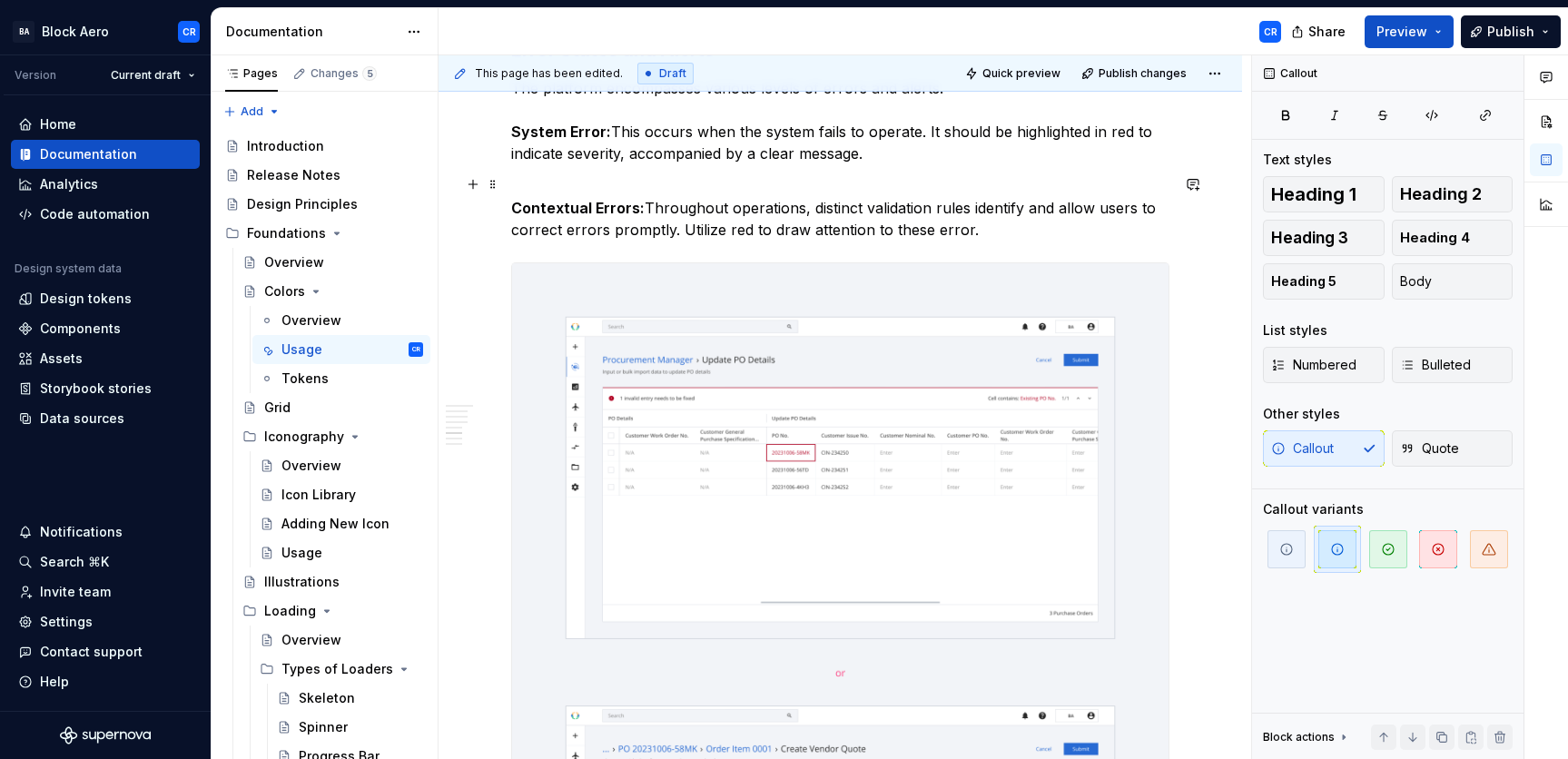
scroll to position [2898, 0]
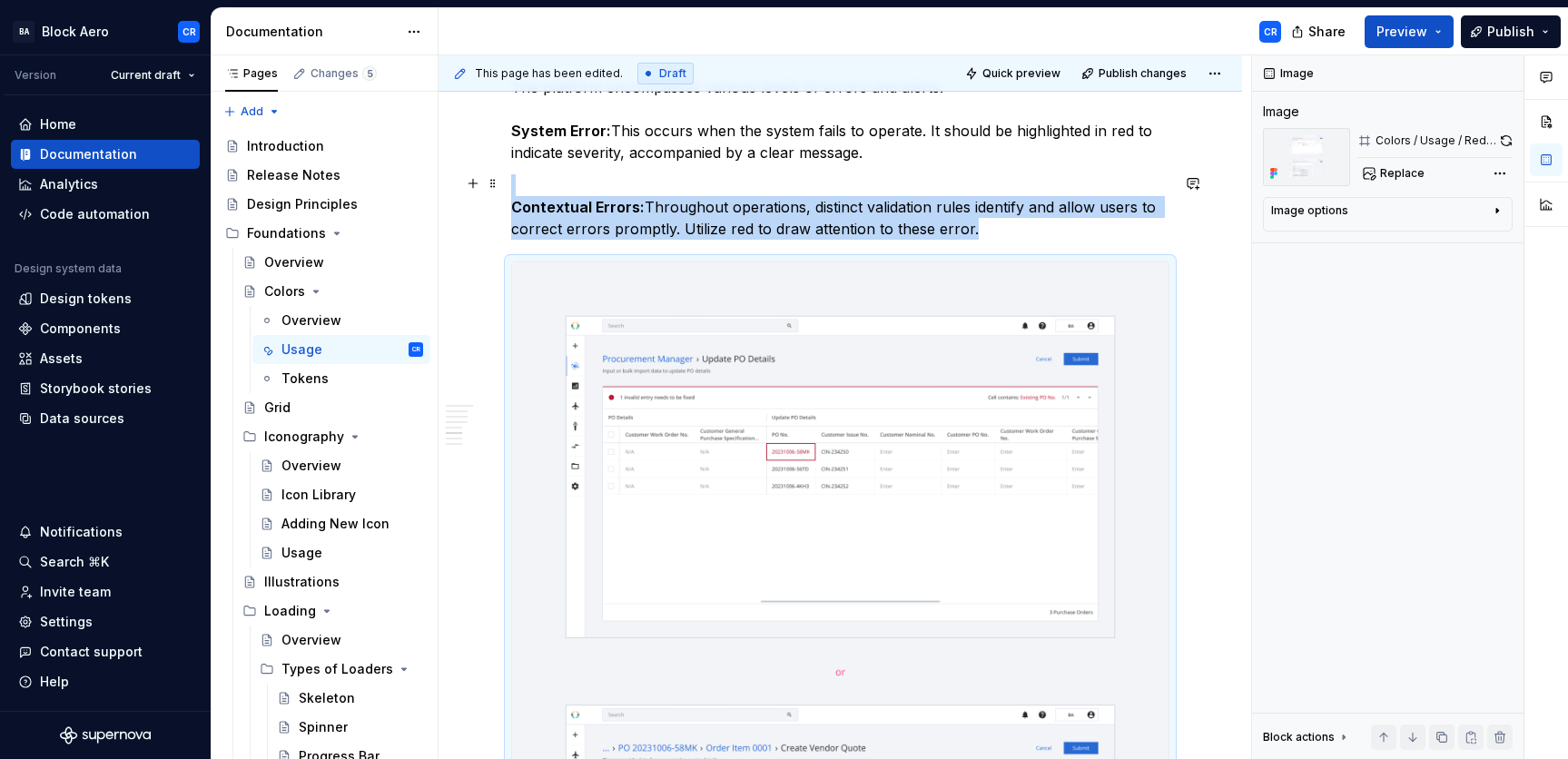
click at [941, 351] on img at bounding box center [840, 670] width 657 height 818
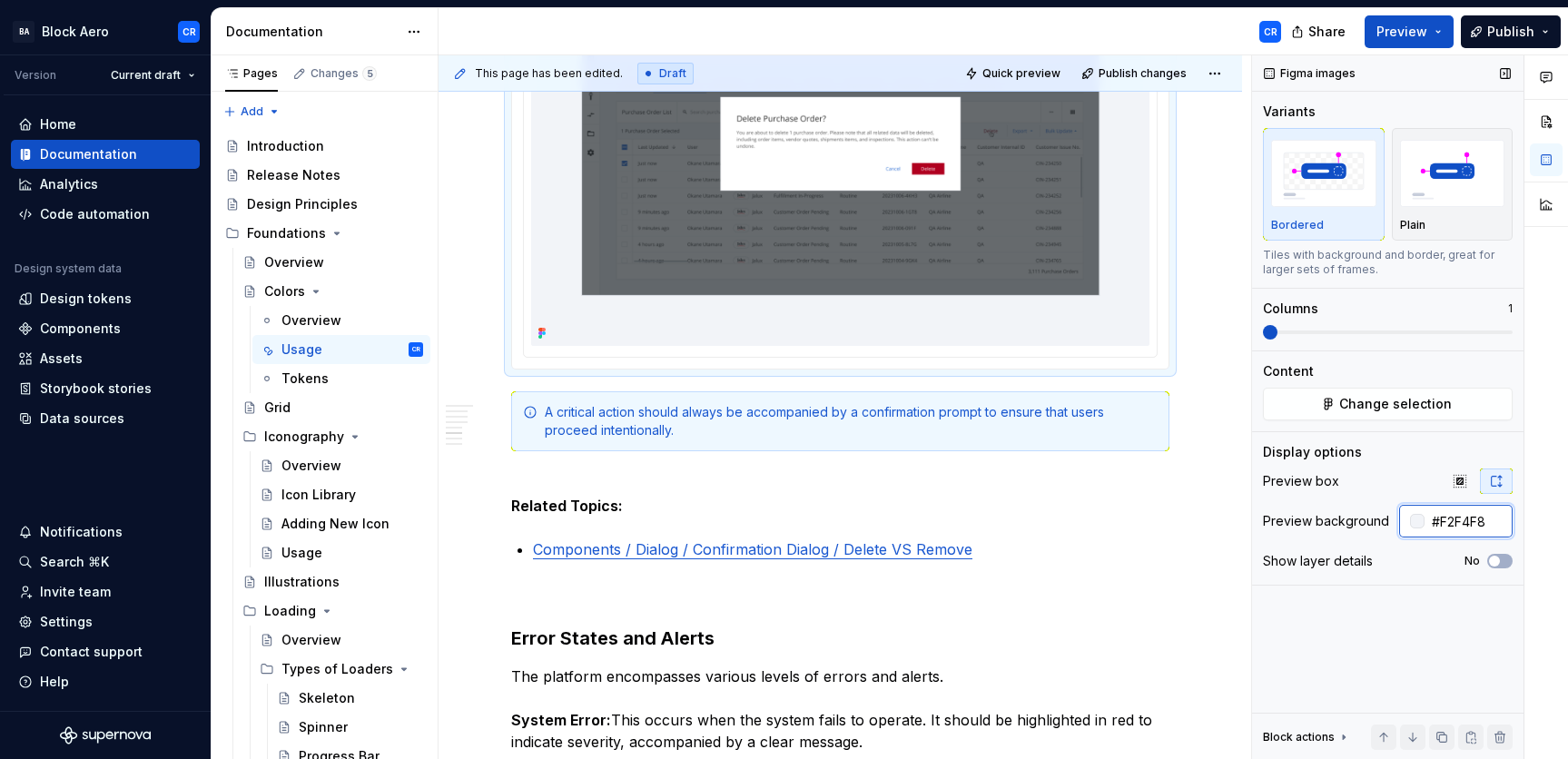
click at [1359, 514] on input "#F2F4F8" at bounding box center [1468, 521] width 88 height 33
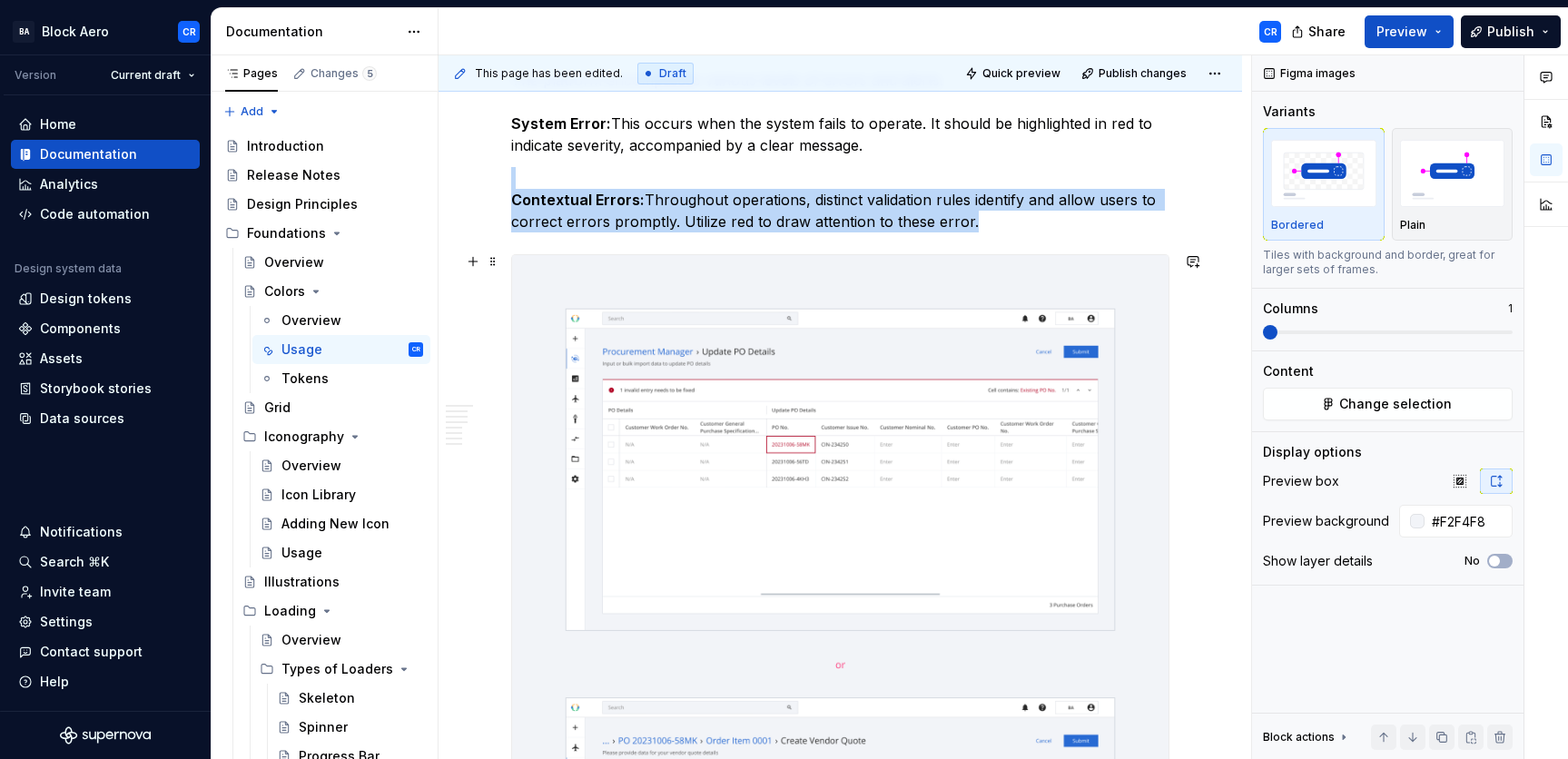
click at [669, 399] on img at bounding box center [840, 663] width 657 height 818
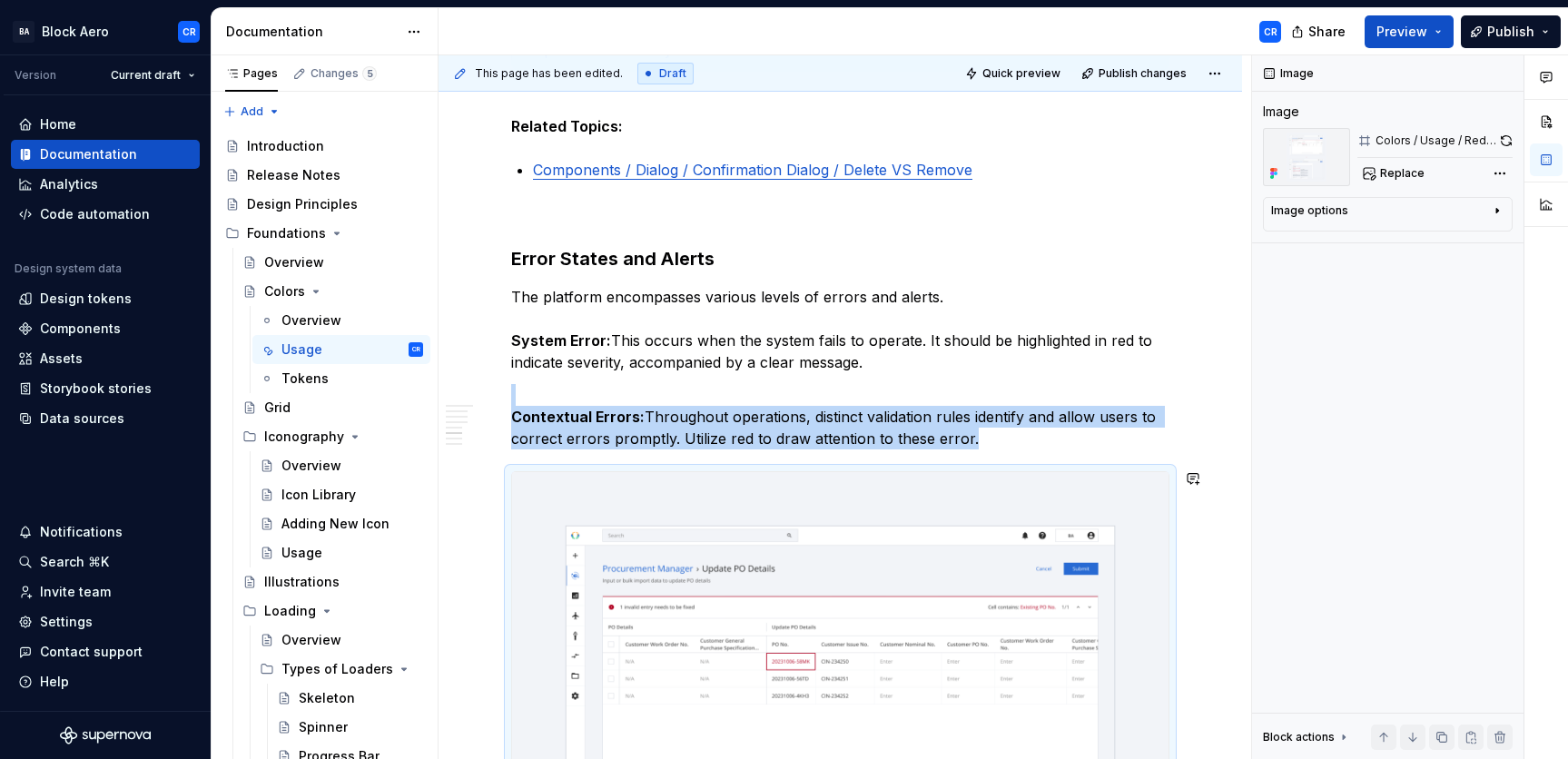
scroll to position [2689, 0]
click at [977, 431] on p "Contextual Errors: Throughout operations, distinct validation rules identify an…" at bounding box center [840, 415] width 659 height 65
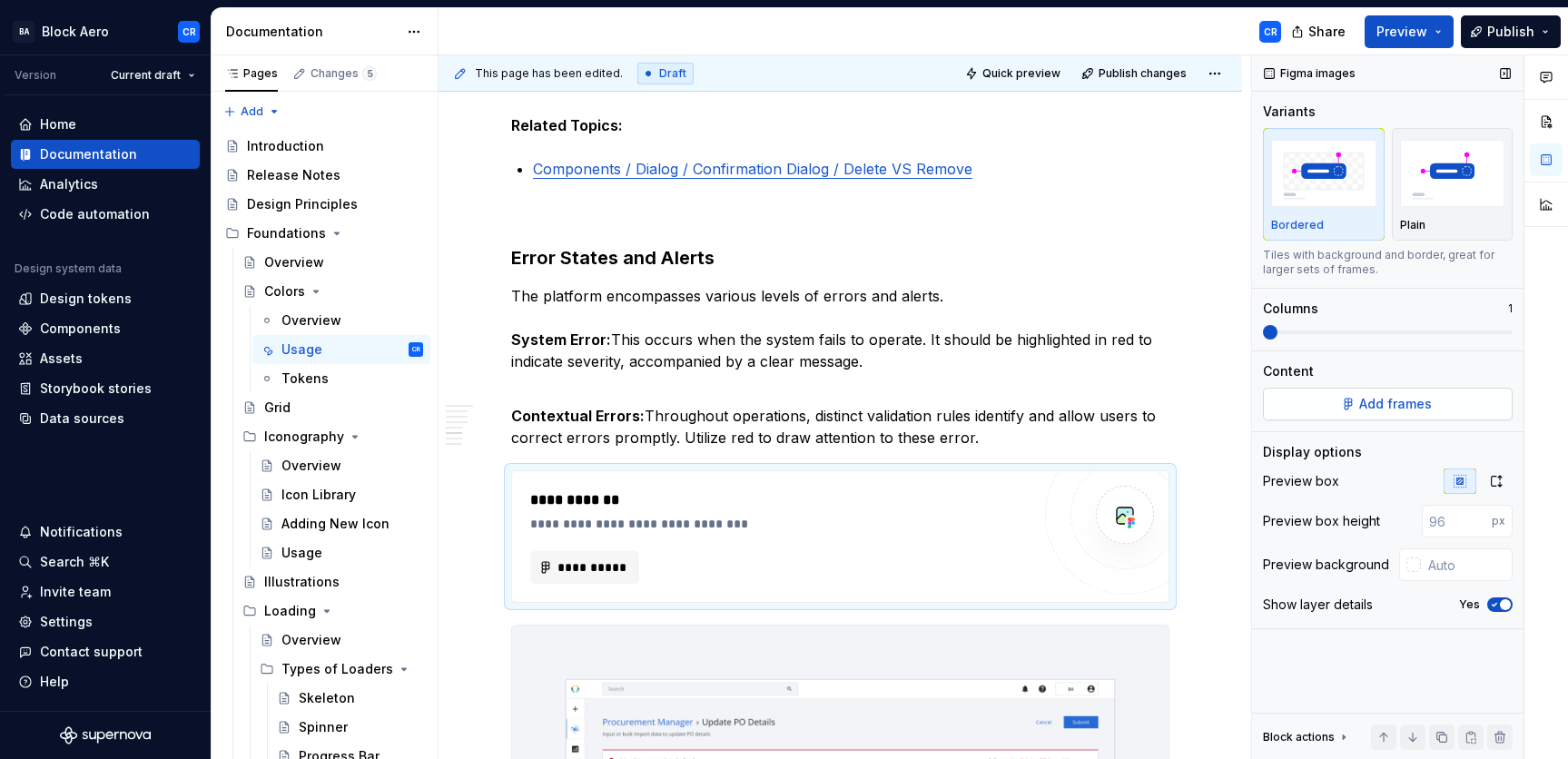
click at [1359, 400] on span "Add frames" at bounding box center [1395, 404] width 72 height 18
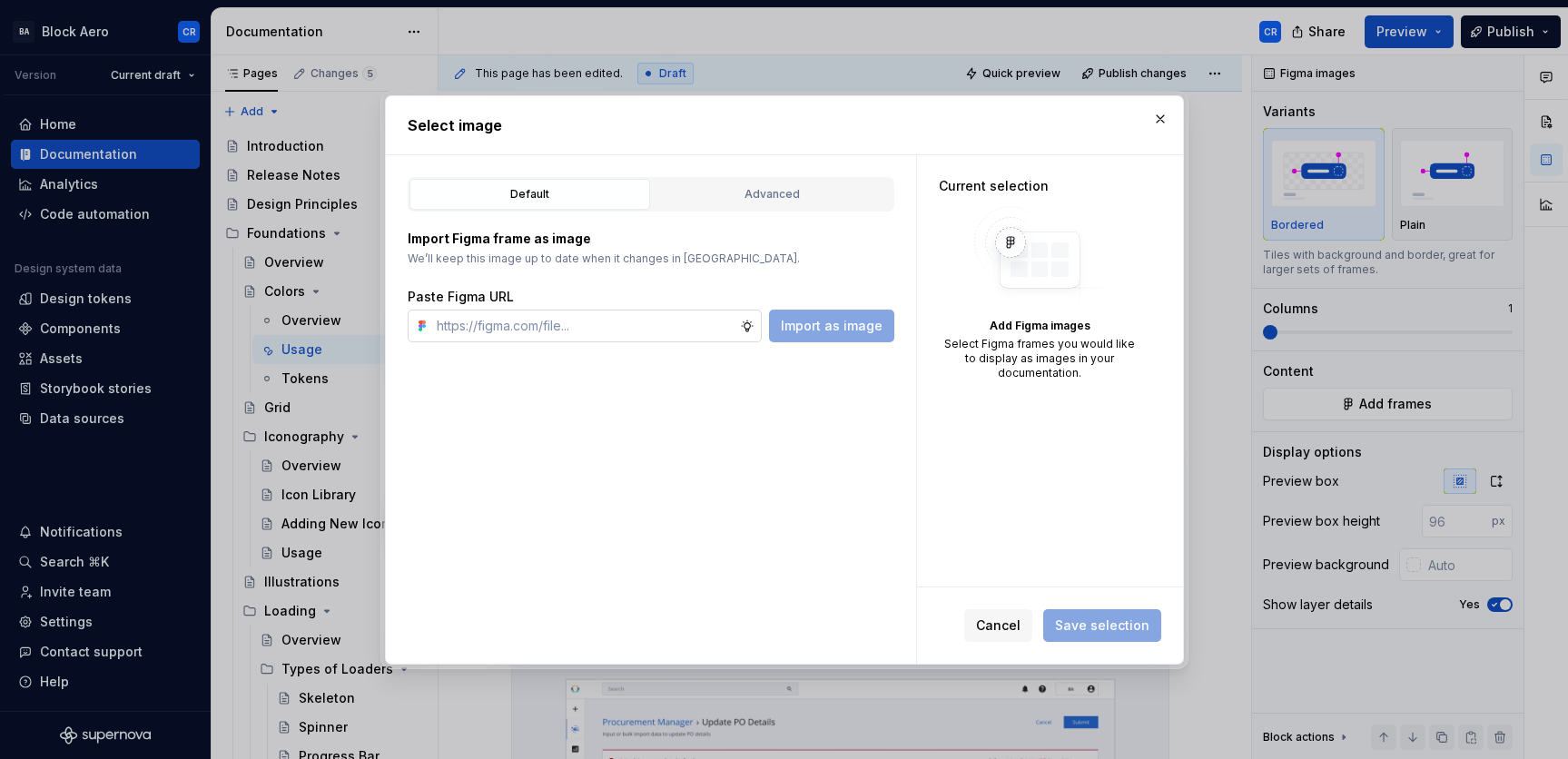
click at [672, 327] on input "text" at bounding box center [584, 326] width 310 height 33
type textarea "*"
click at [768, 203] on button "Advanced" at bounding box center [772, 194] width 241 height 31
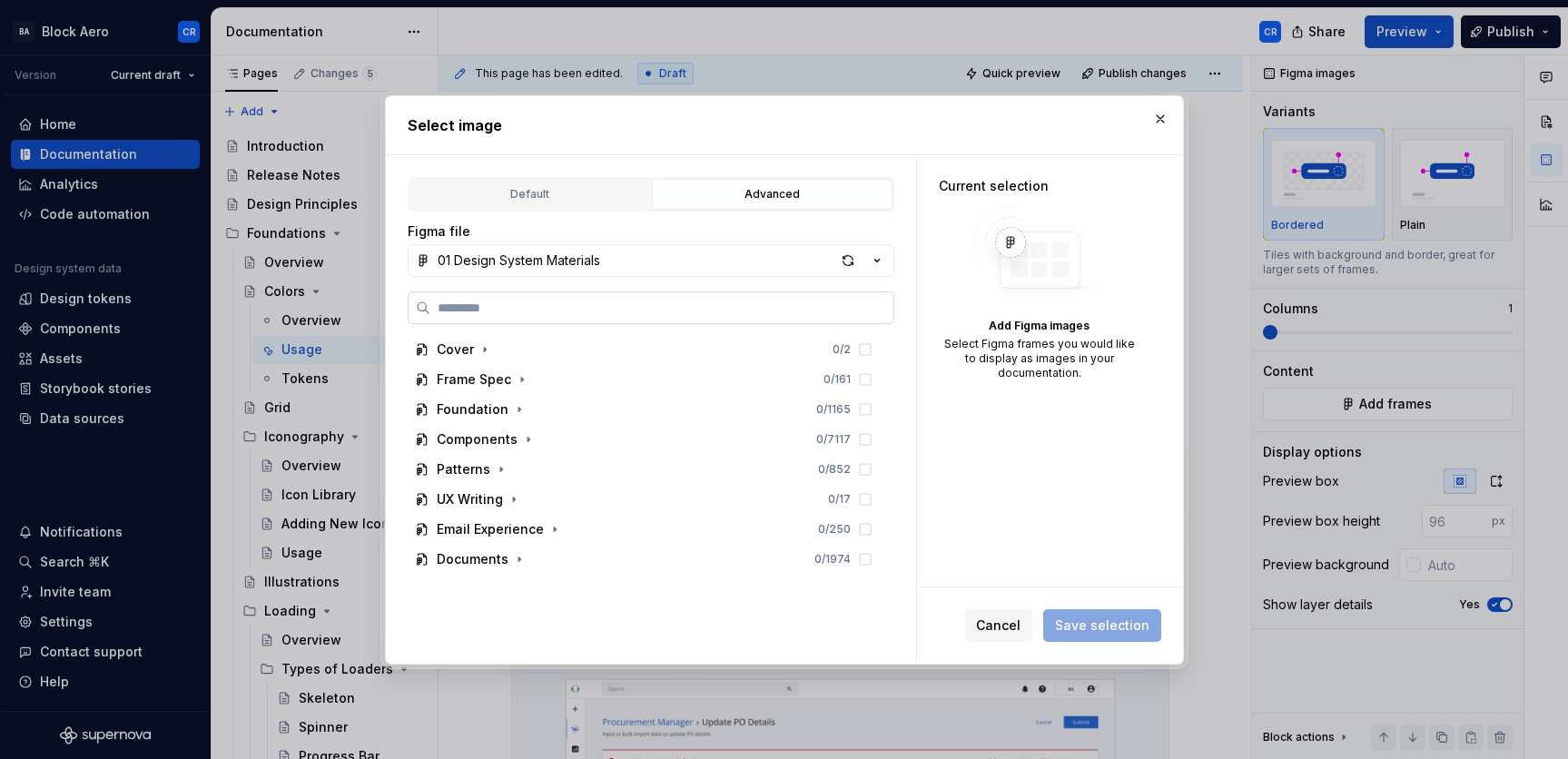
click at [673, 304] on input "search" at bounding box center [661, 308] width 463 height 18
type input "**********"
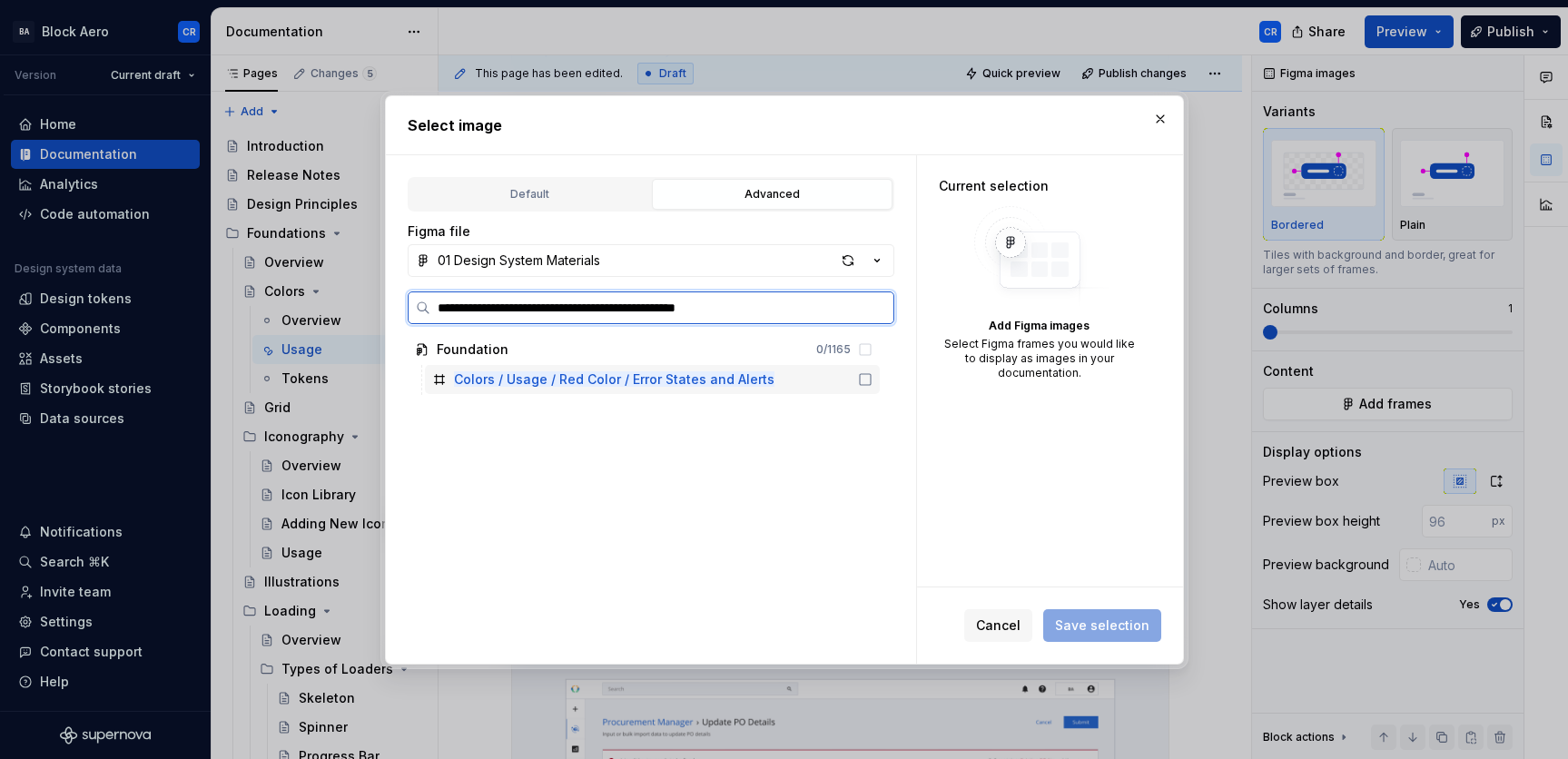
click at [764, 371] on div "Colors / Usage / Red Color / Error States and Alerts" at bounding box center [652, 379] width 455 height 29
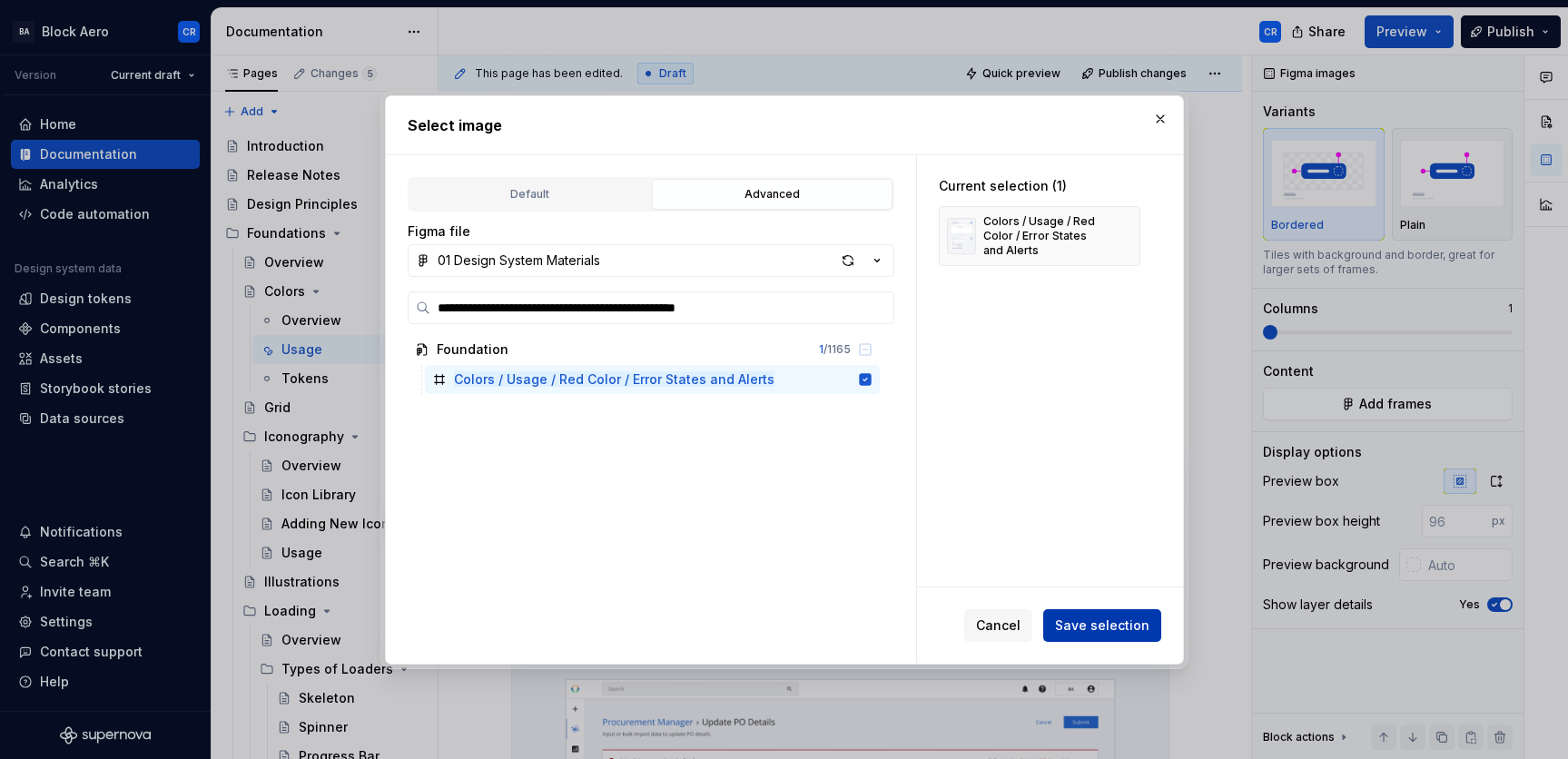
click at [1124, 619] on span "Save selection" at bounding box center [1102, 625] width 94 height 18
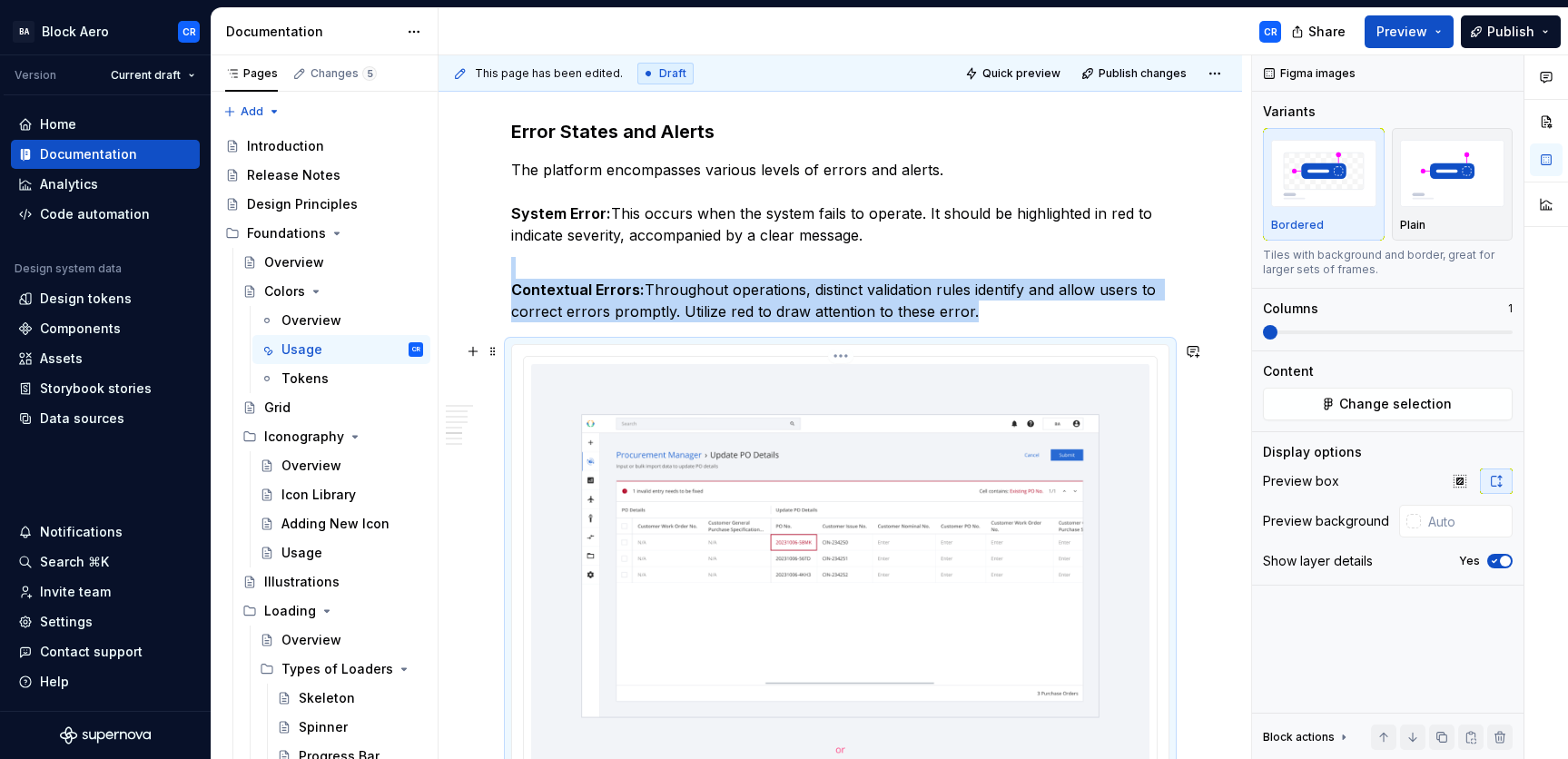
scroll to position [2811, 0]
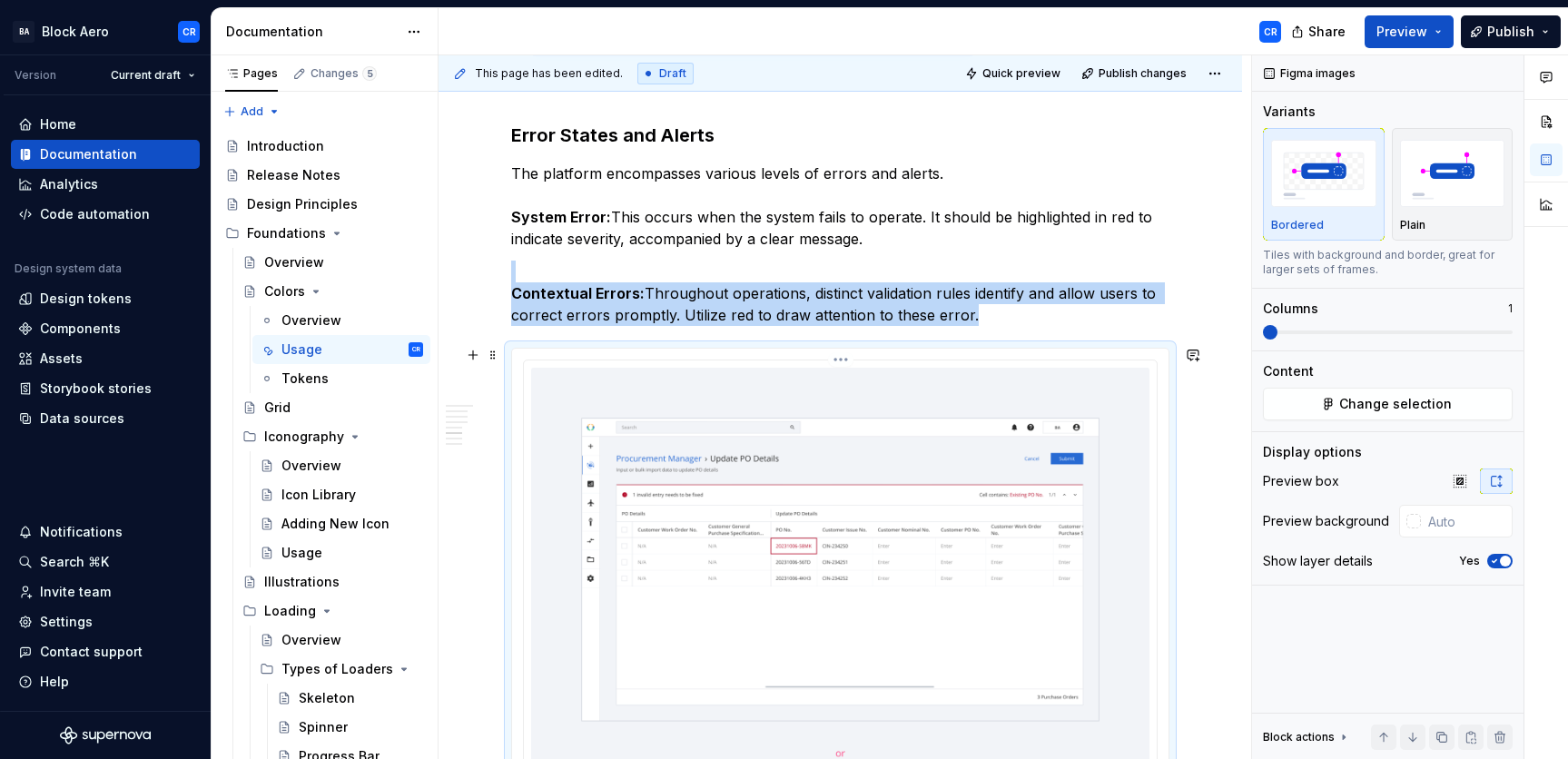
click at [866, 417] on img at bounding box center [840, 752] width 618 height 770
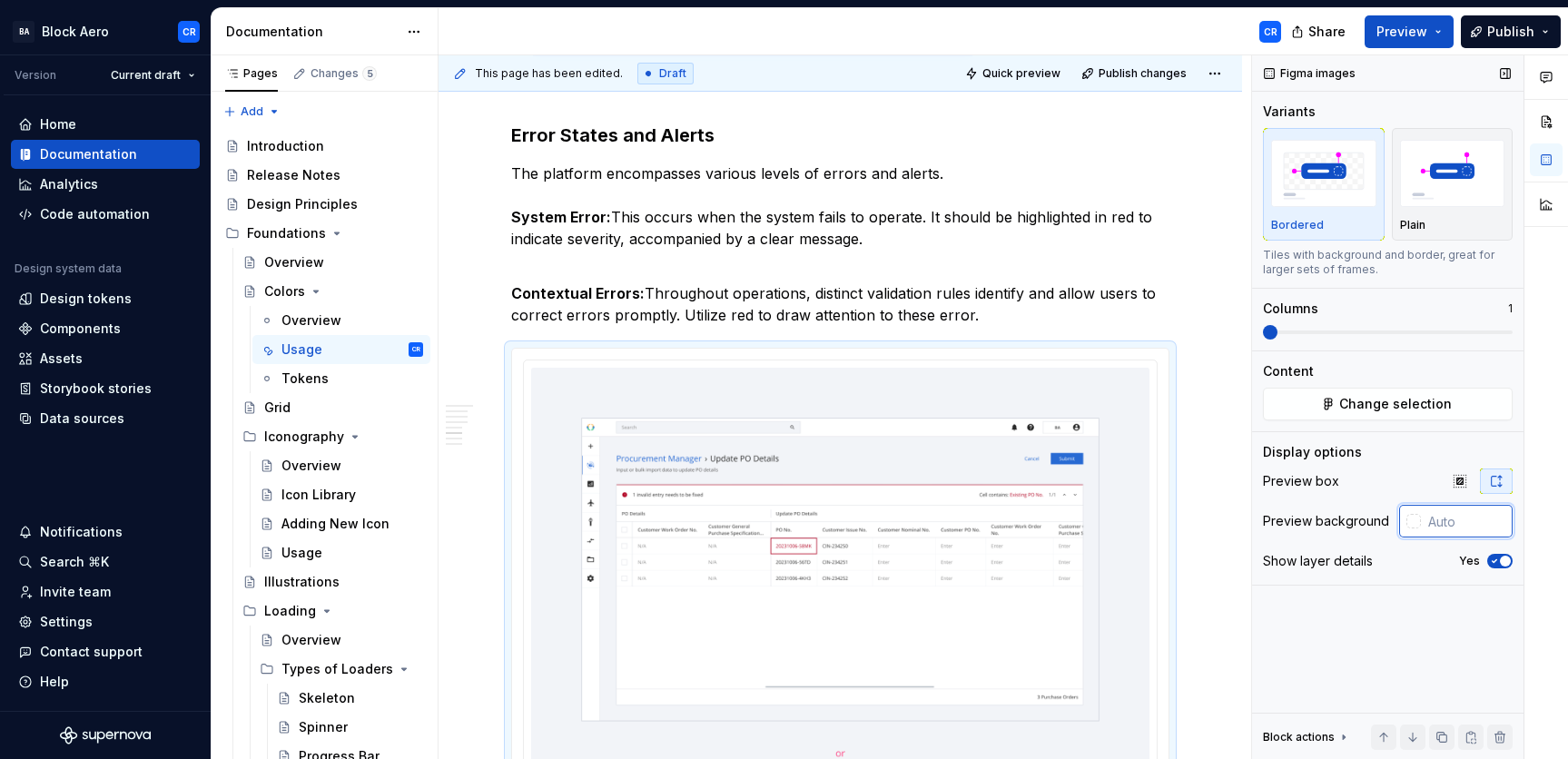
click at [1359, 526] on input "text" at bounding box center [1466, 521] width 92 height 33
paste input "F2F4F8"
type input "#F2F4F8"
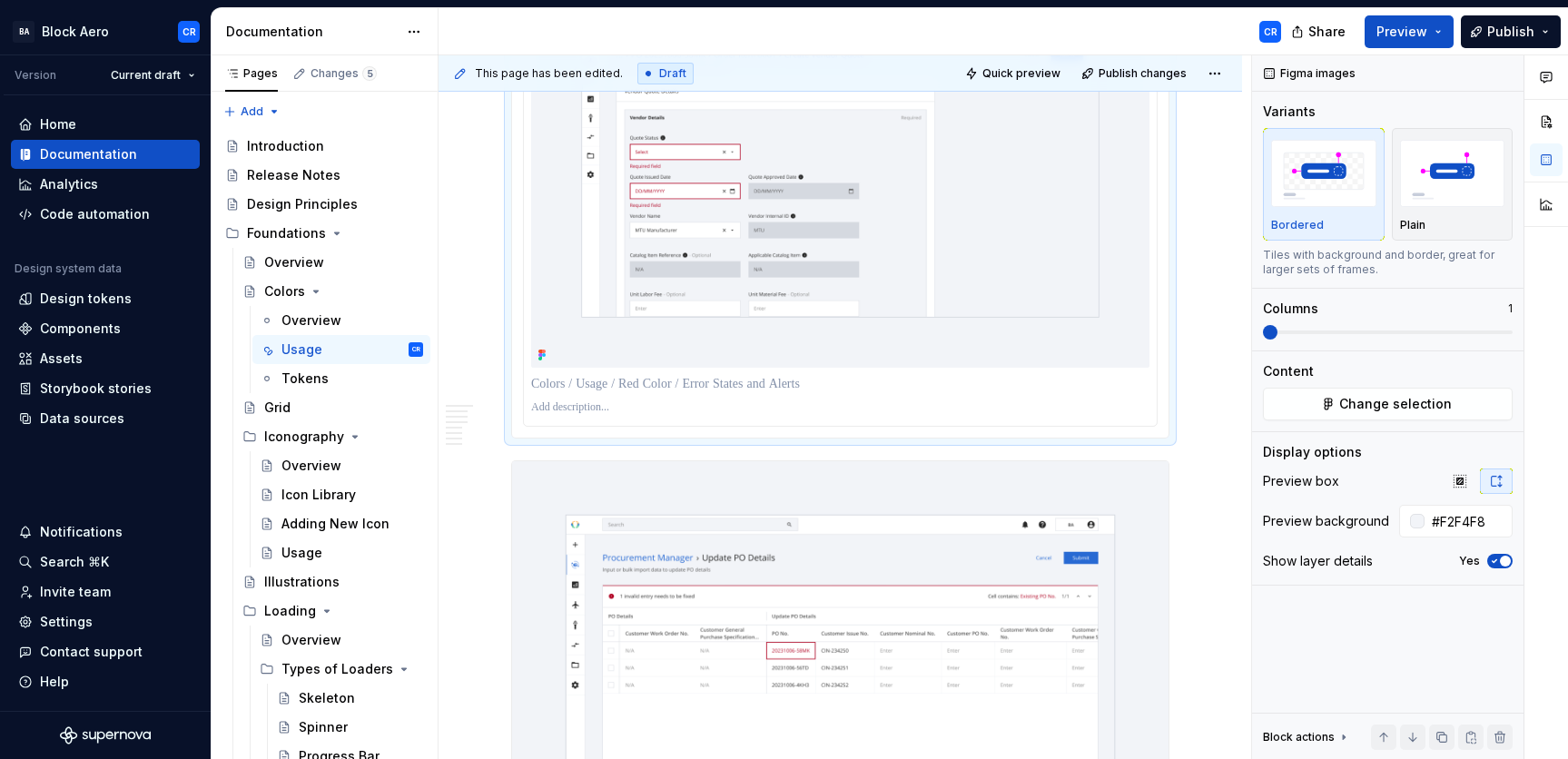
scroll to position [3666, 0]
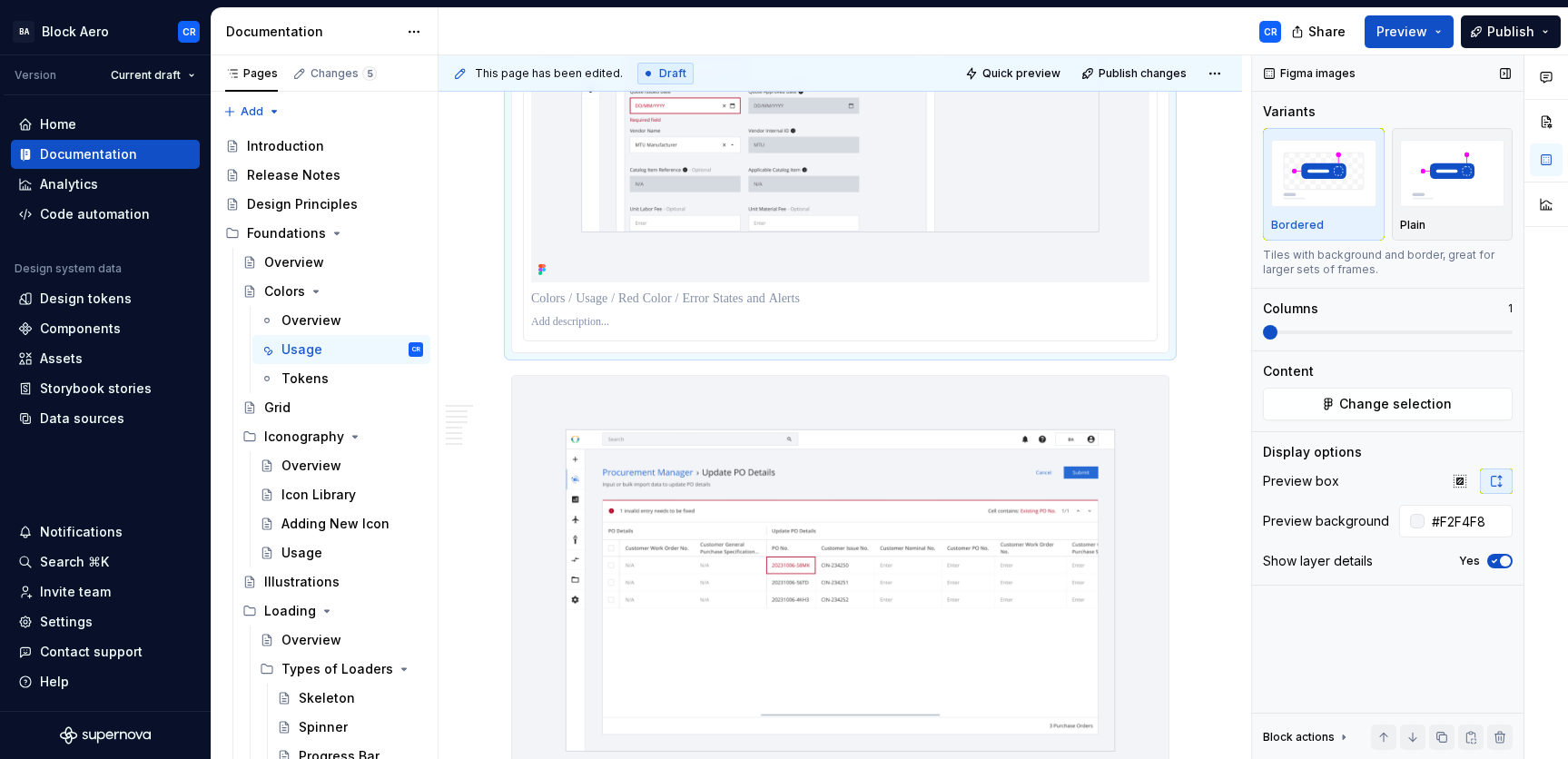
click at [1359, 556] on icon "button" at bounding box center [1494, 561] width 15 height 11
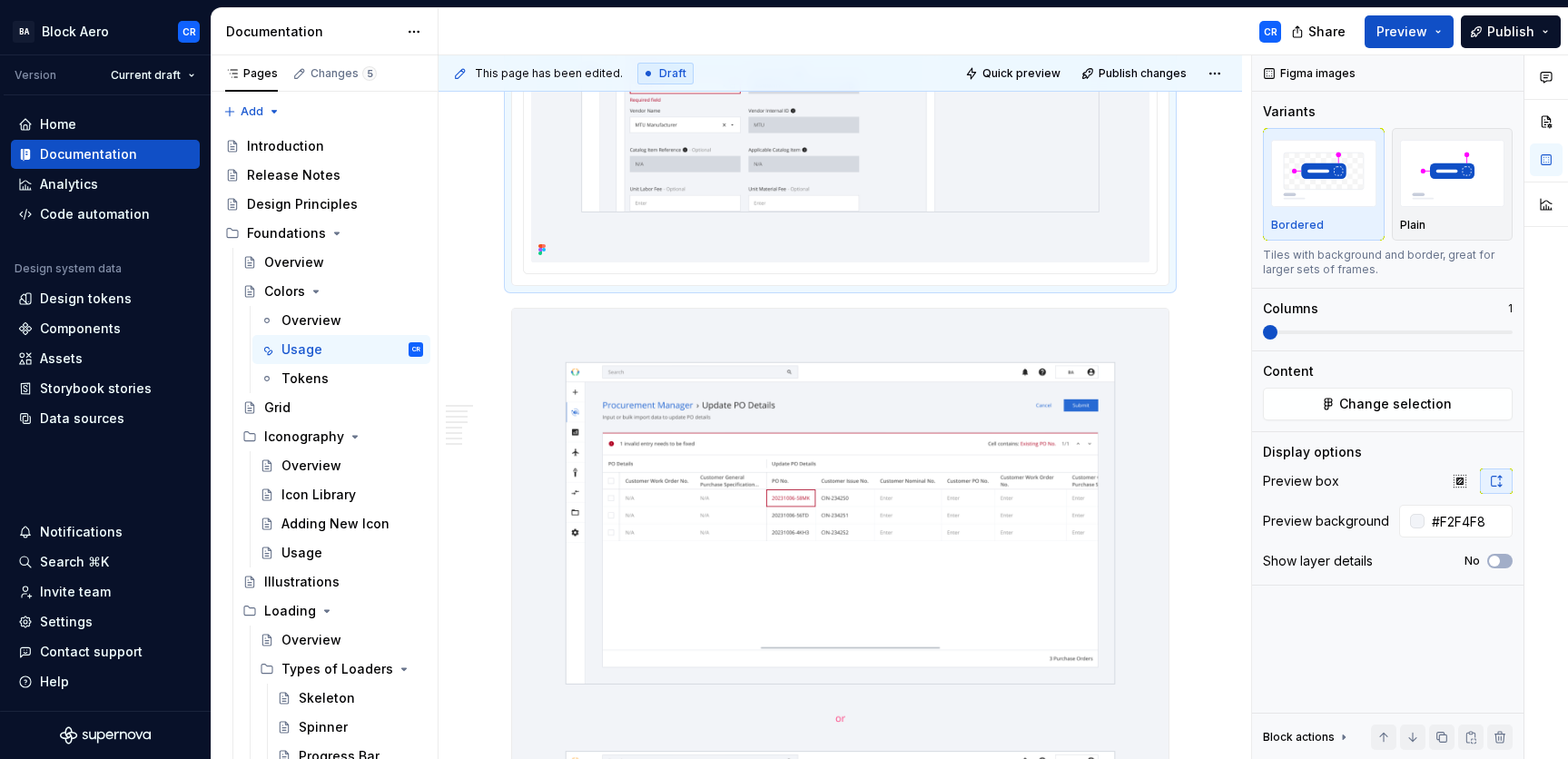
scroll to position [3726, 0]
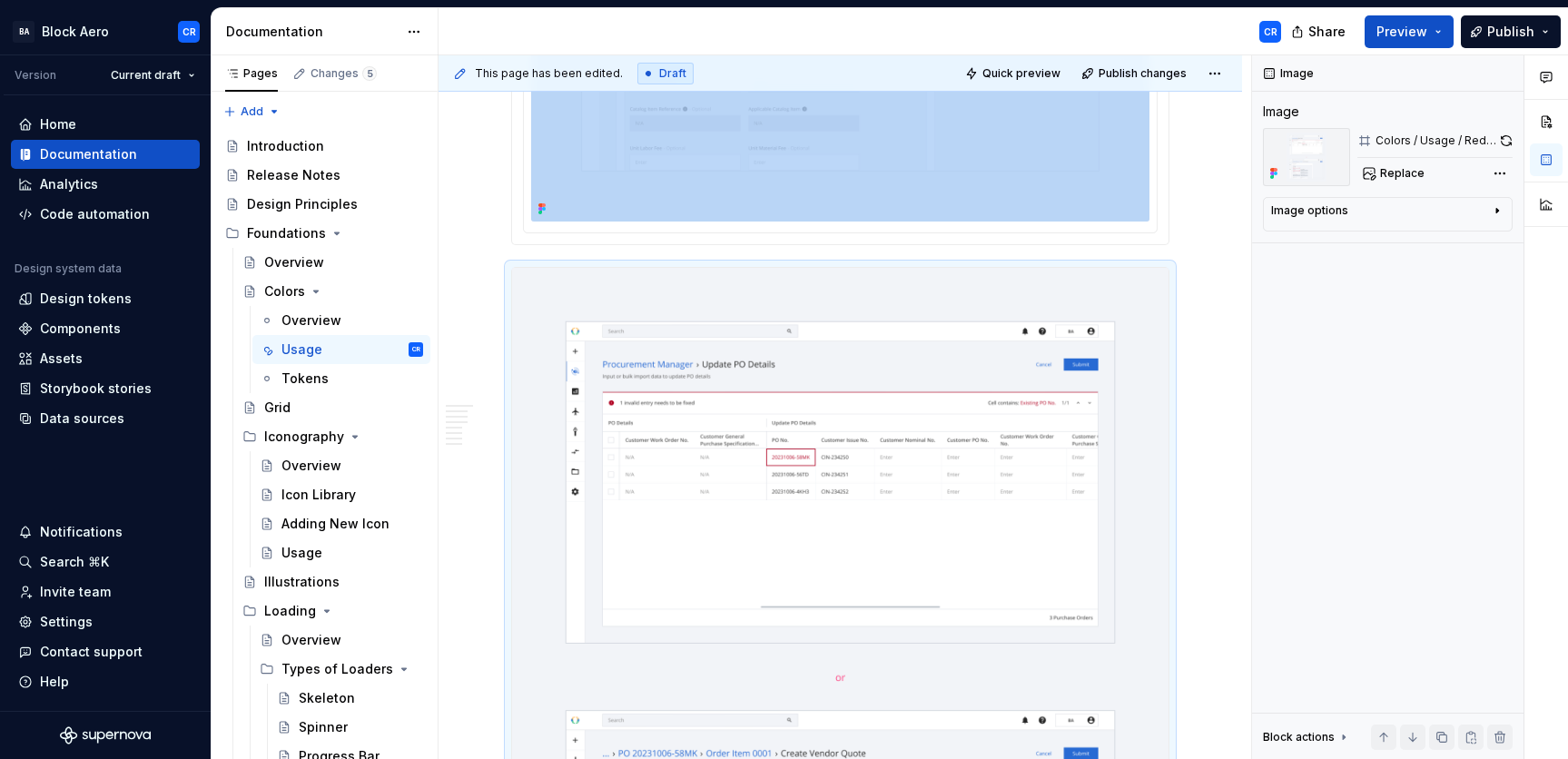
click at [949, 425] on img at bounding box center [840, 676] width 657 height 818
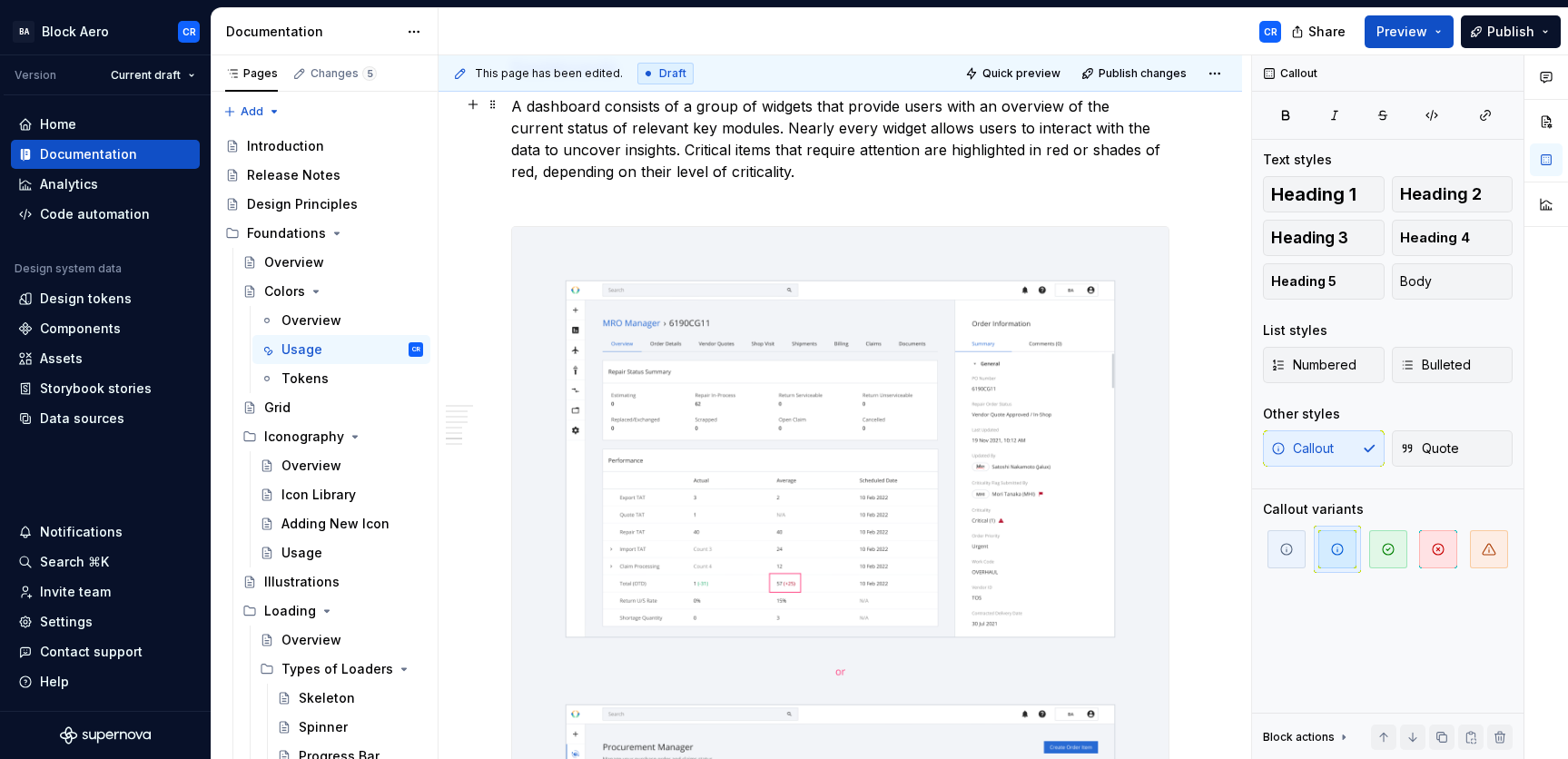
scroll to position [4282, 0]
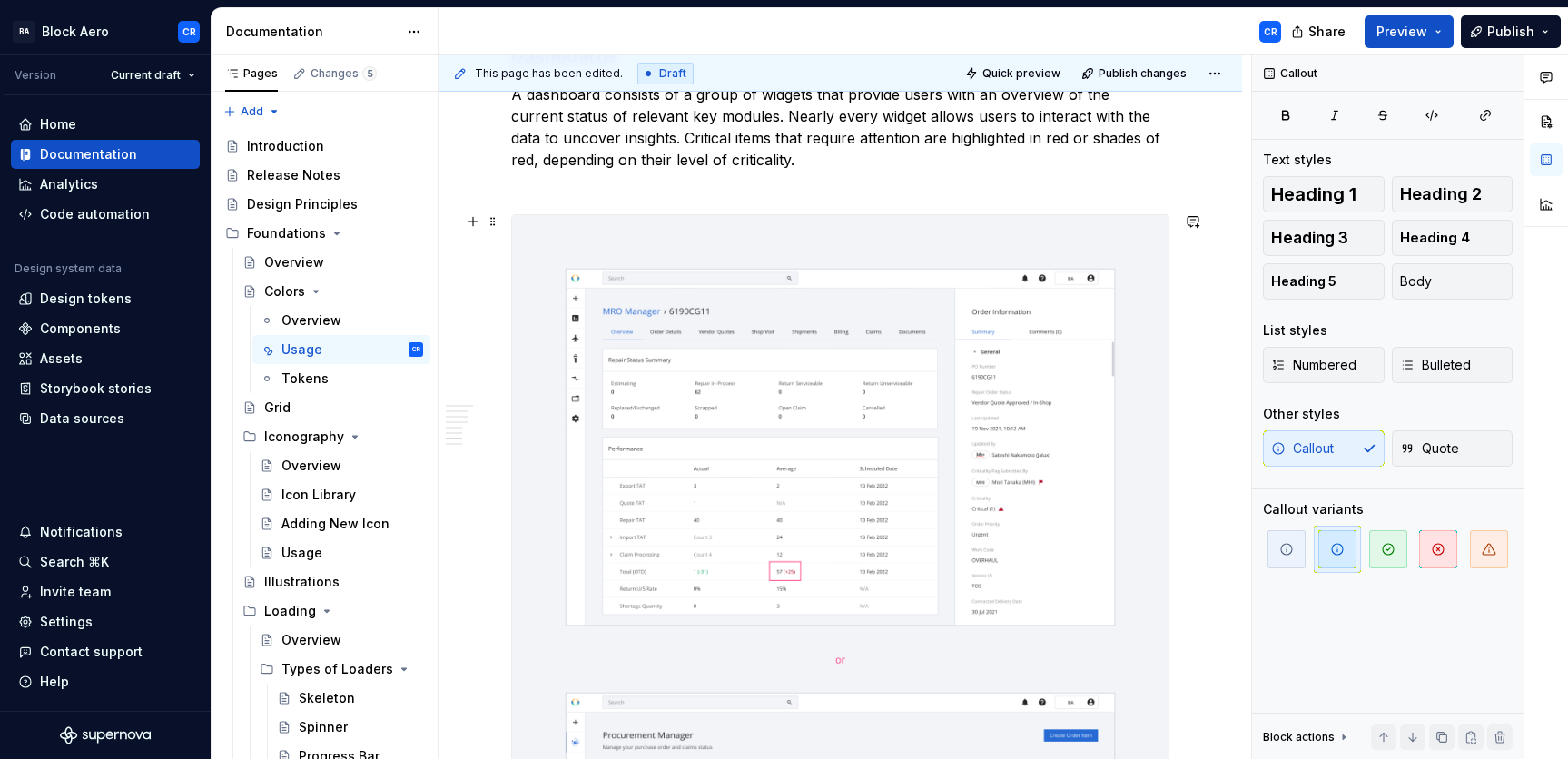
type textarea "*"
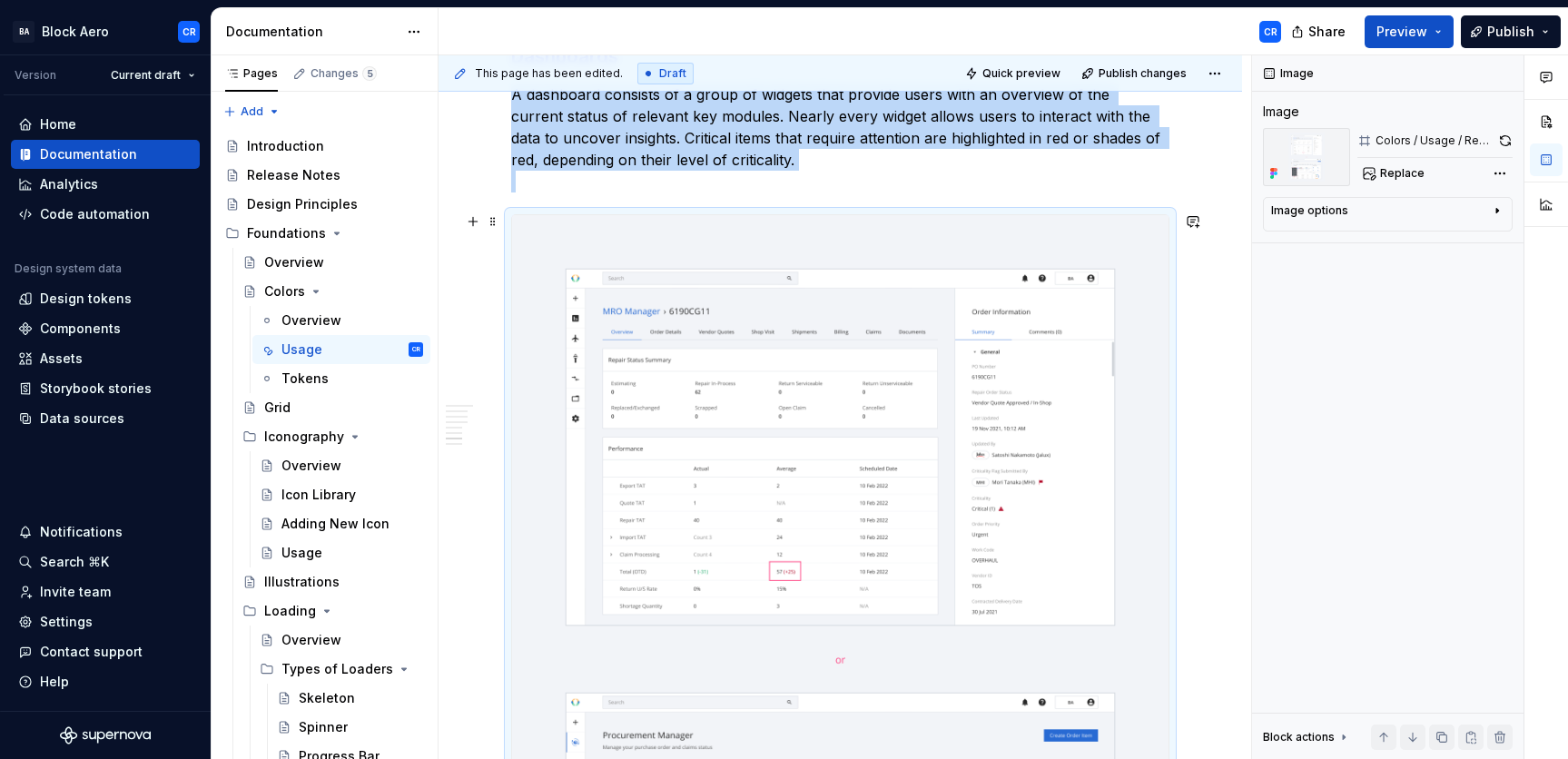
click at [848, 374] on img at bounding box center [840, 658] width 657 height 887
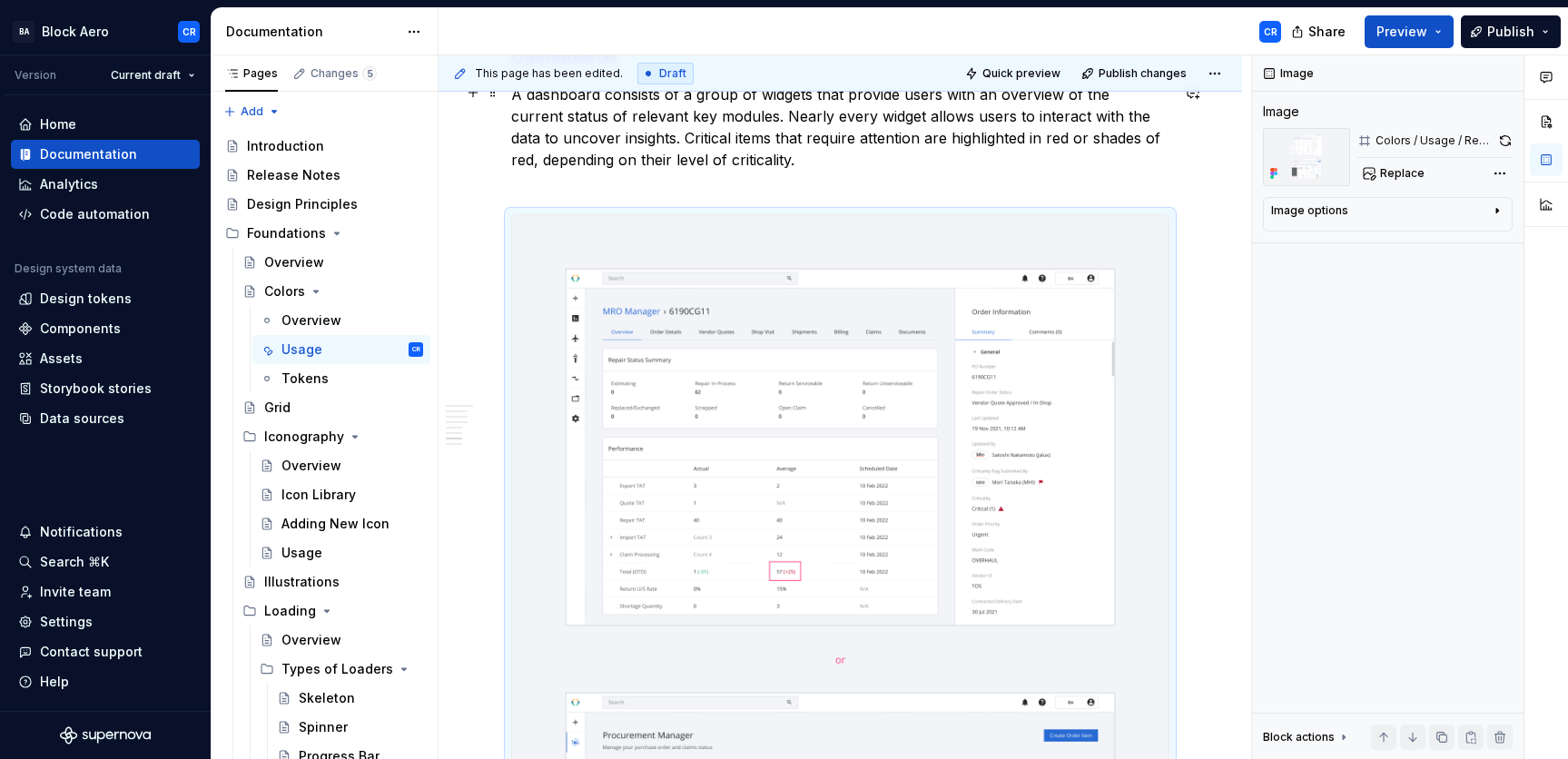
click at [778, 161] on p "A dashboard consists of a group of widgets that provide users with an overview …" at bounding box center [840, 137] width 659 height 109
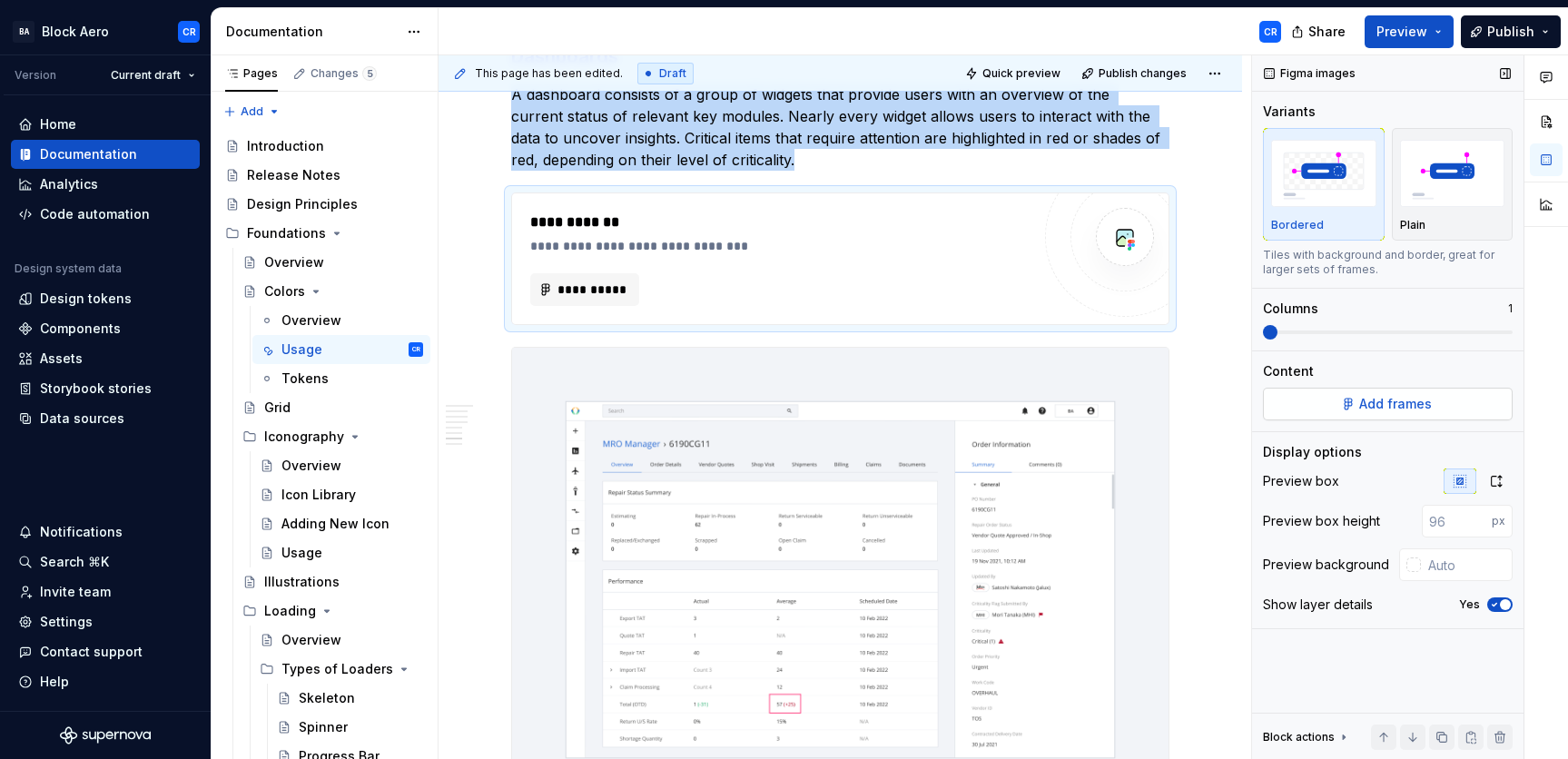
click at [1359, 396] on span "Add frames" at bounding box center [1395, 404] width 72 height 18
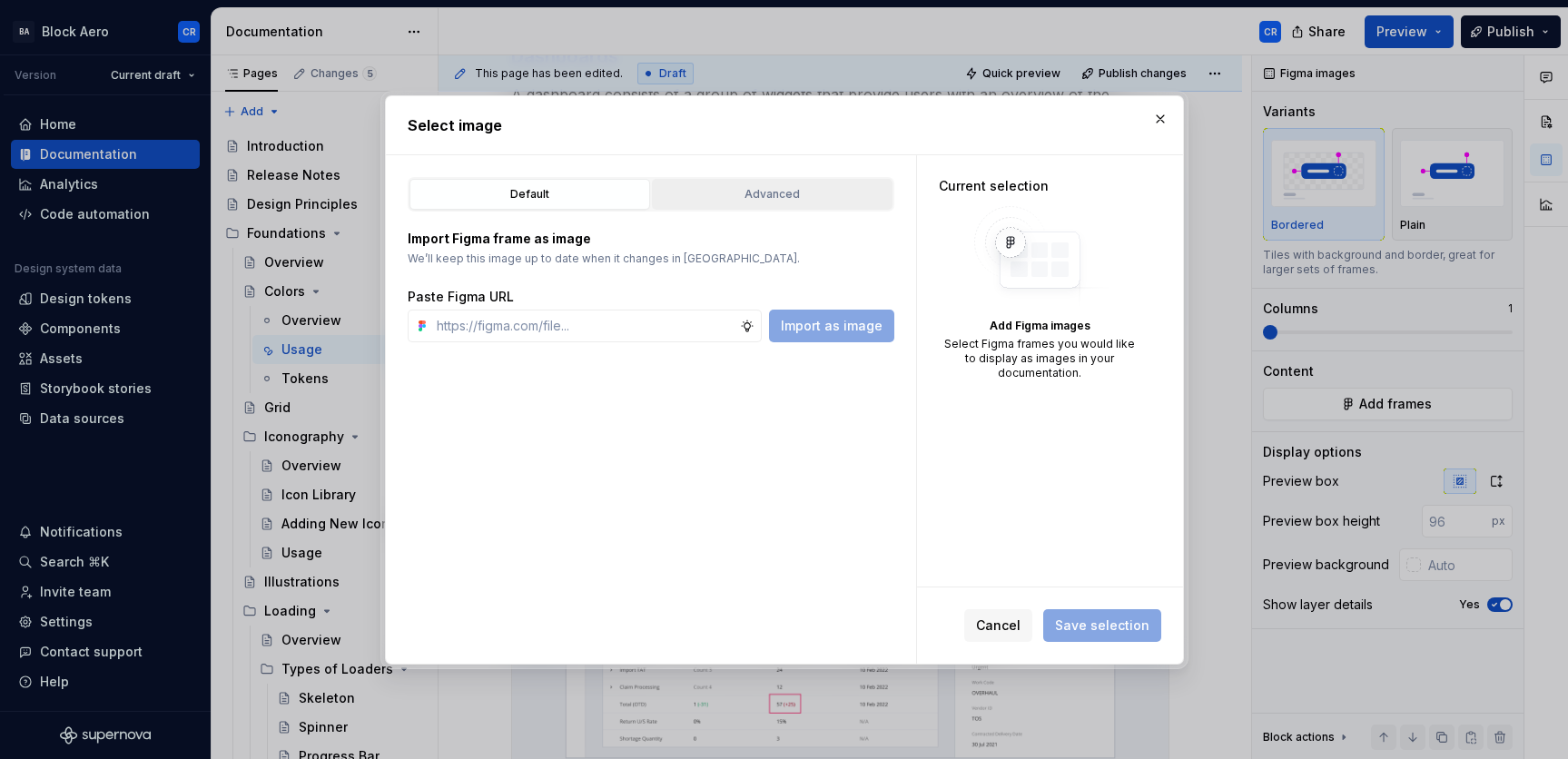
click at [703, 190] on div "Advanced" at bounding box center [772, 194] width 228 height 18
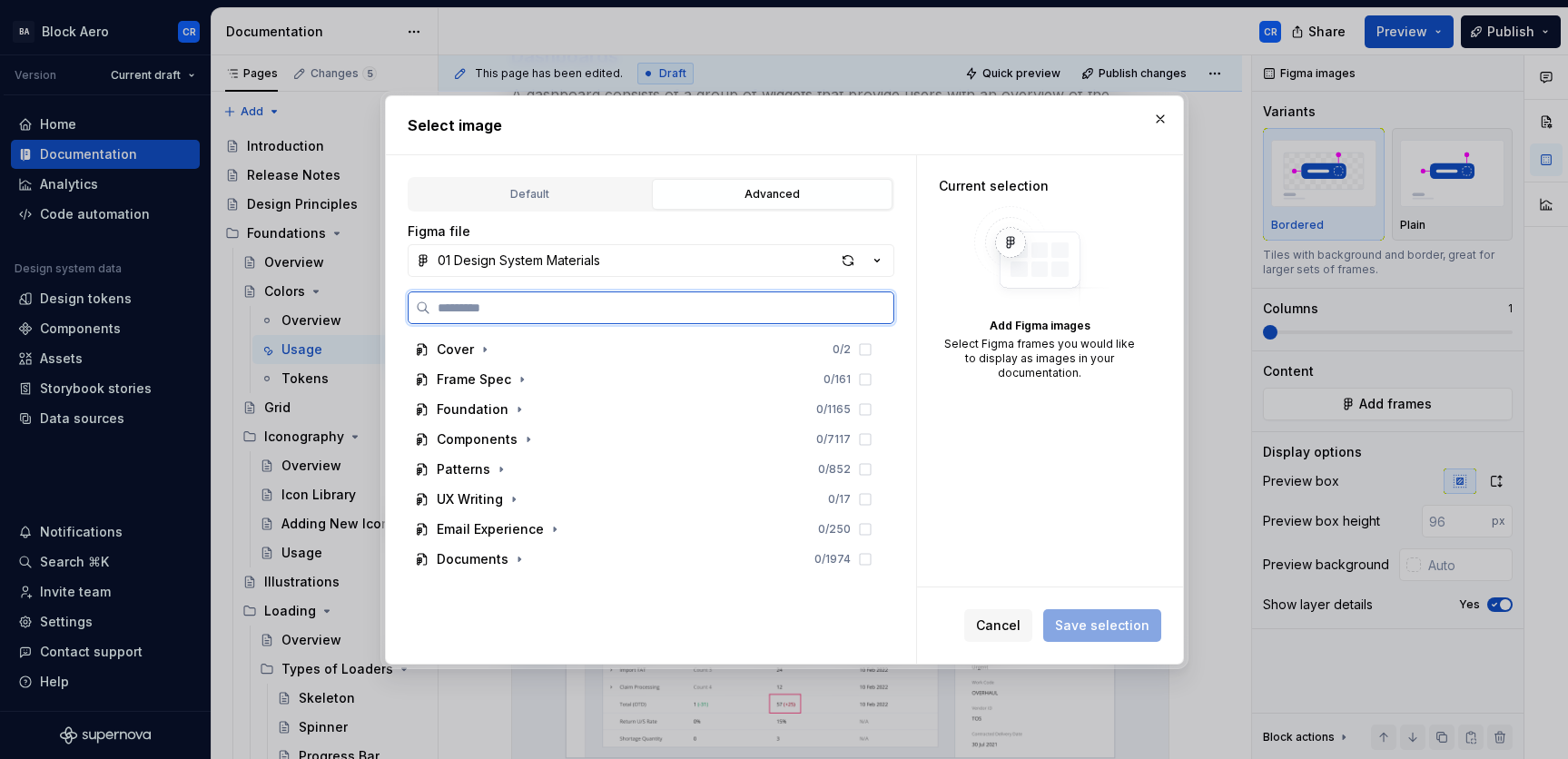
click at [648, 302] on input "search" at bounding box center [661, 308] width 463 height 18
paste input "**********"
type input "**********"
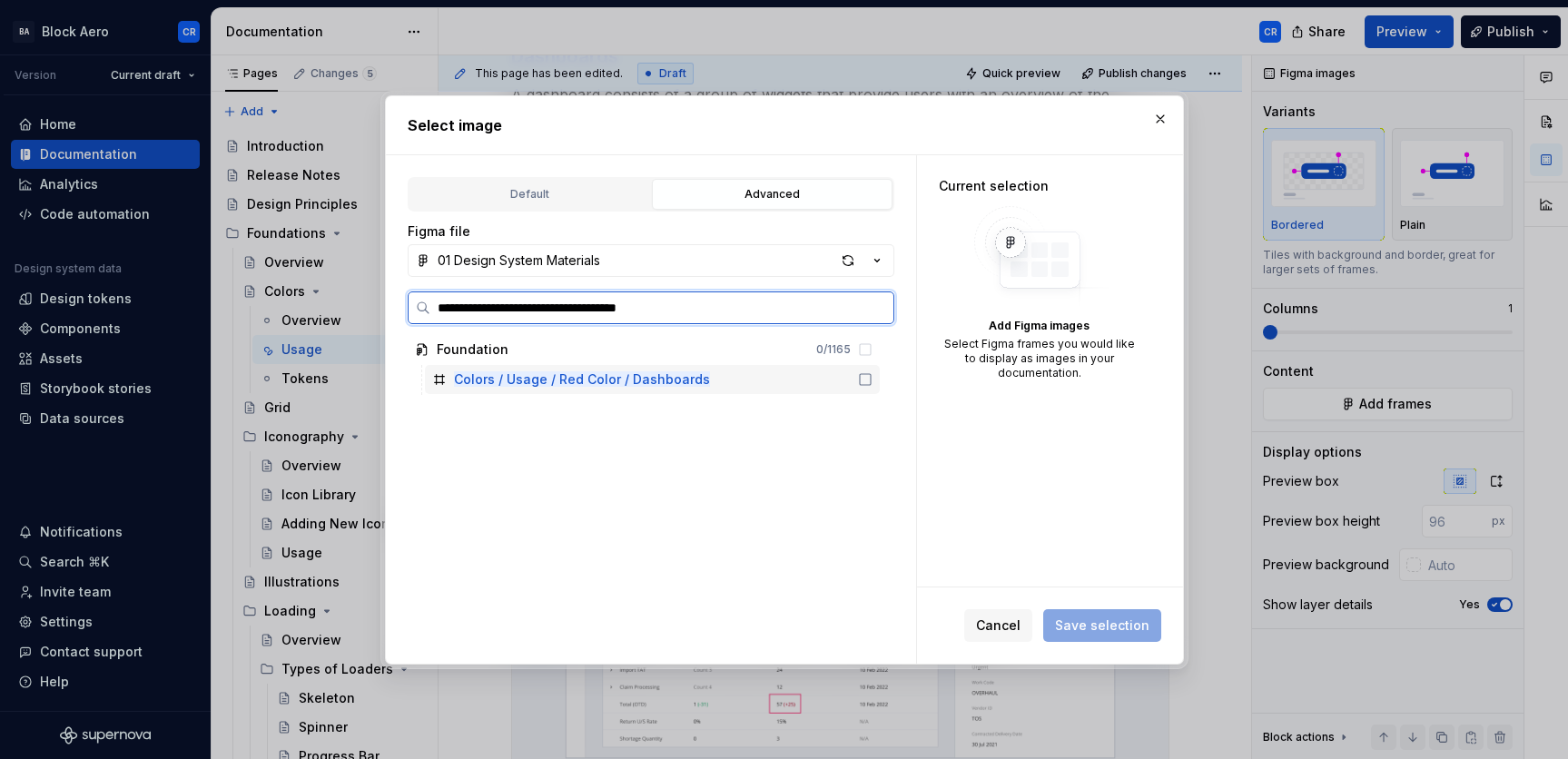
click at [756, 388] on div "Colors / Usage / Red Color / Dashboards" at bounding box center [652, 379] width 455 height 29
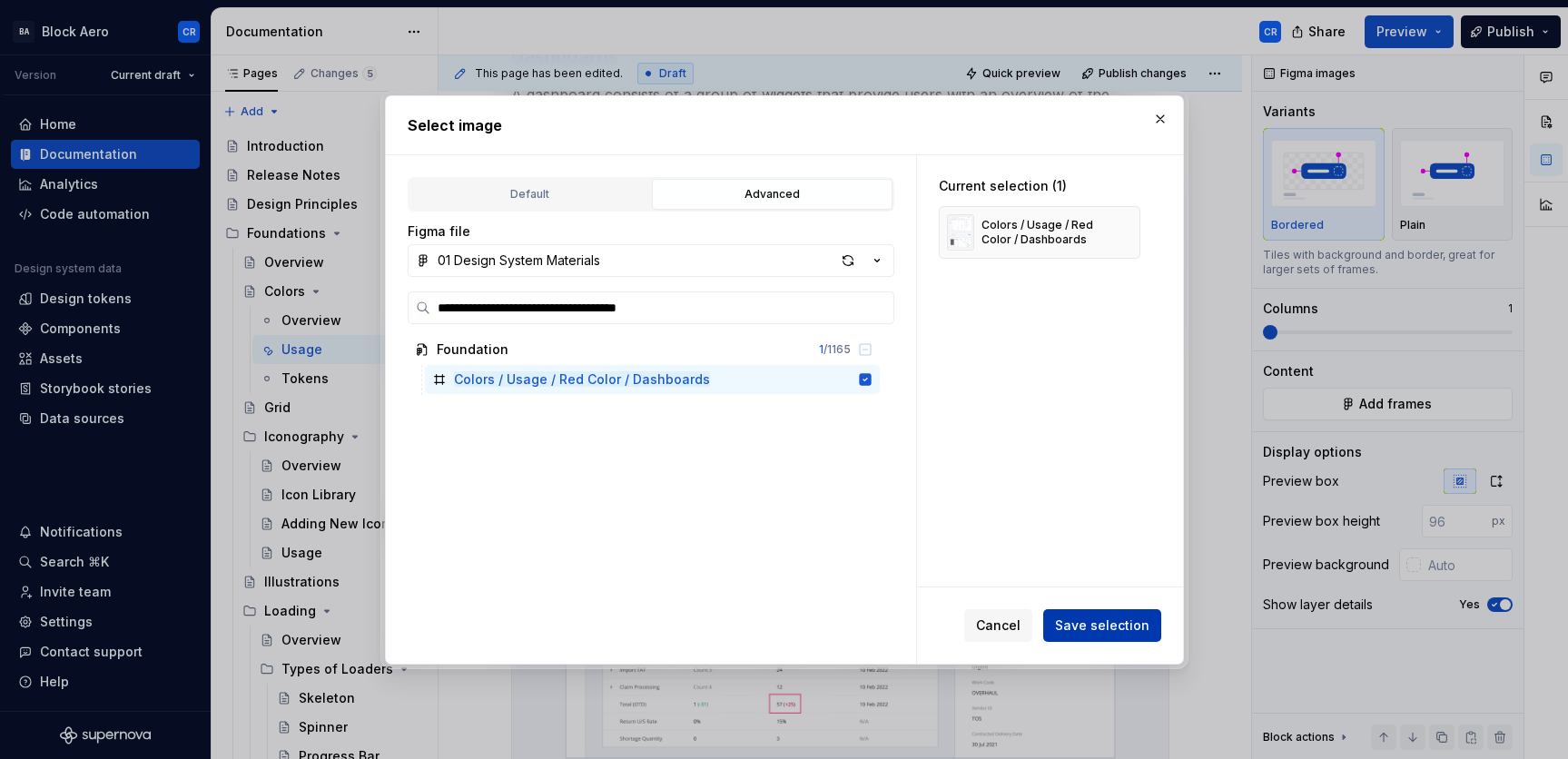
click at [1084, 634] on button "Save selection" at bounding box center [1102, 625] width 118 height 33
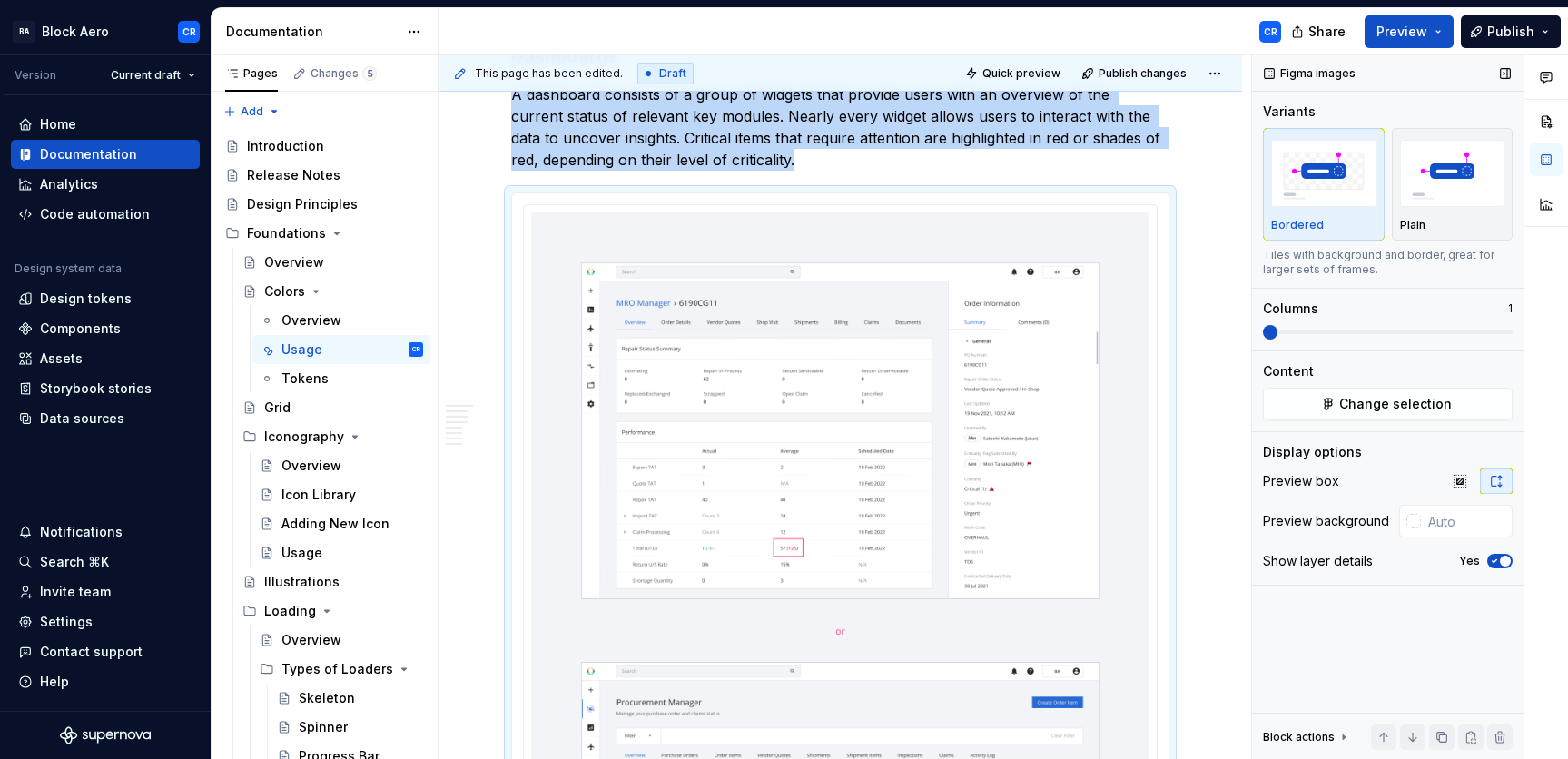
scroll to position [4418, 0]
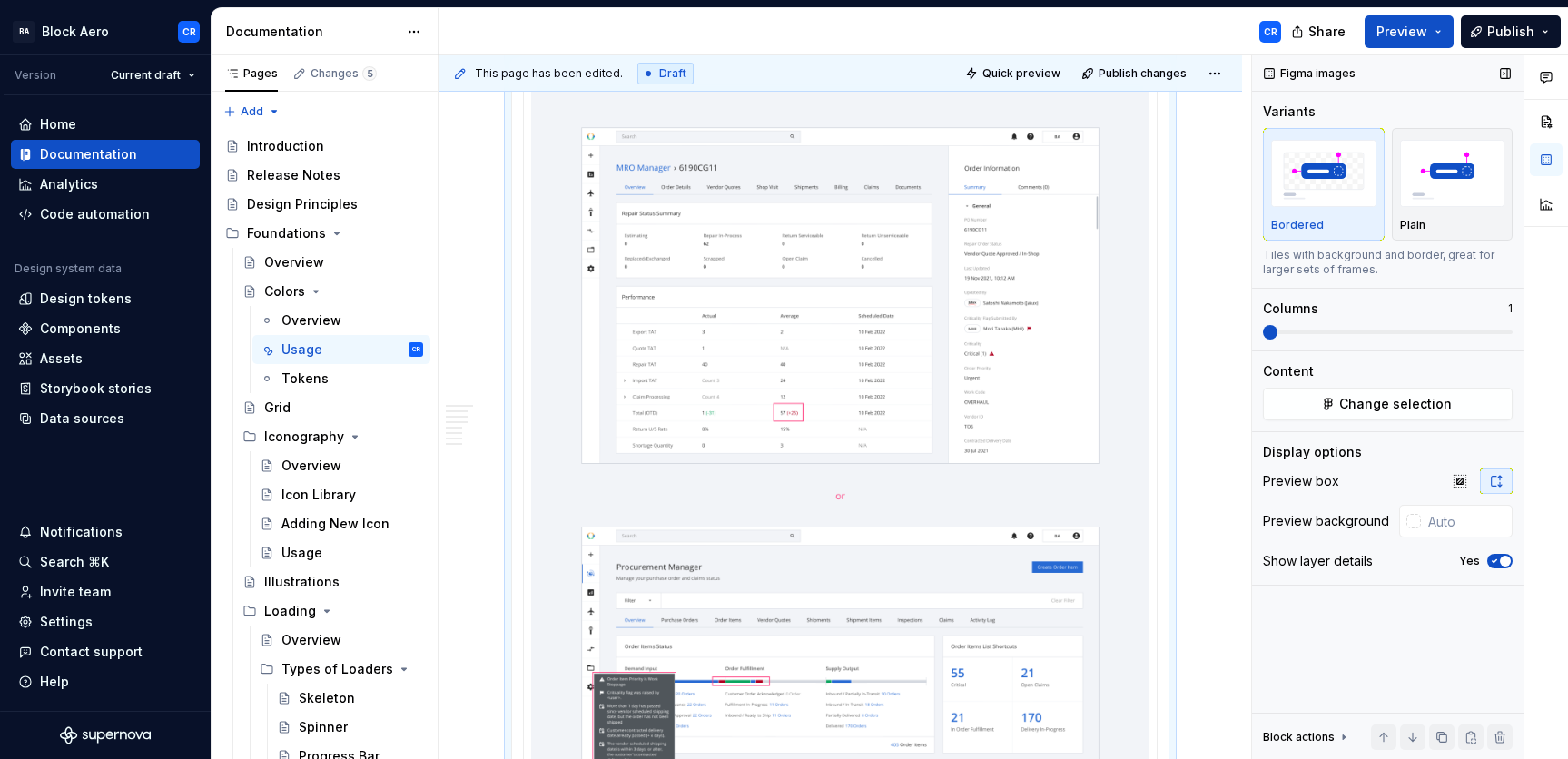
click at [1359, 558] on icon "button" at bounding box center [1494, 561] width 15 height 11
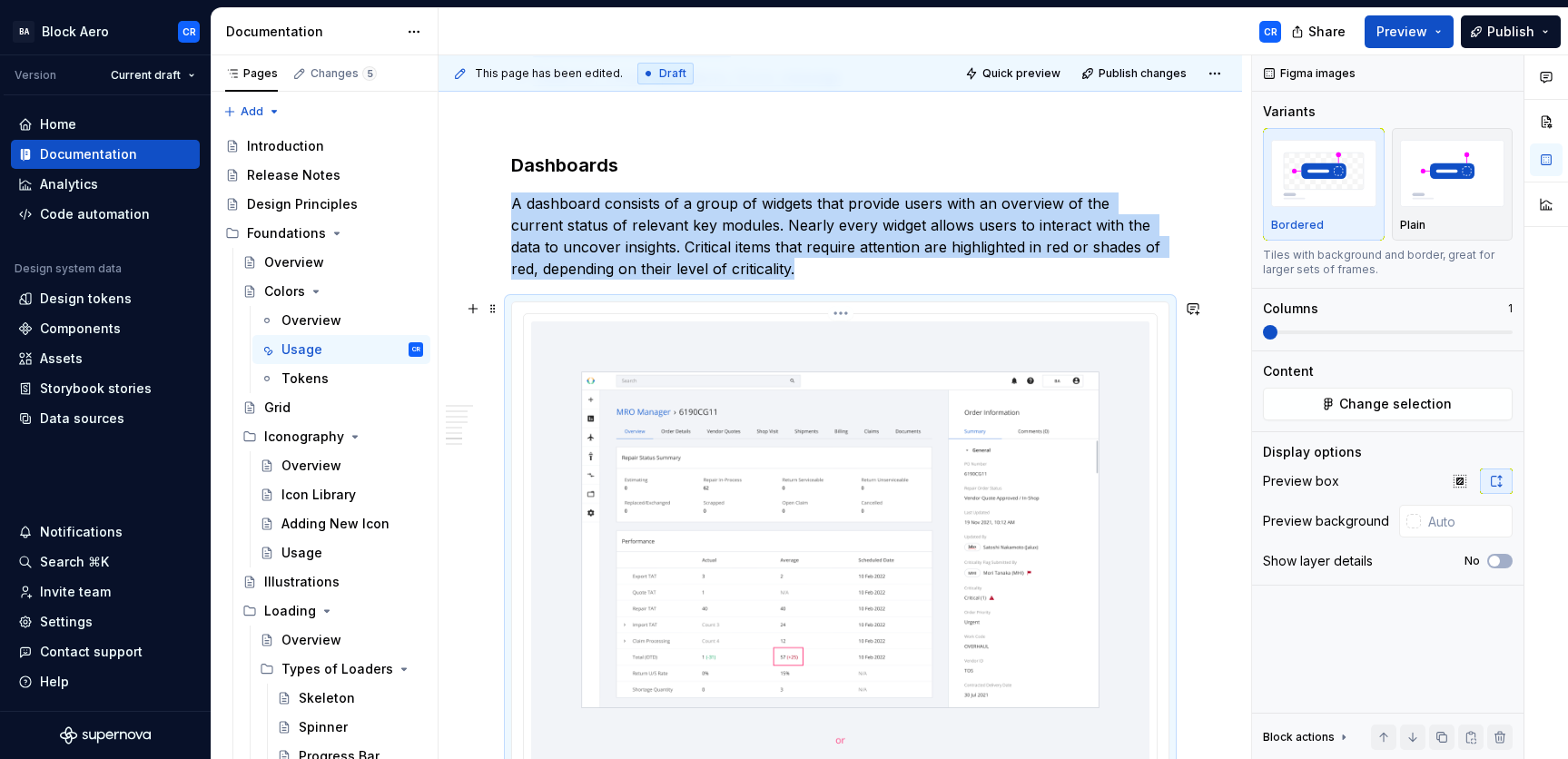
click at [967, 356] on img at bounding box center [840, 739] width 618 height 836
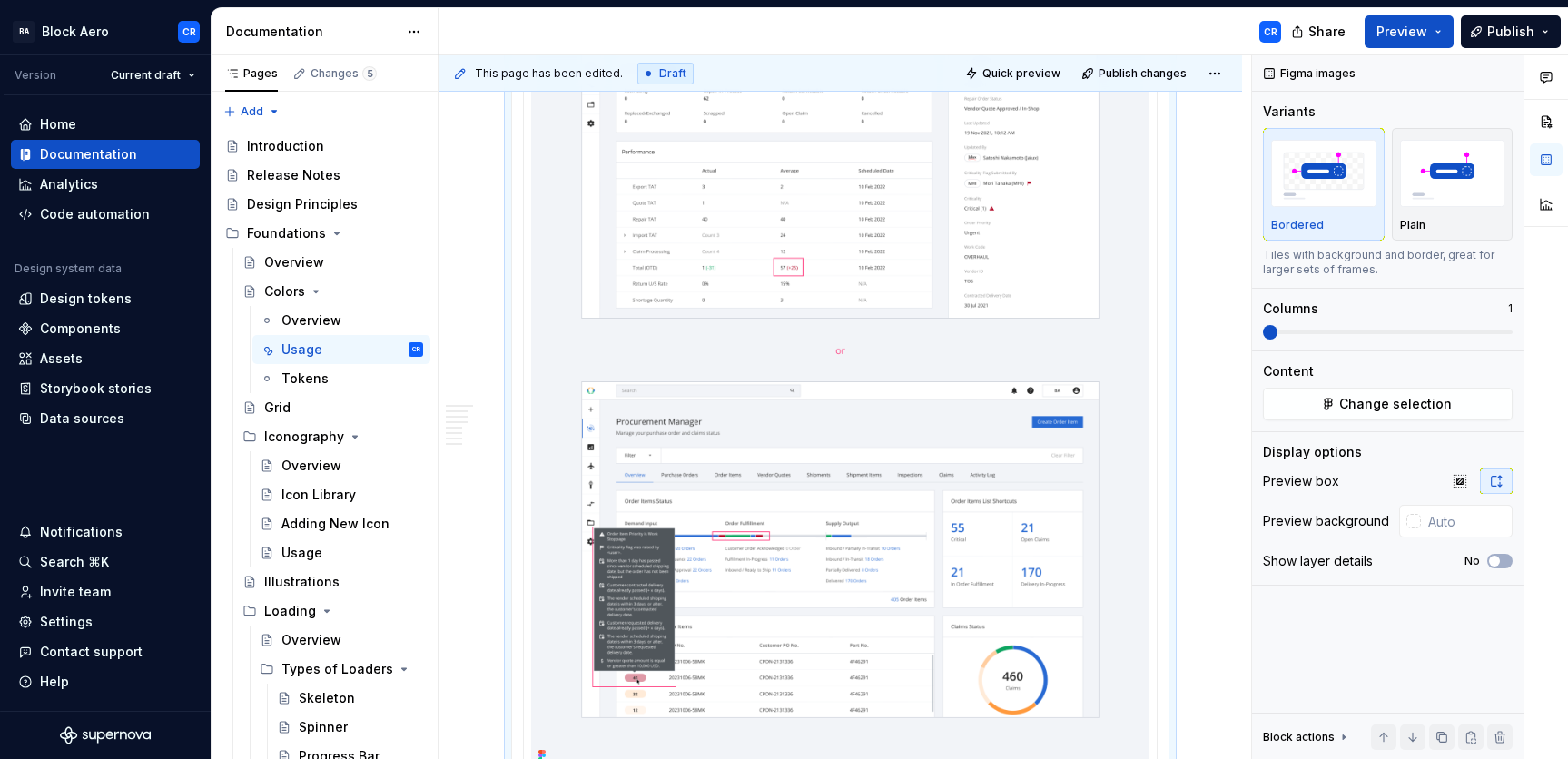
scroll to position [4704, 0]
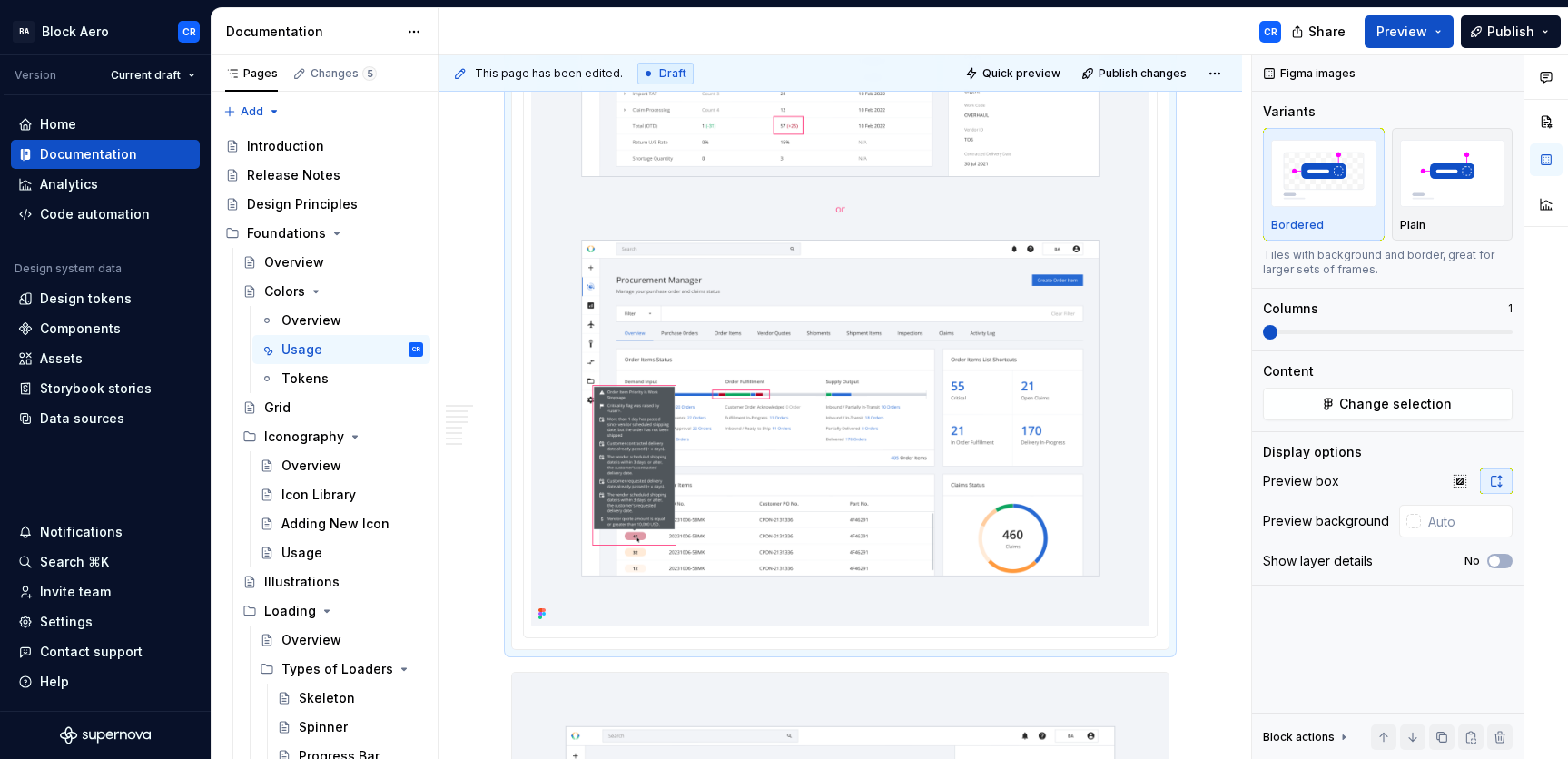
type textarea "*"
click at [975, 414] on img at bounding box center [840, 208] width 618 height 836
click at [1359, 526] on input "text" at bounding box center [1466, 521] width 92 height 33
paste input "F2F4F8"
type input "#F2F4F8"
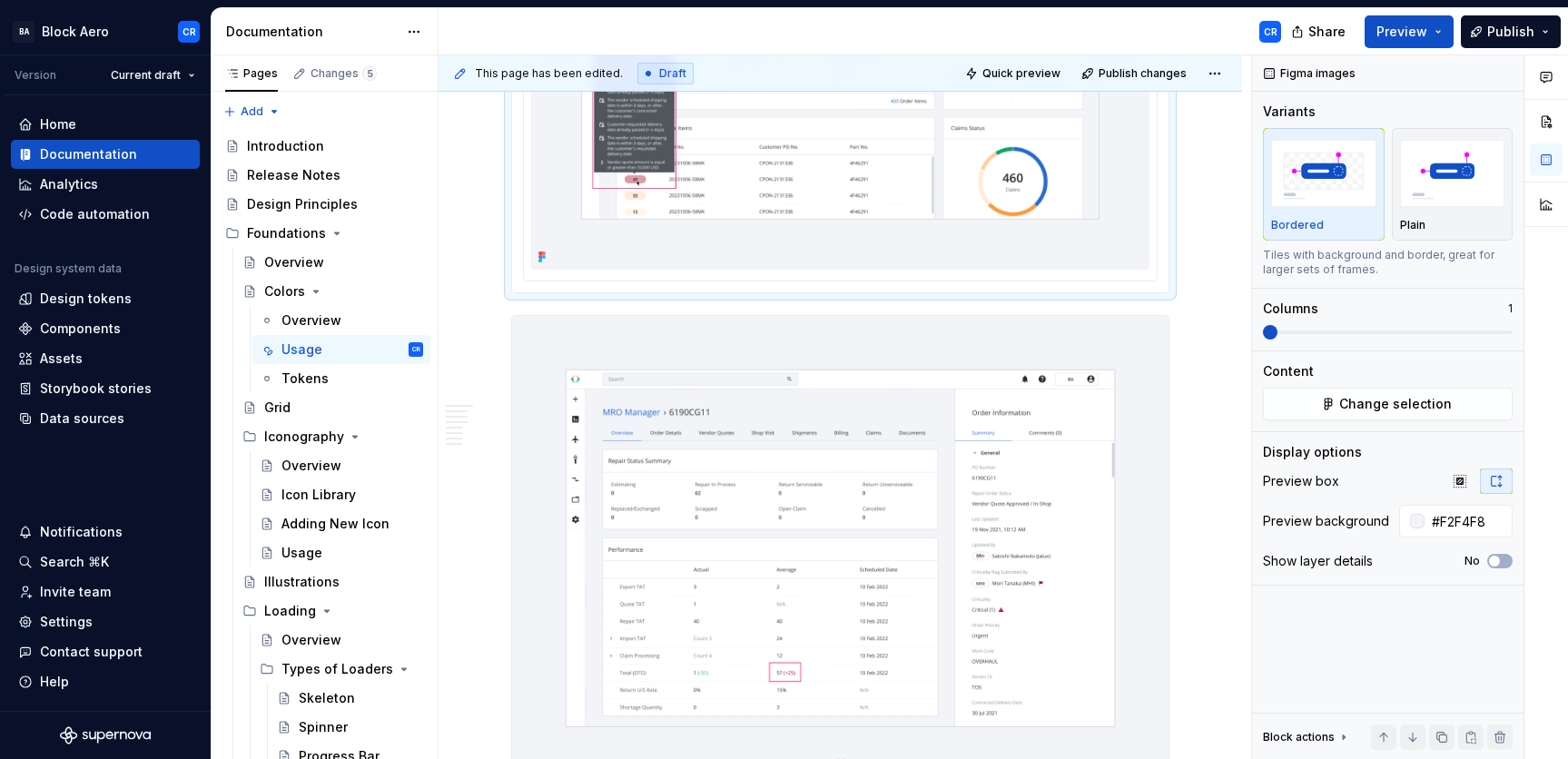
scroll to position [5063, 0]
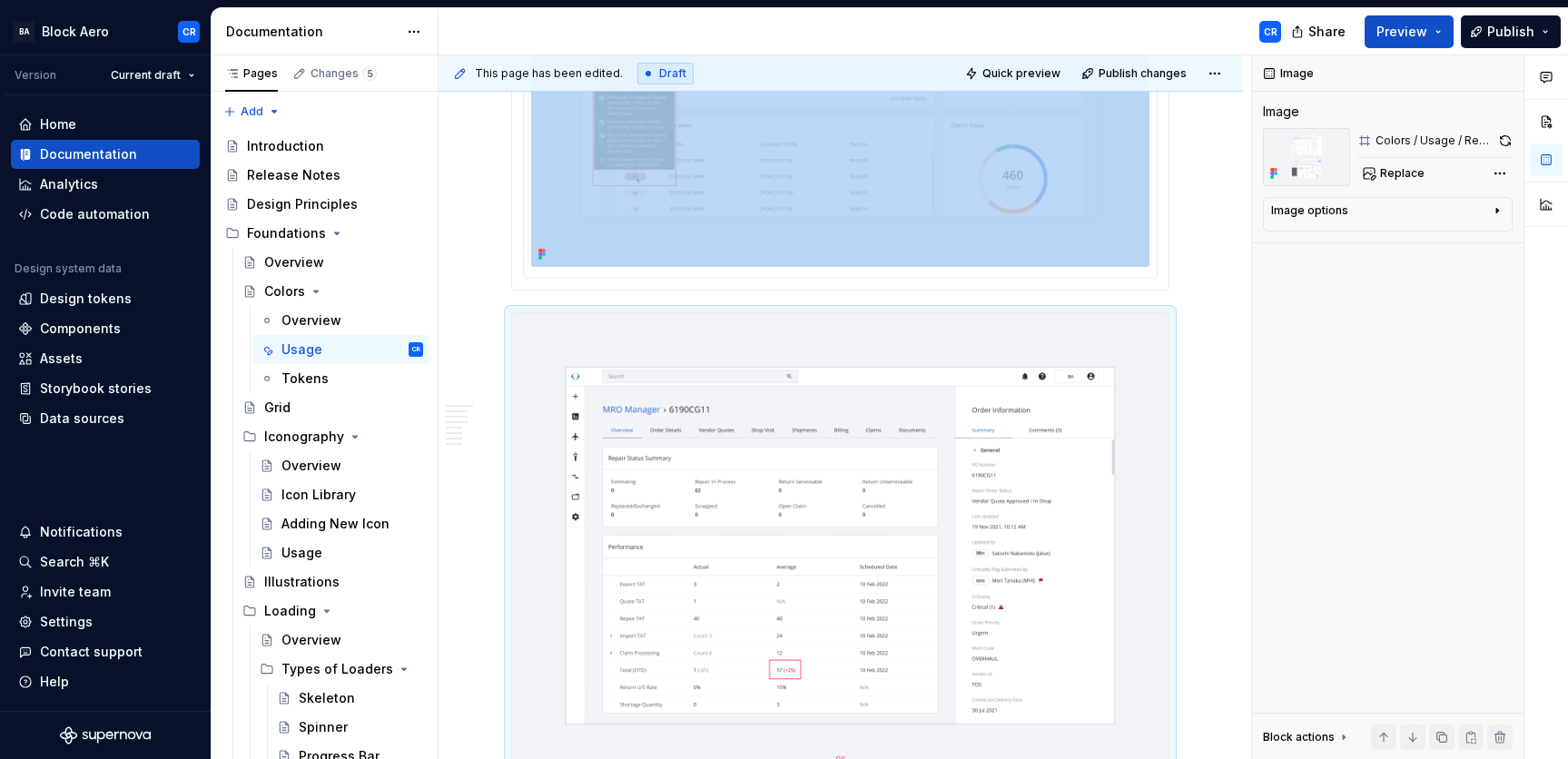
click at [891, 518] on img at bounding box center [840, 756] width 657 height 887
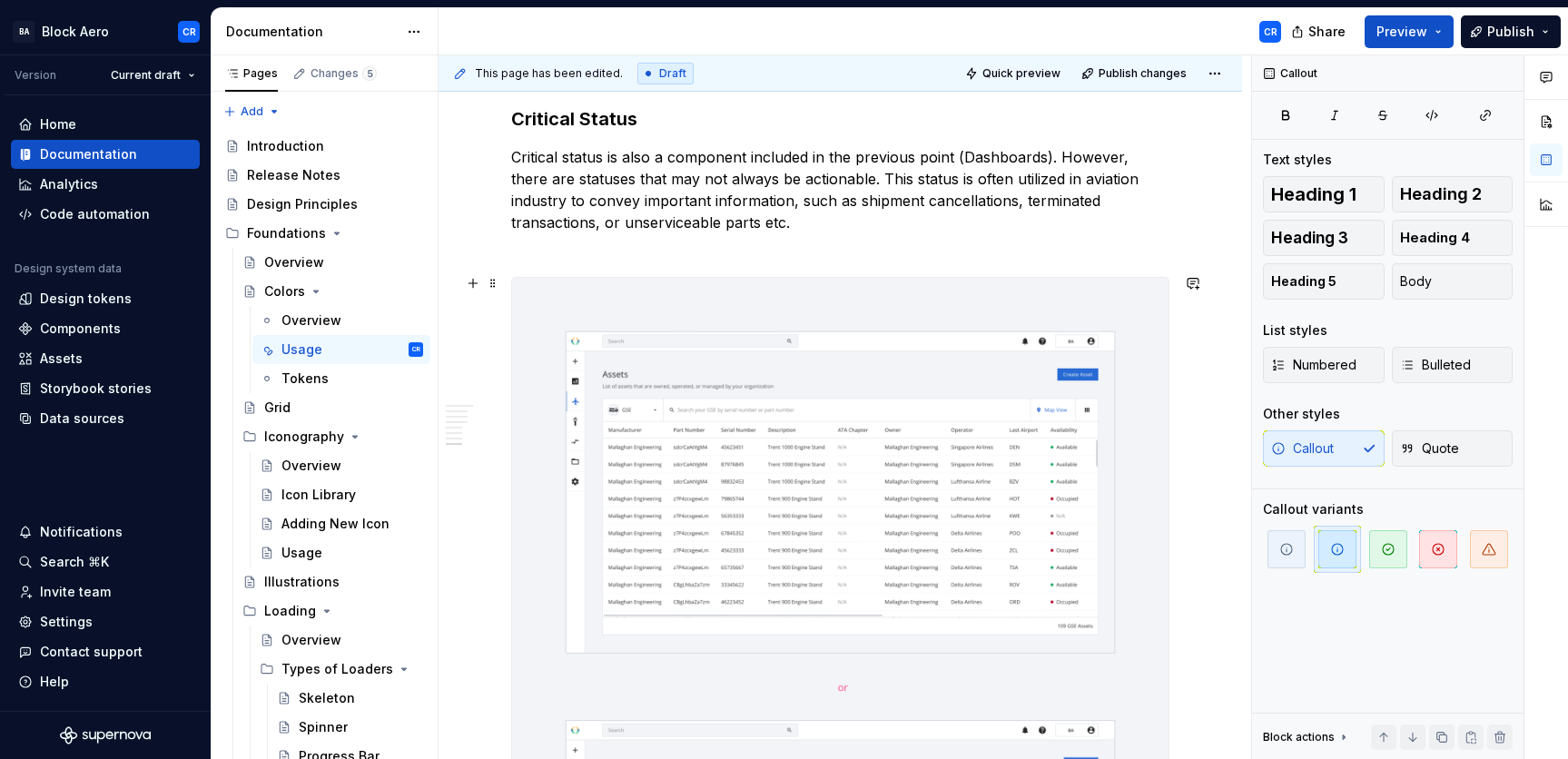
scroll to position [5574, 0]
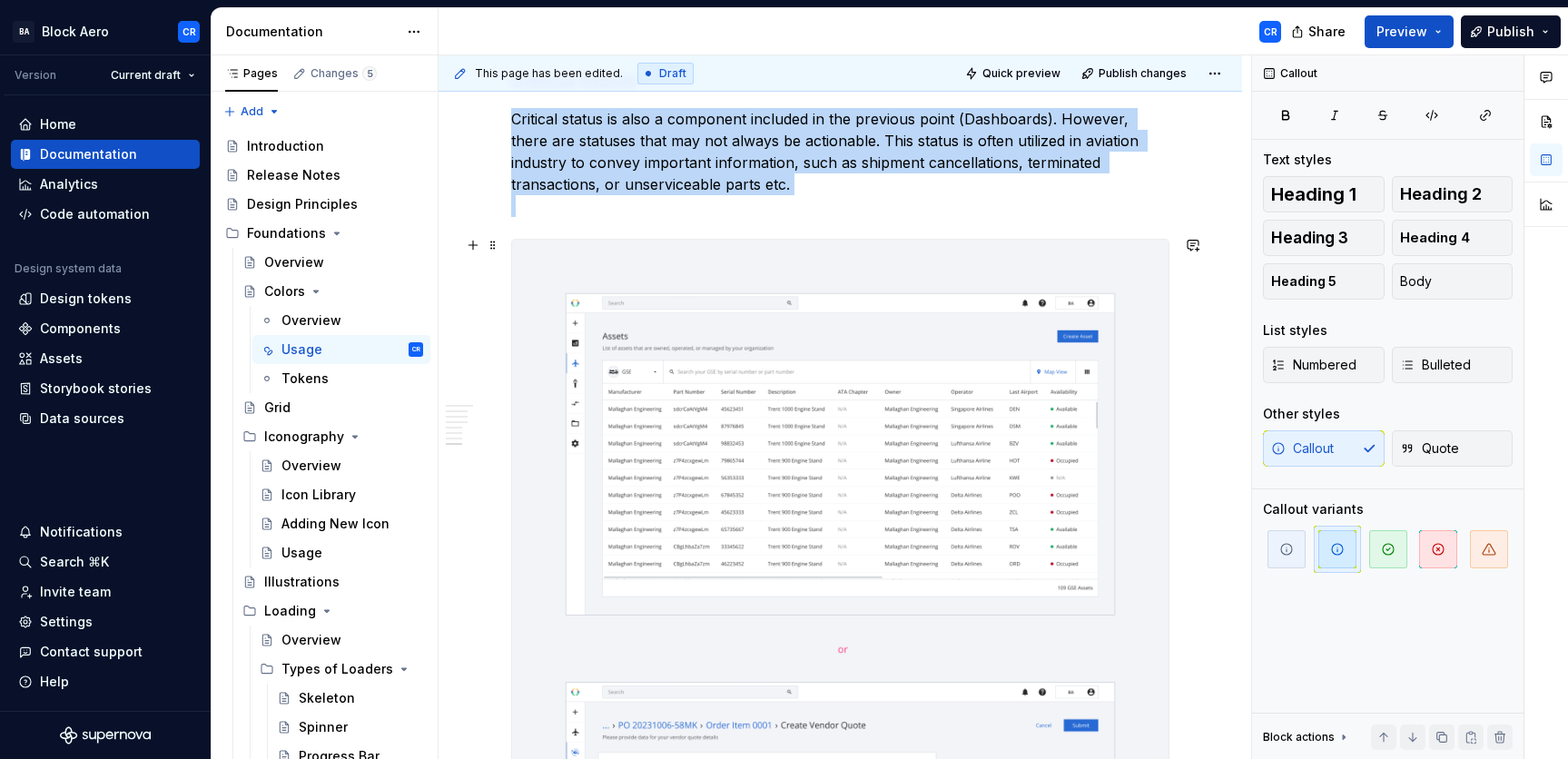
click at [776, 374] on img at bounding box center [840, 648] width 657 height 818
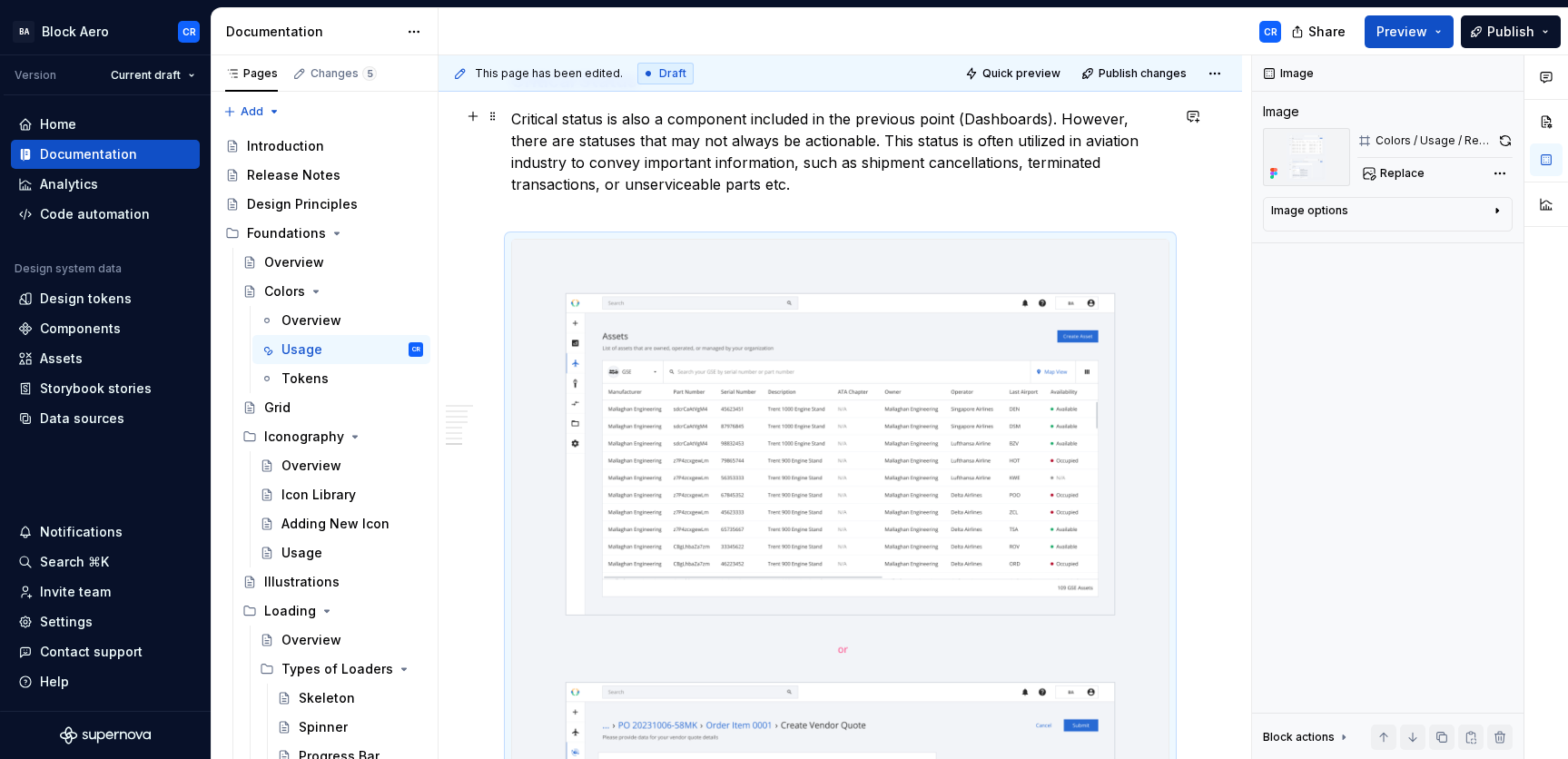
click at [713, 182] on p "Critical status is also a component included in the previous point (Dashboards)…" at bounding box center [840, 162] width 659 height 109
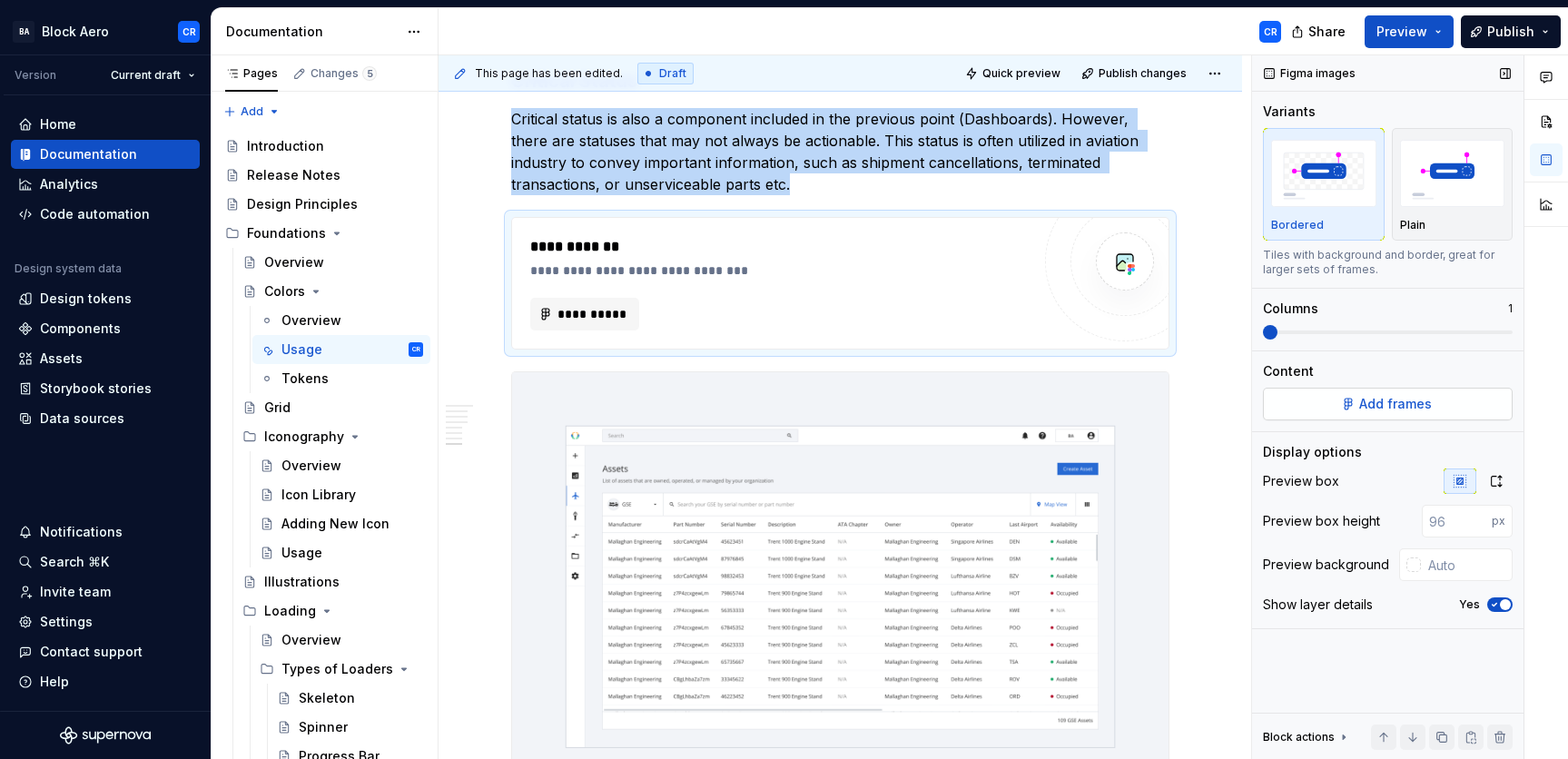
click at [1359, 395] on span "Add frames" at bounding box center [1395, 404] width 72 height 18
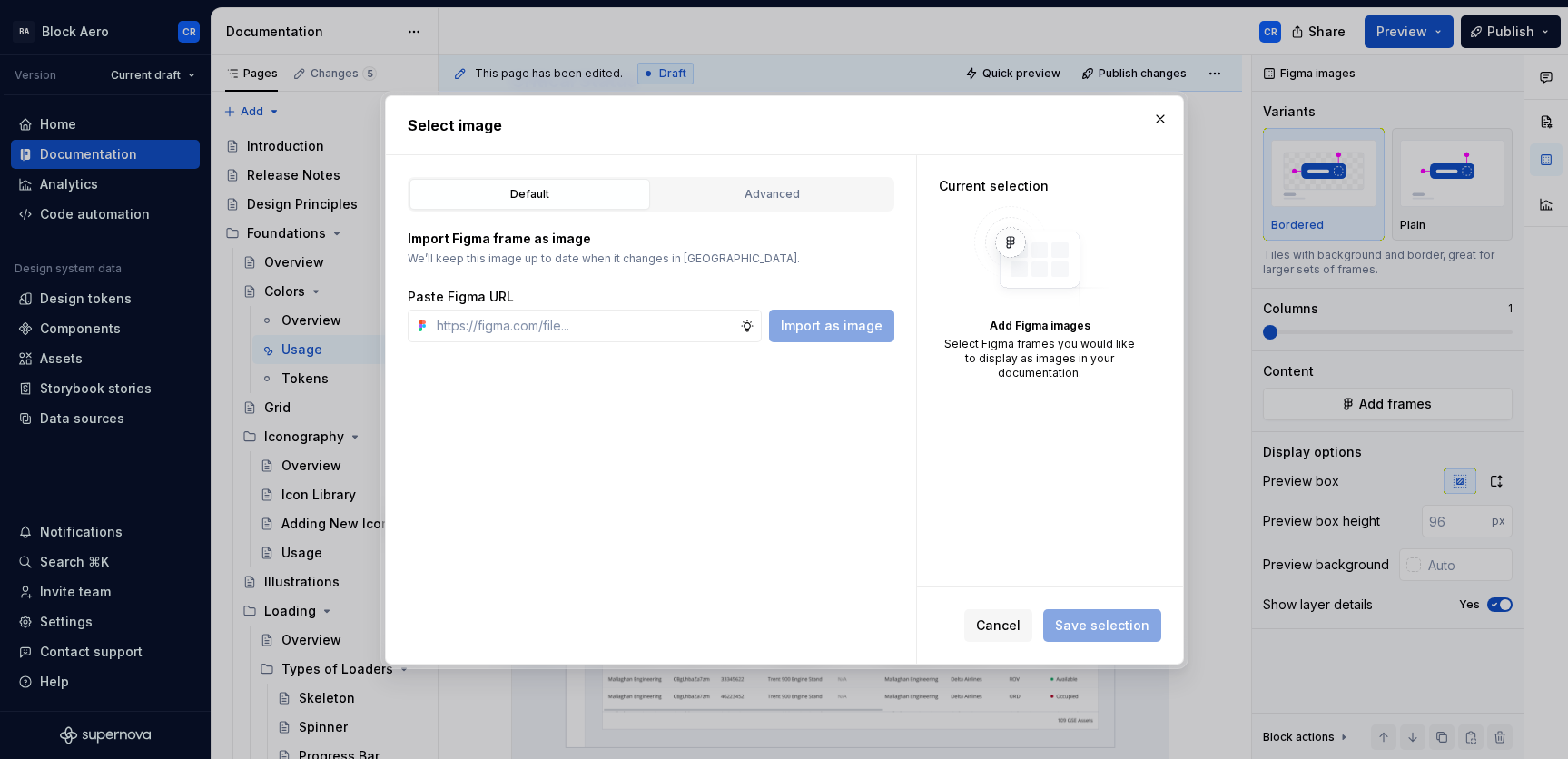
click at [629, 322] on input "text" at bounding box center [584, 326] width 310 height 33
type textarea "*"
click at [763, 189] on div "Advanced" at bounding box center [772, 194] width 228 height 18
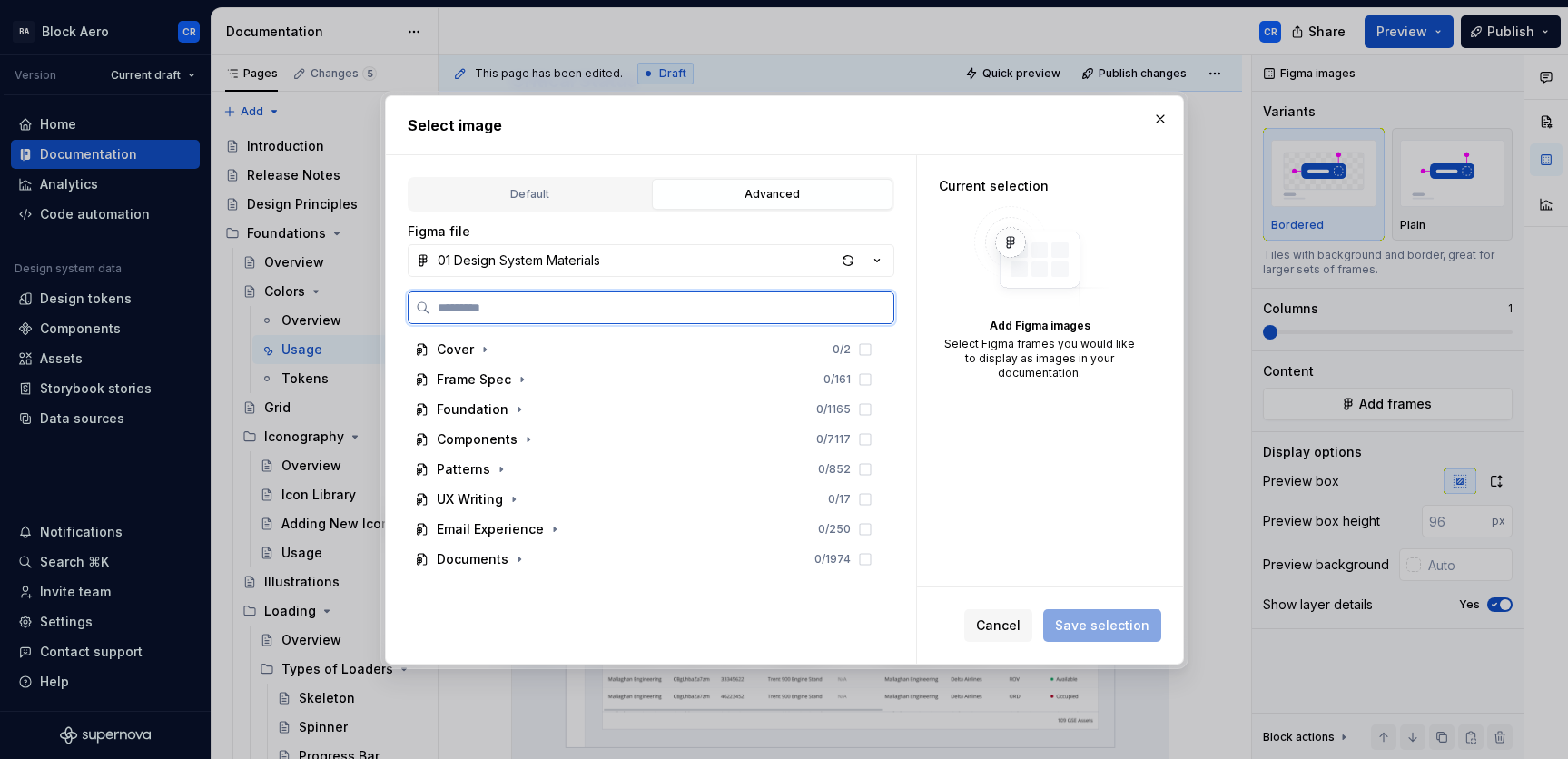
click at [674, 303] on input "search" at bounding box center [661, 308] width 463 height 18
paste input "**********"
type input "**********"
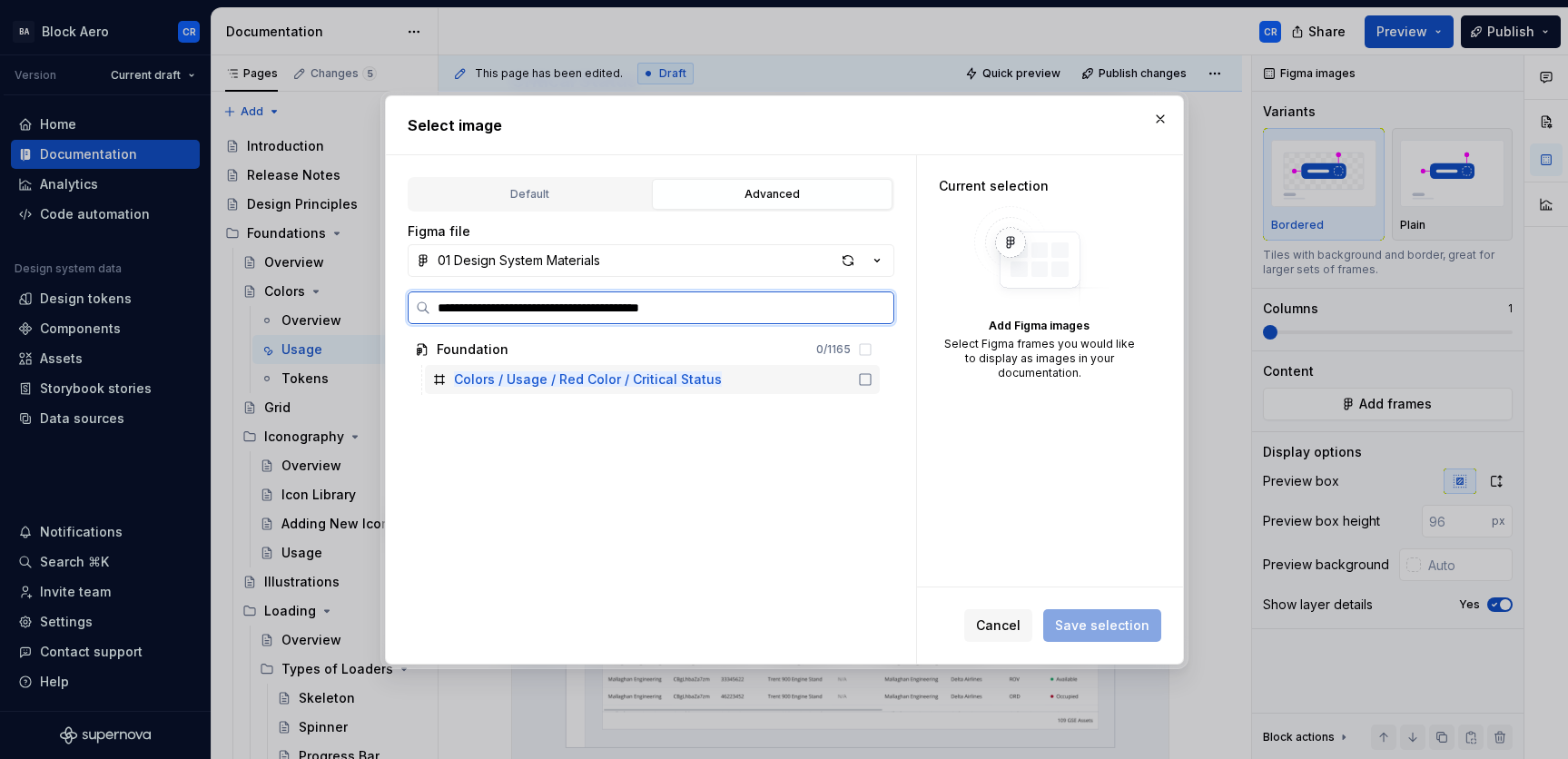
click at [704, 391] on div "Colors / Usage / Red Color / Critical Status" at bounding box center [652, 379] width 455 height 29
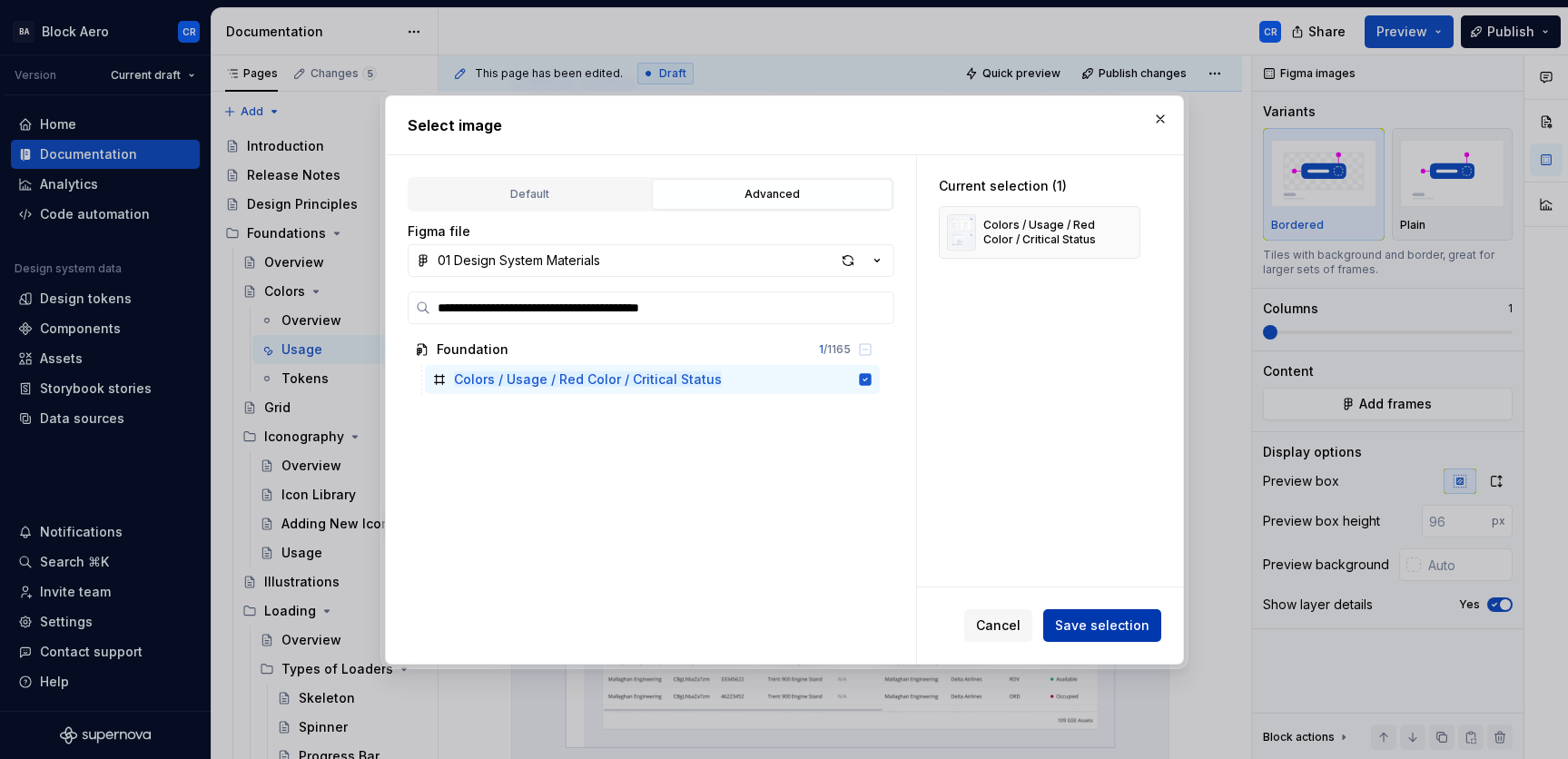
click at [1113, 629] on span "Save selection" at bounding box center [1102, 625] width 94 height 18
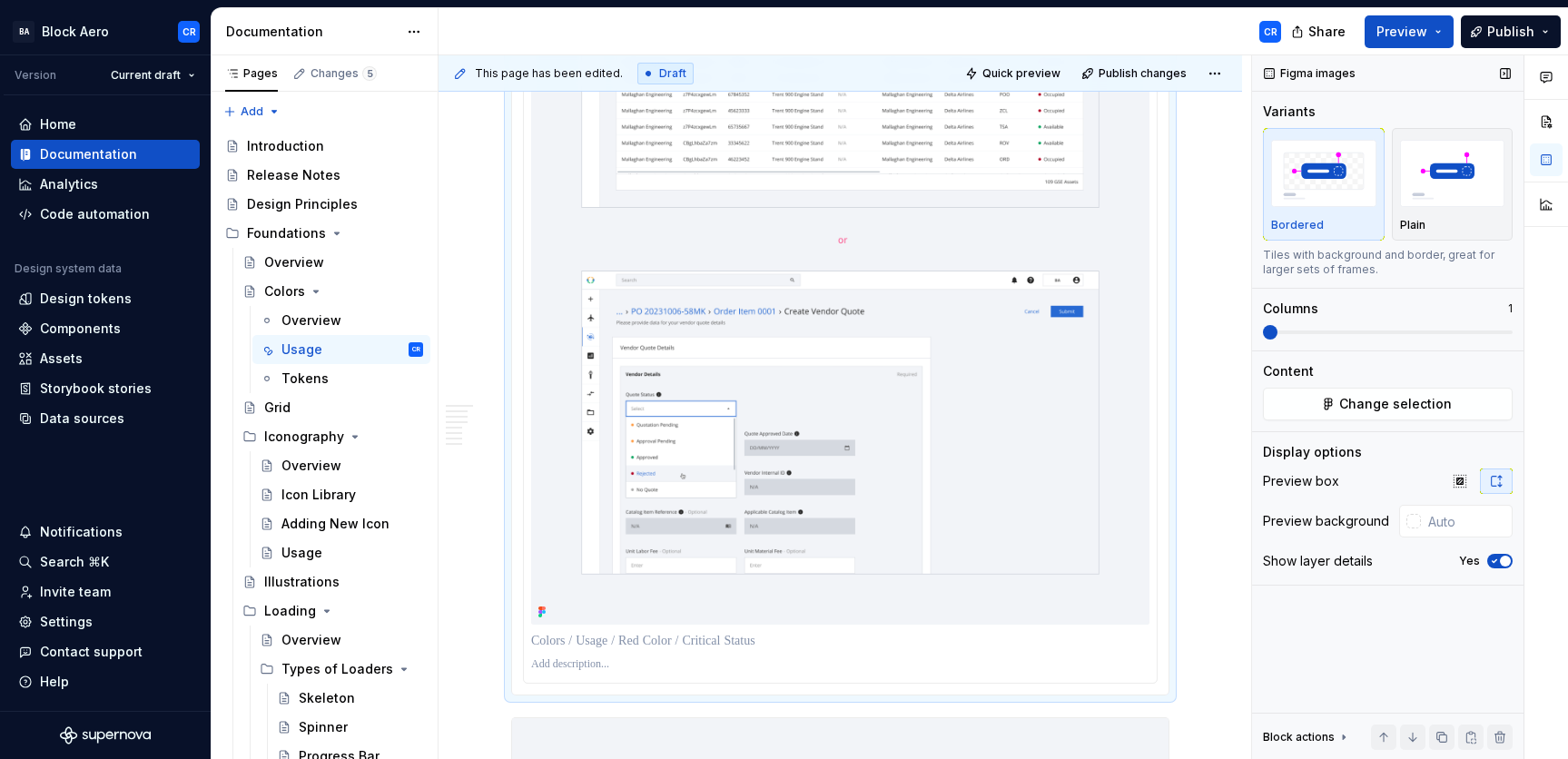
click at [1359, 558] on span "button" at bounding box center [1505, 561] width 11 height 11
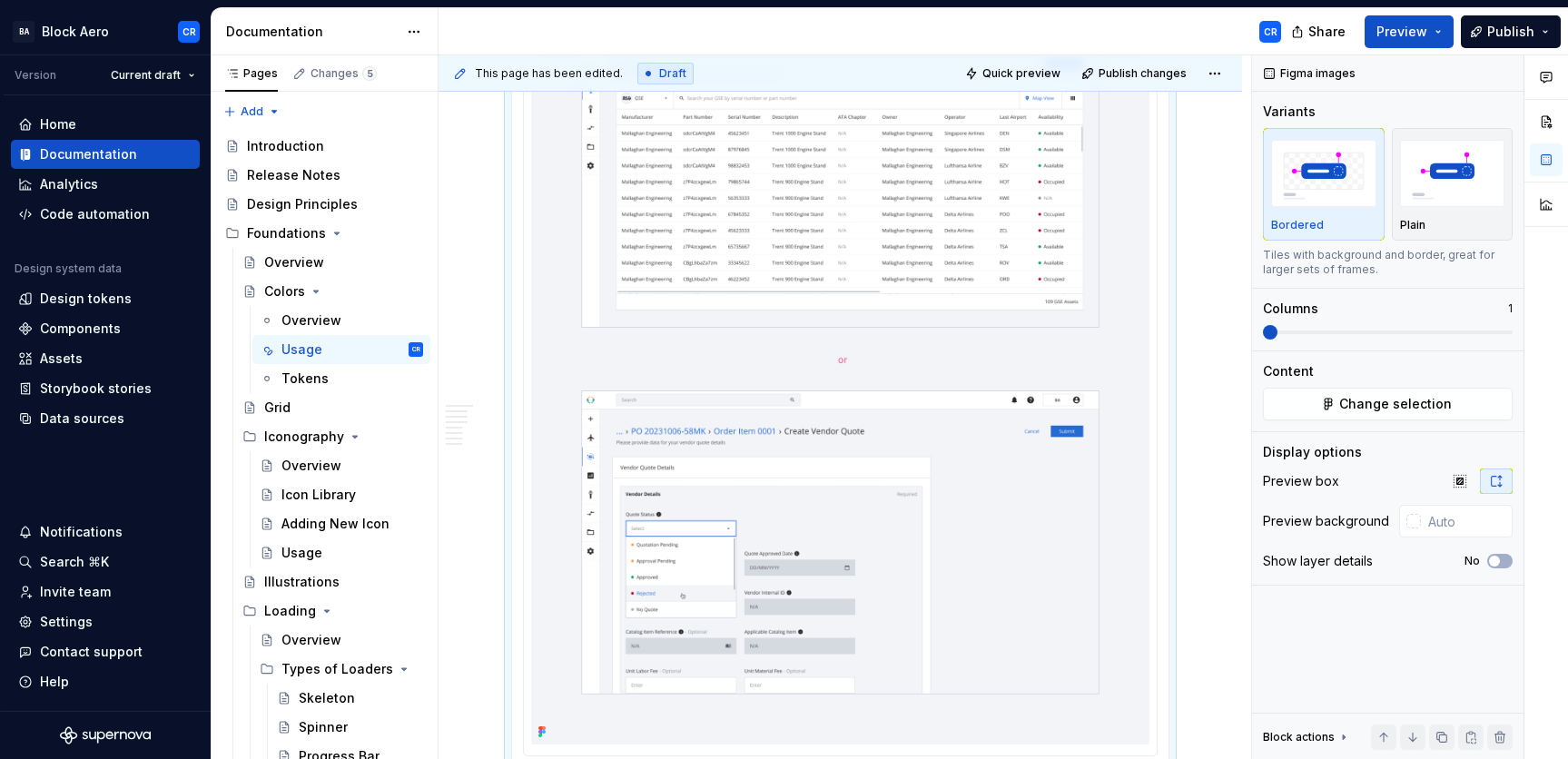
scroll to position [6443, 0]
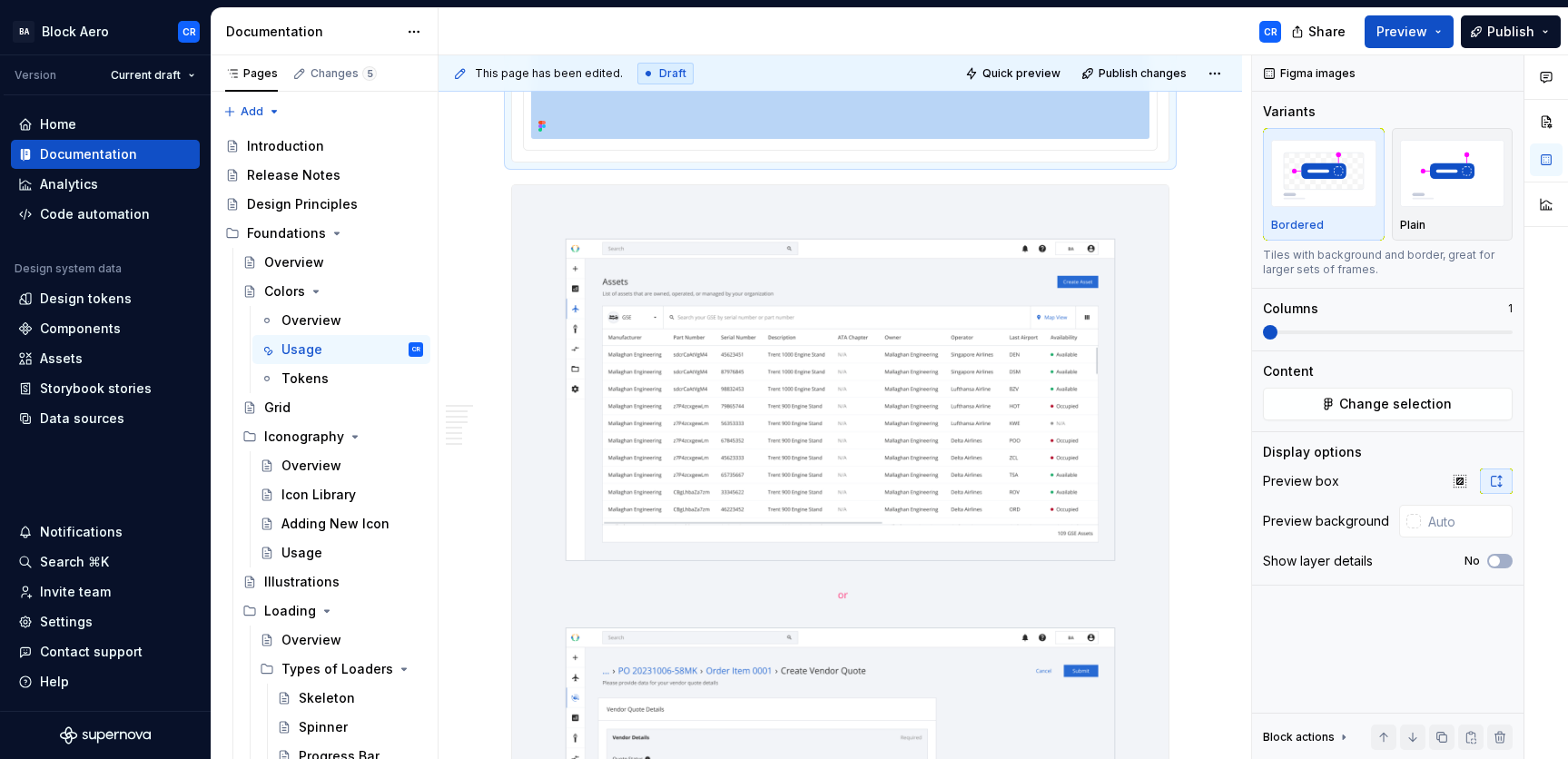
click at [986, 421] on img at bounding box center [840, 593] width 657 height 818
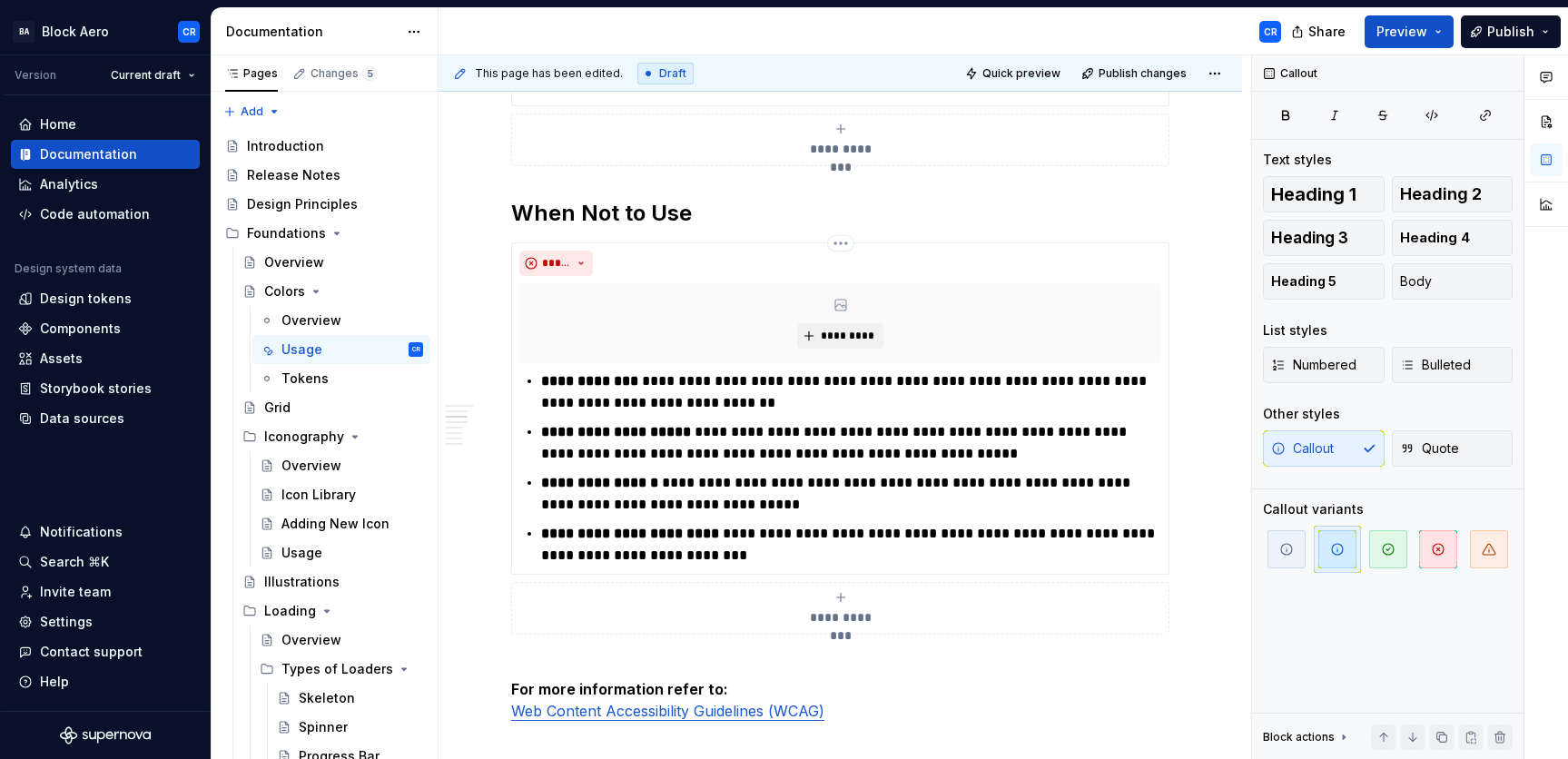
scroll to position [0, 0]
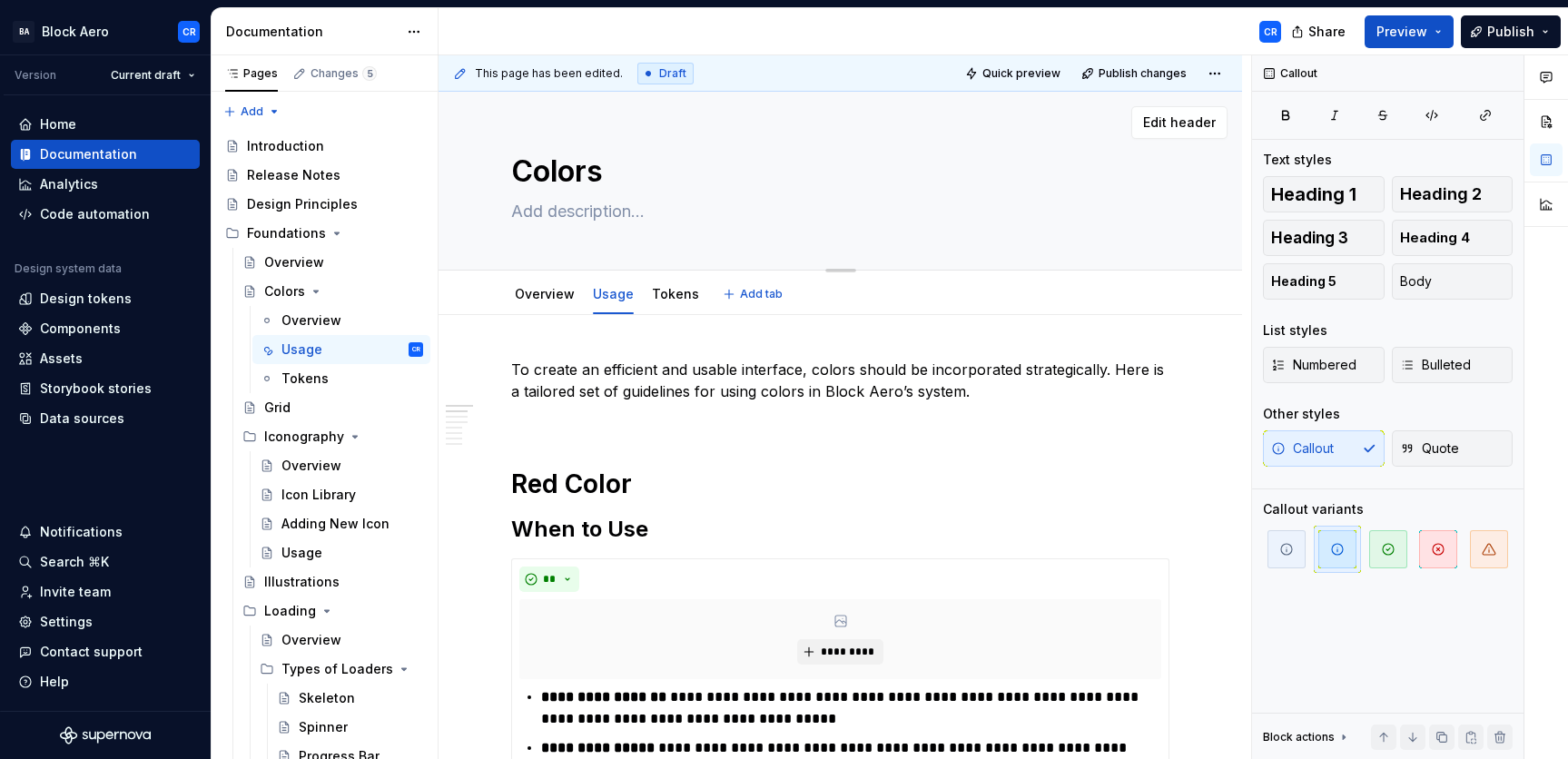
click at [537, 168] on textarea "Colors" at bounding box center [836, 172] width 659 height 44
click at [1359, 38] on span "Preview" at bounding box center [1401, 32] width 51 height 18
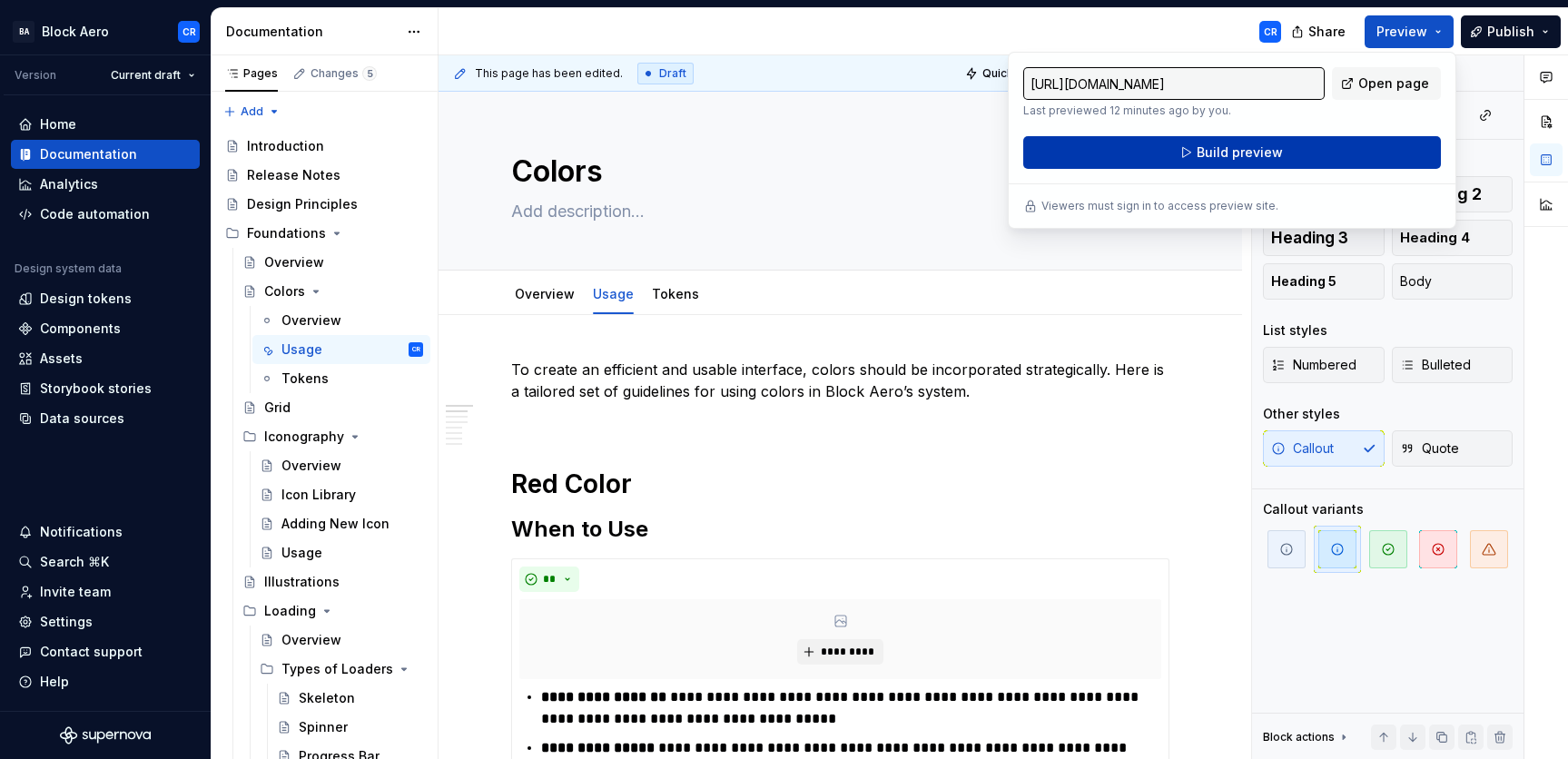
click at [1350, 144] on button "Build preview" at bounding box center [1232, 153] width 418 height 33
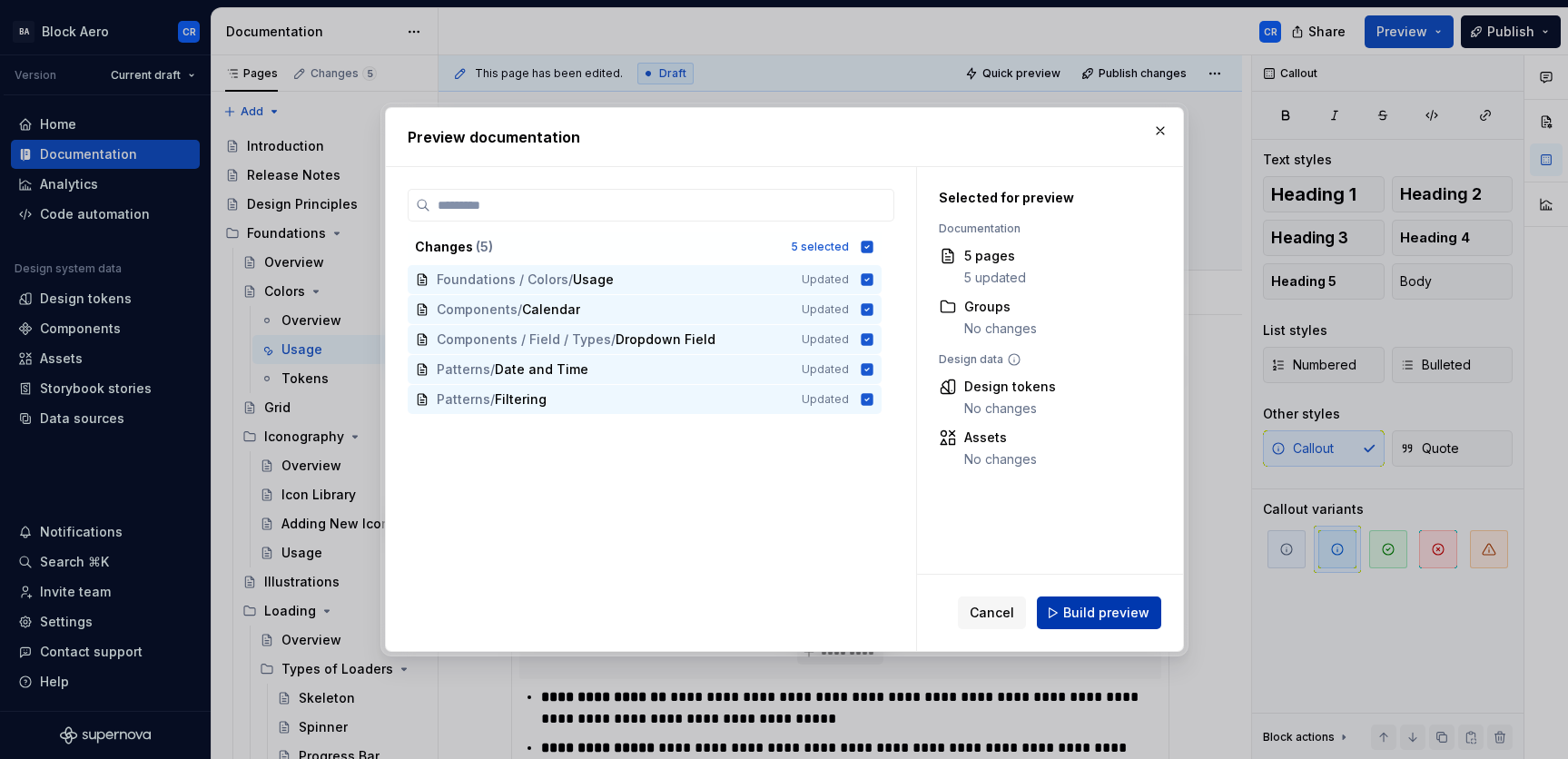
click at [1065, 609] on button "Build preview" at bounding box center [1099, 613] width 125 height 33
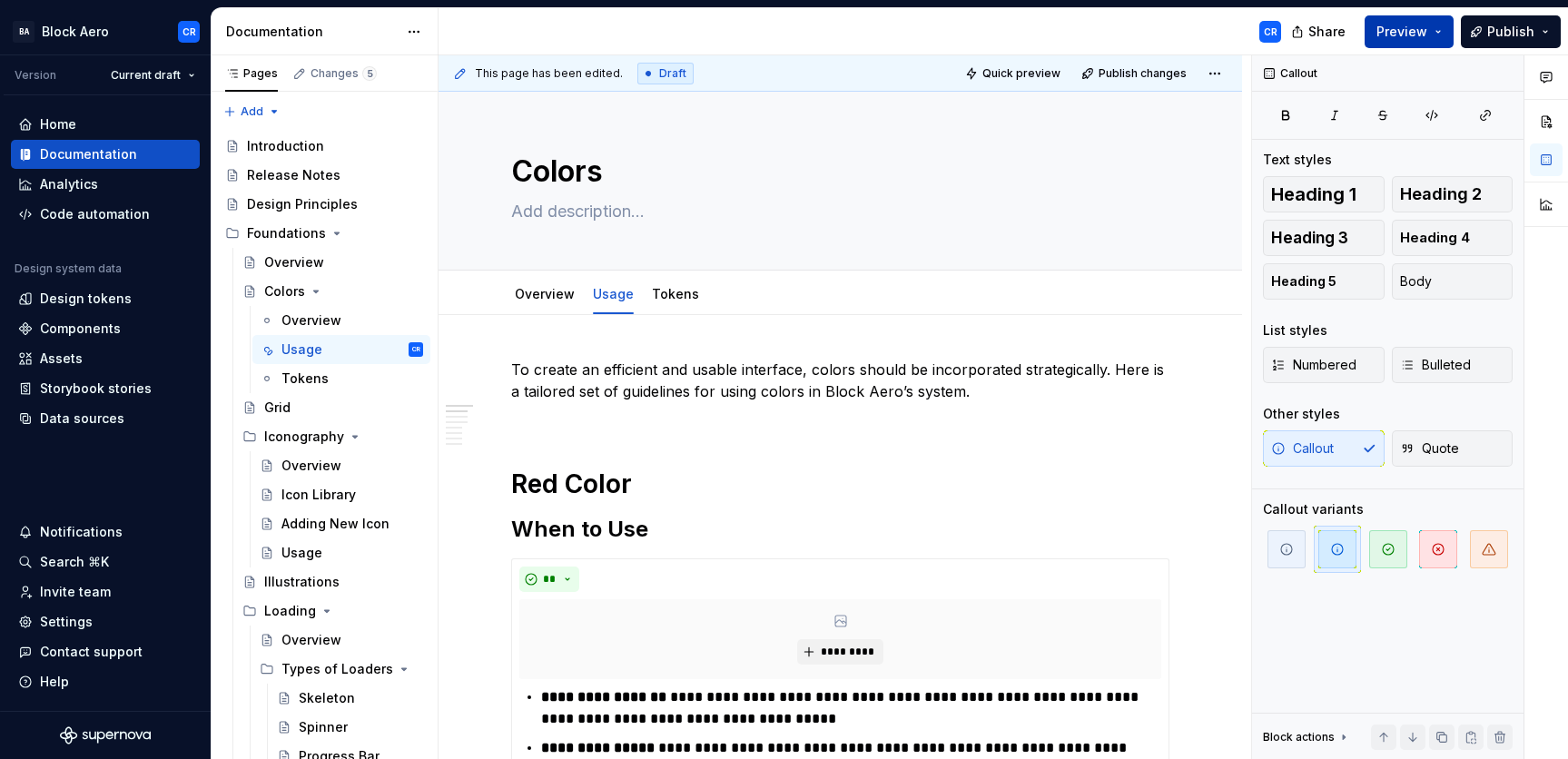
click at [1359, 29] on span "Preview" at bounding box center [1401, 32] width 51 height 18
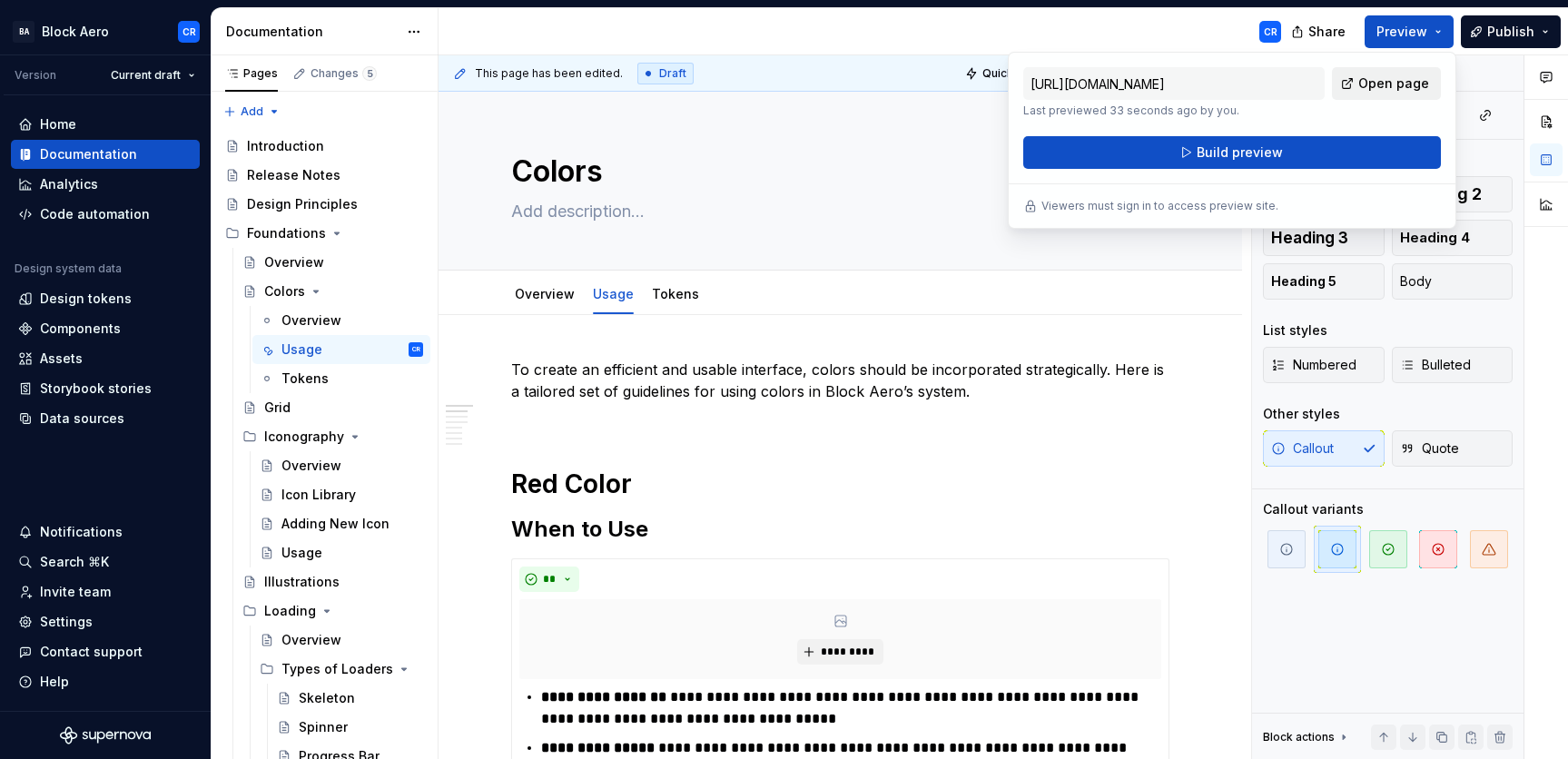
click at [1359, 75] on span "Open page" at bounding box center [1393, 83] width 71 height 18
type textarea "*"
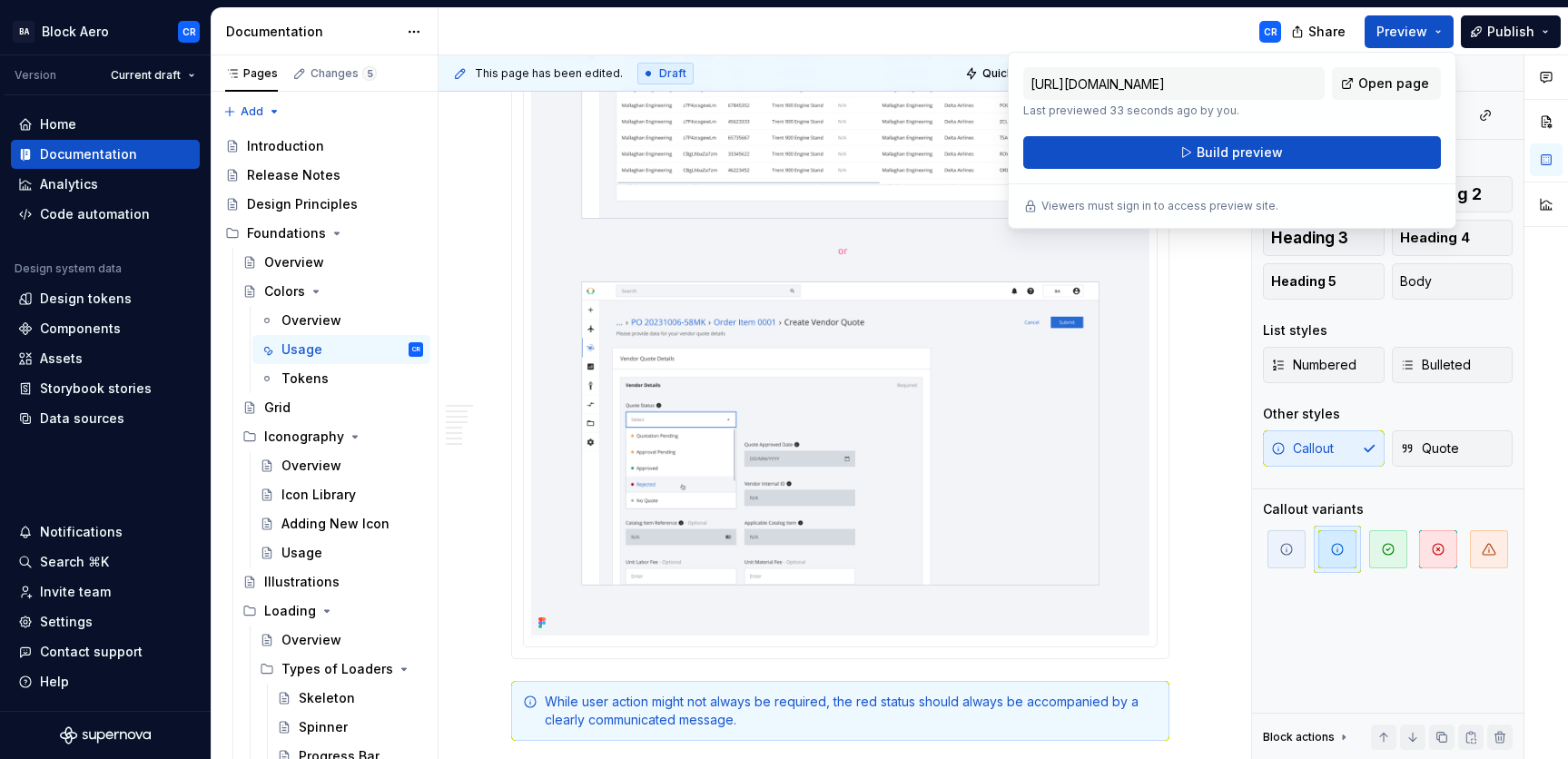
click at [932, 416] on img at bounding box center [840, 249] width 618 height 770
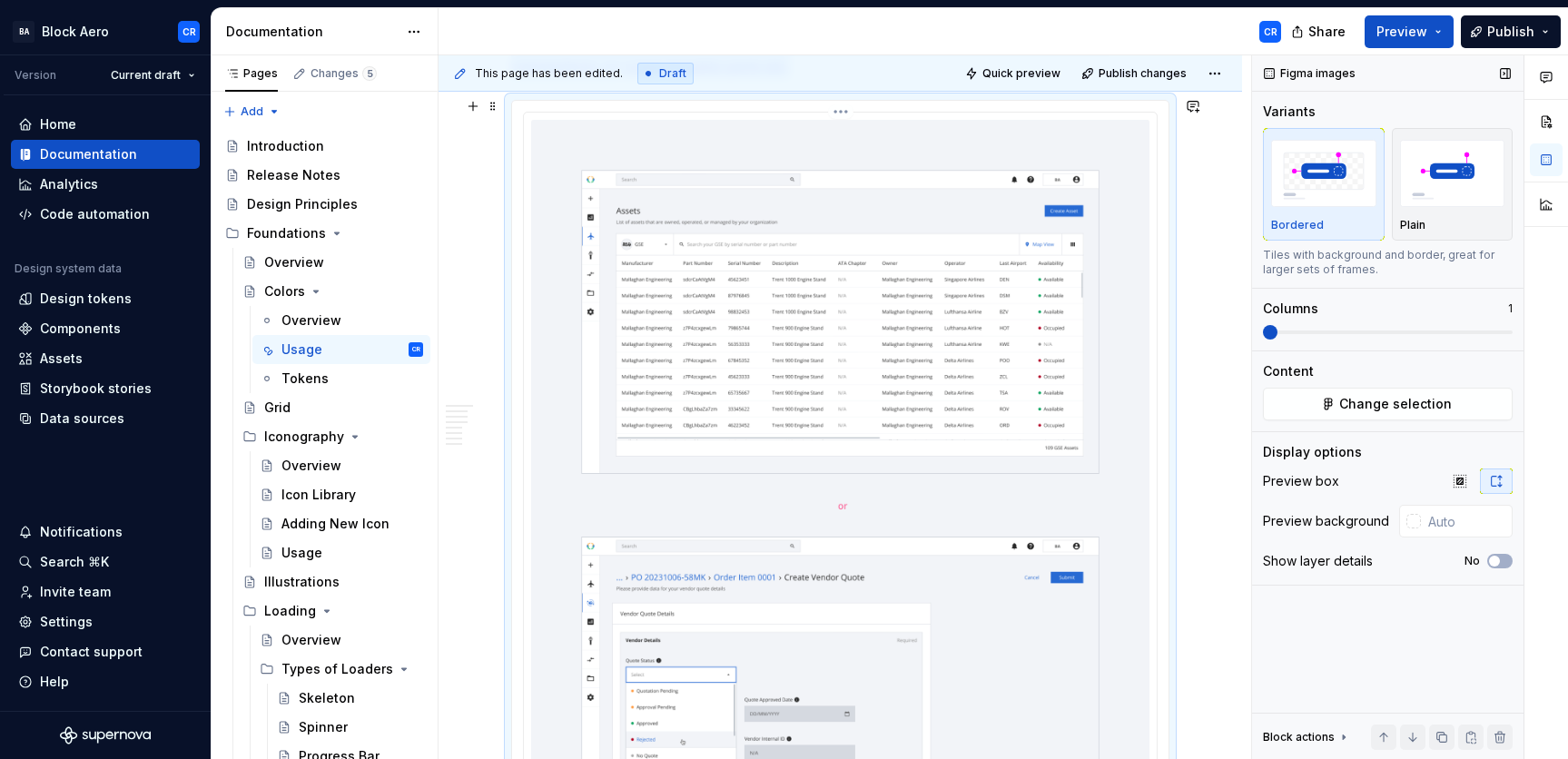
scroll to position [5634, 0]
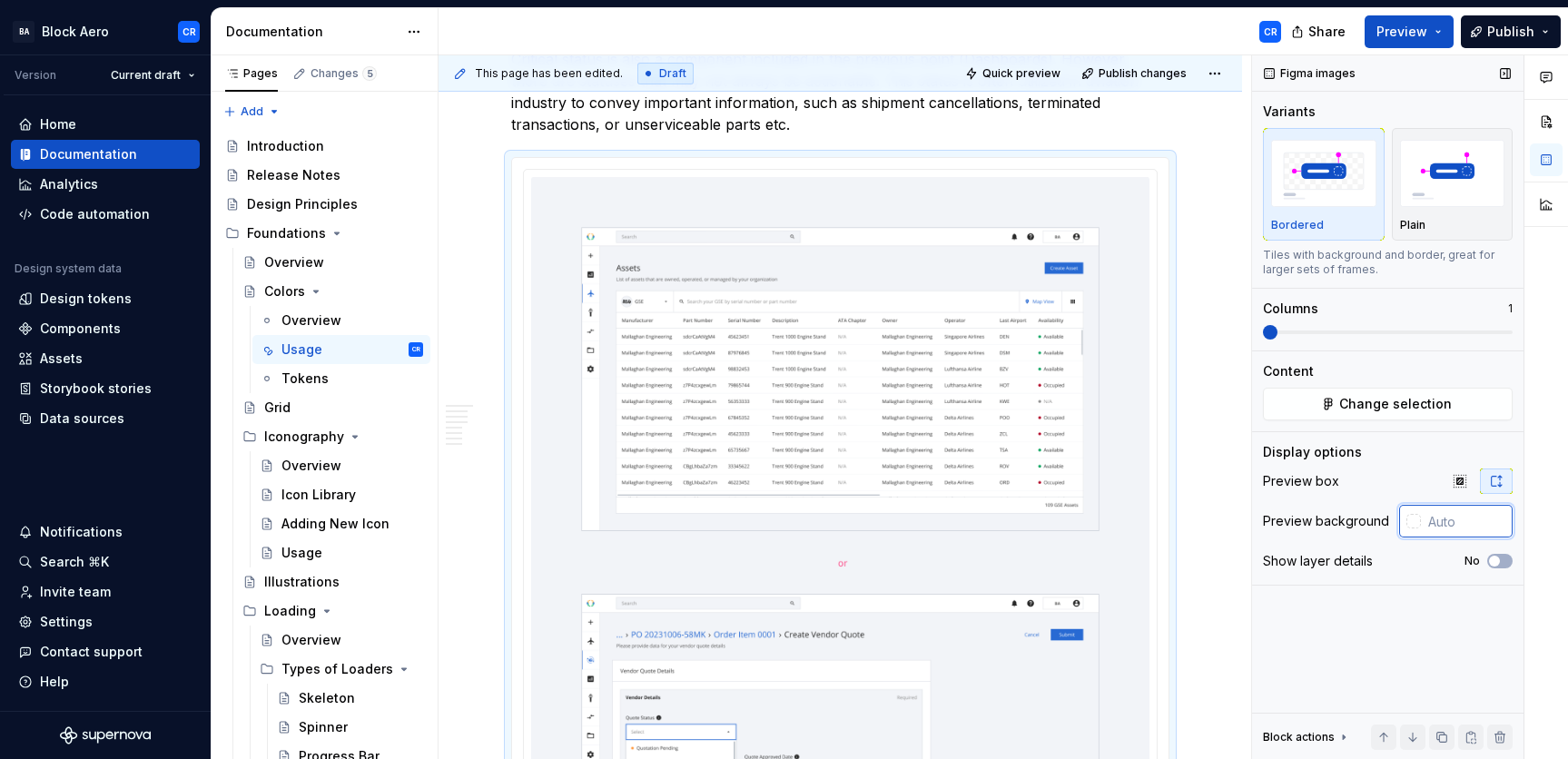
click at [1359, 519] on input "text" at bounding box center [1466, 521] width 92 height 33
paste input "F2F4F8"
type input "#F2F4F8"
click at [1359, 483] on div "Preview box" at bounding box center [1388, 481] width 250 height 26
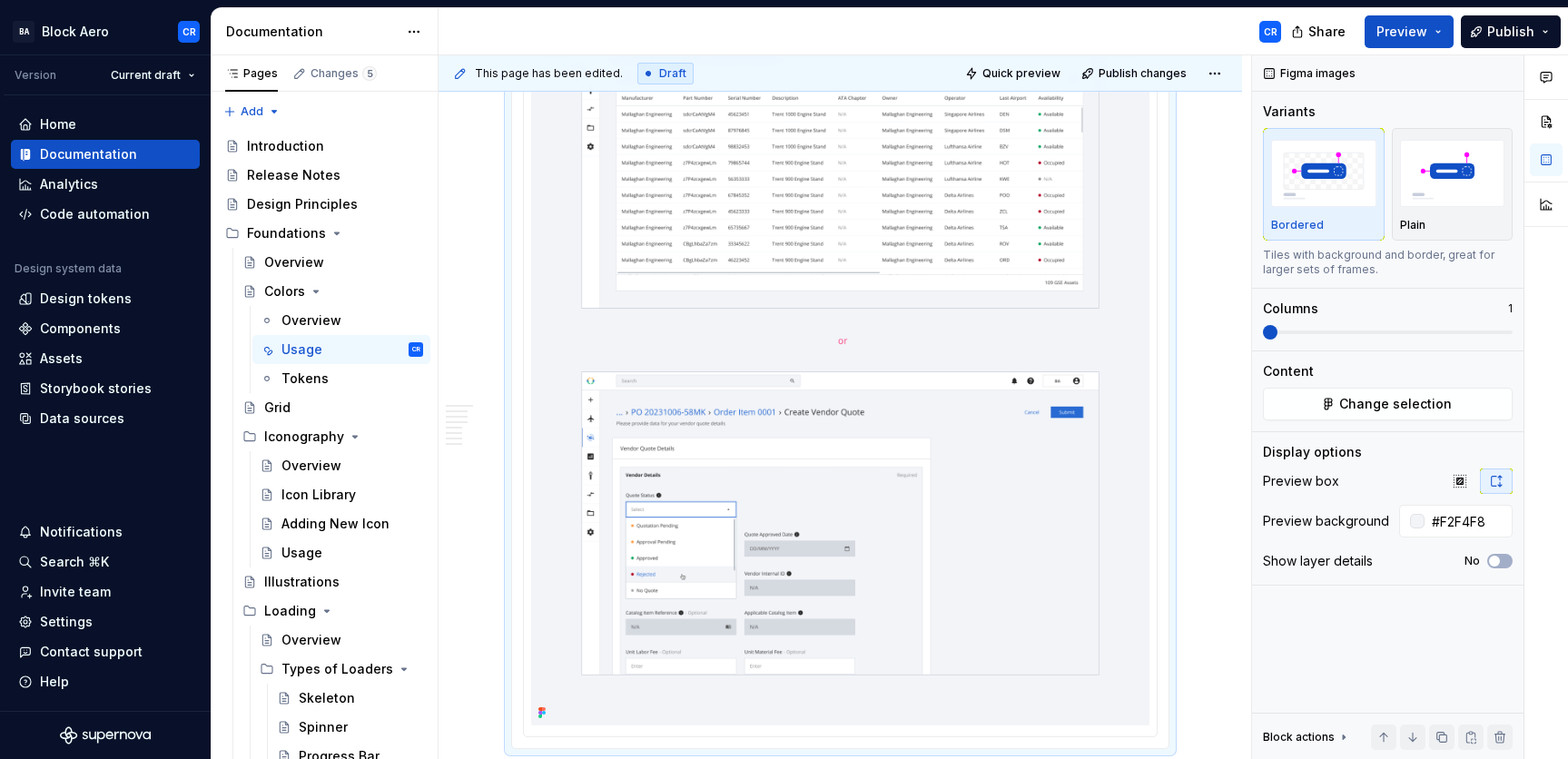
scroll to position [5716, 0]
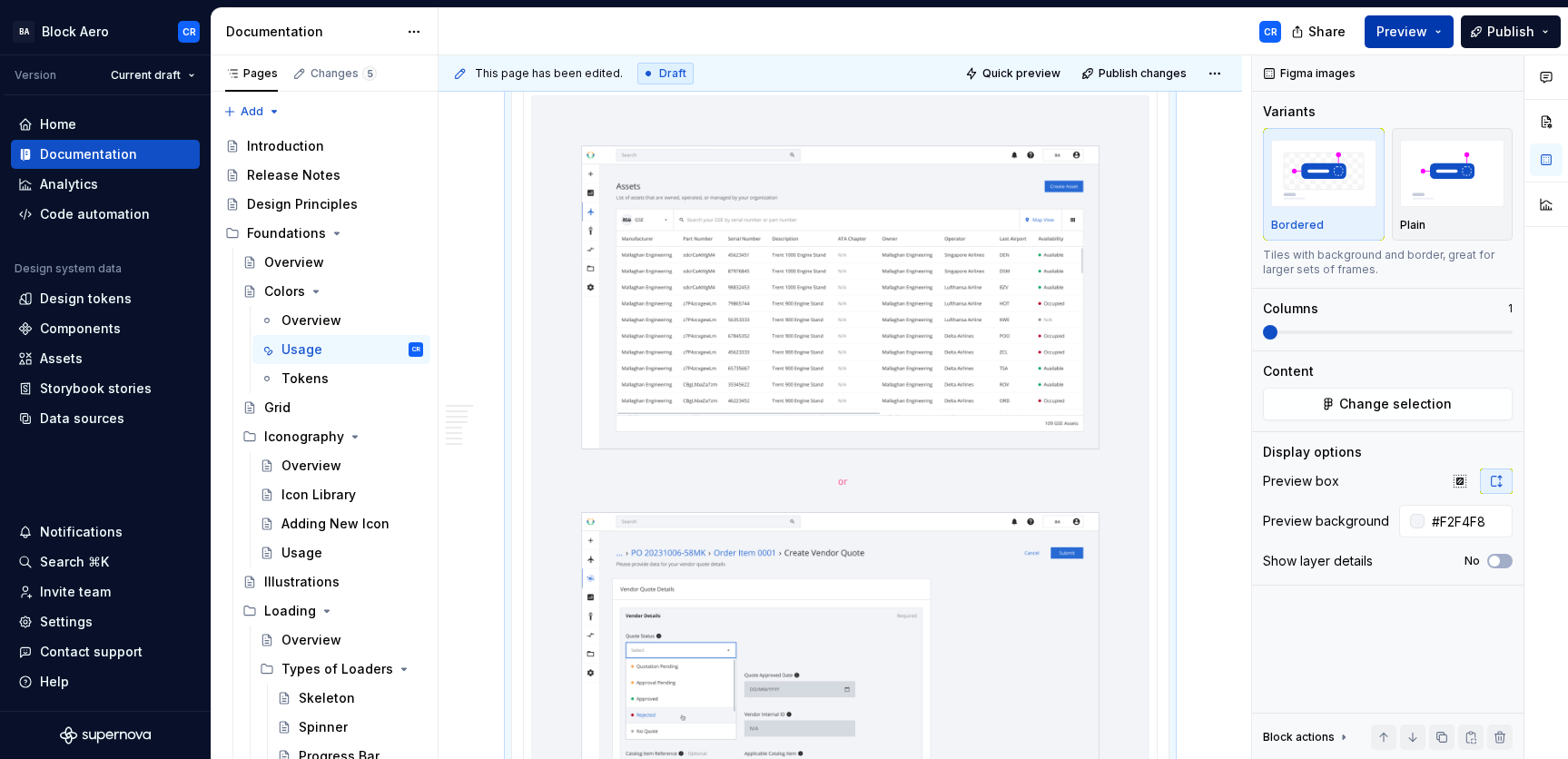
click at [1359, 27] on button "Preview" at bounding box center [1409, 32] width 89 height 33
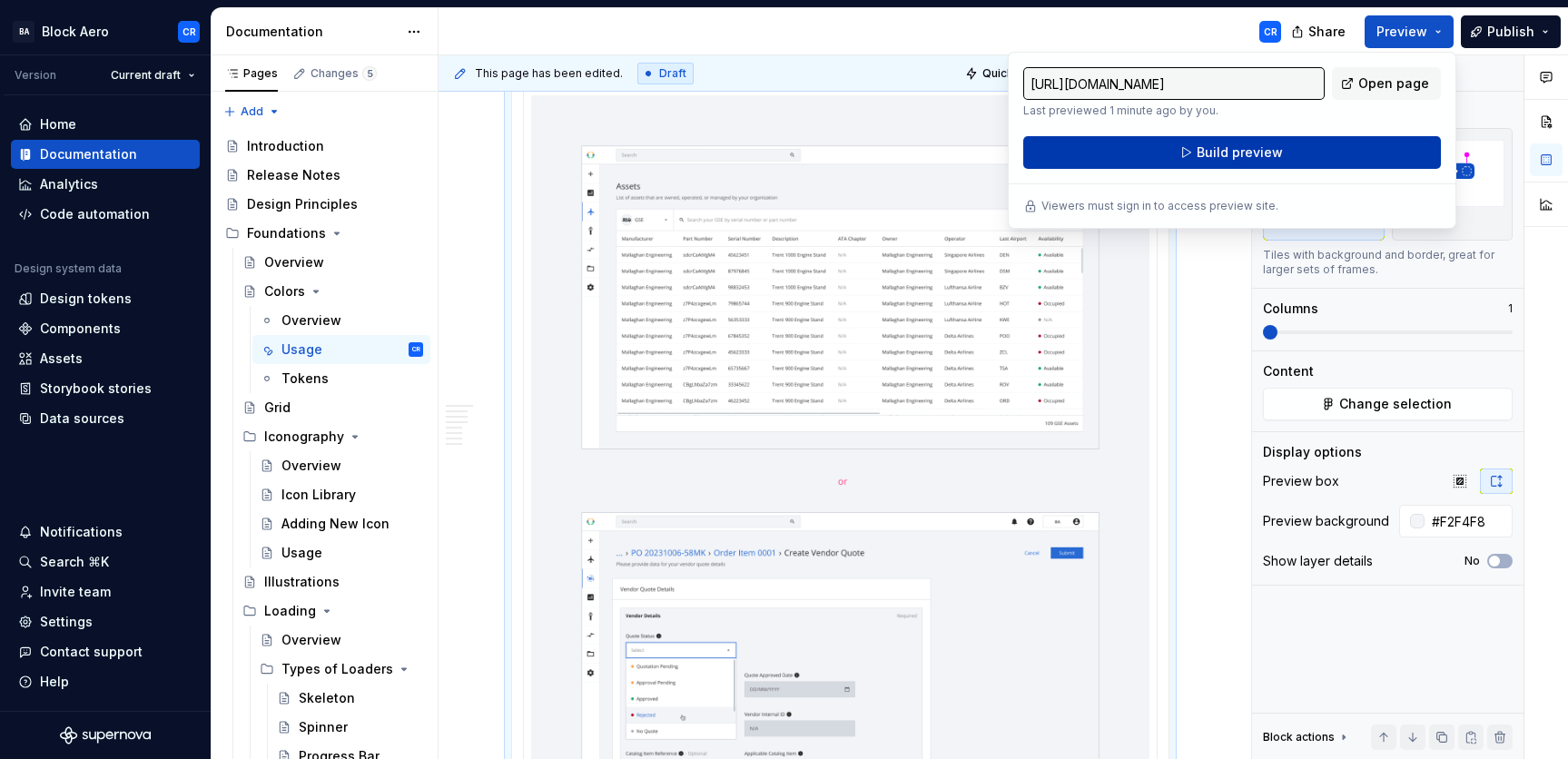
click at [1338, 139] on button "Build preview" at bounding box center [1232, 153] width 418 height 33
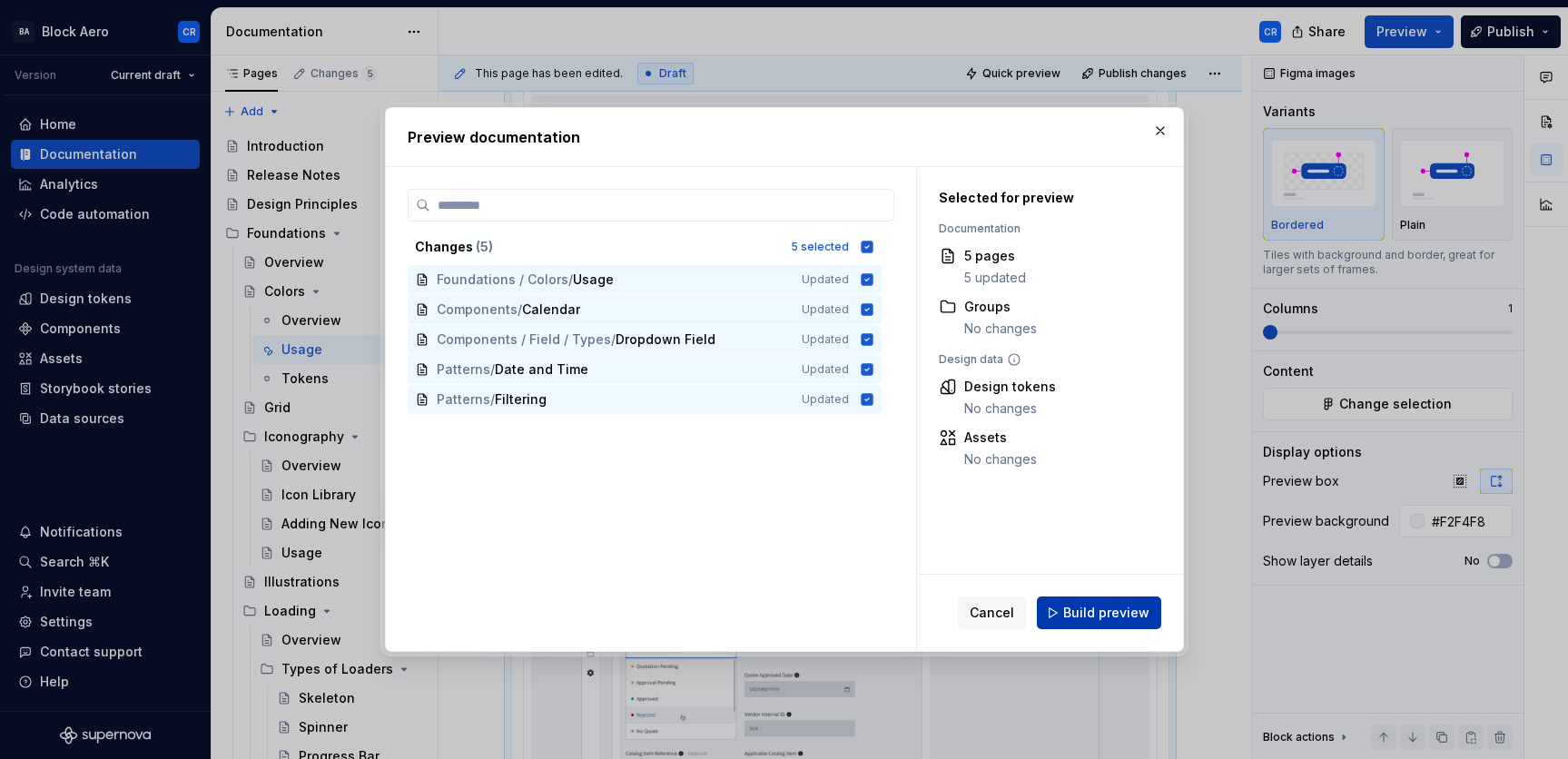
click at [1081, 621] on span "Build preview" at bounding box center [1106, 613] width 86 height 18
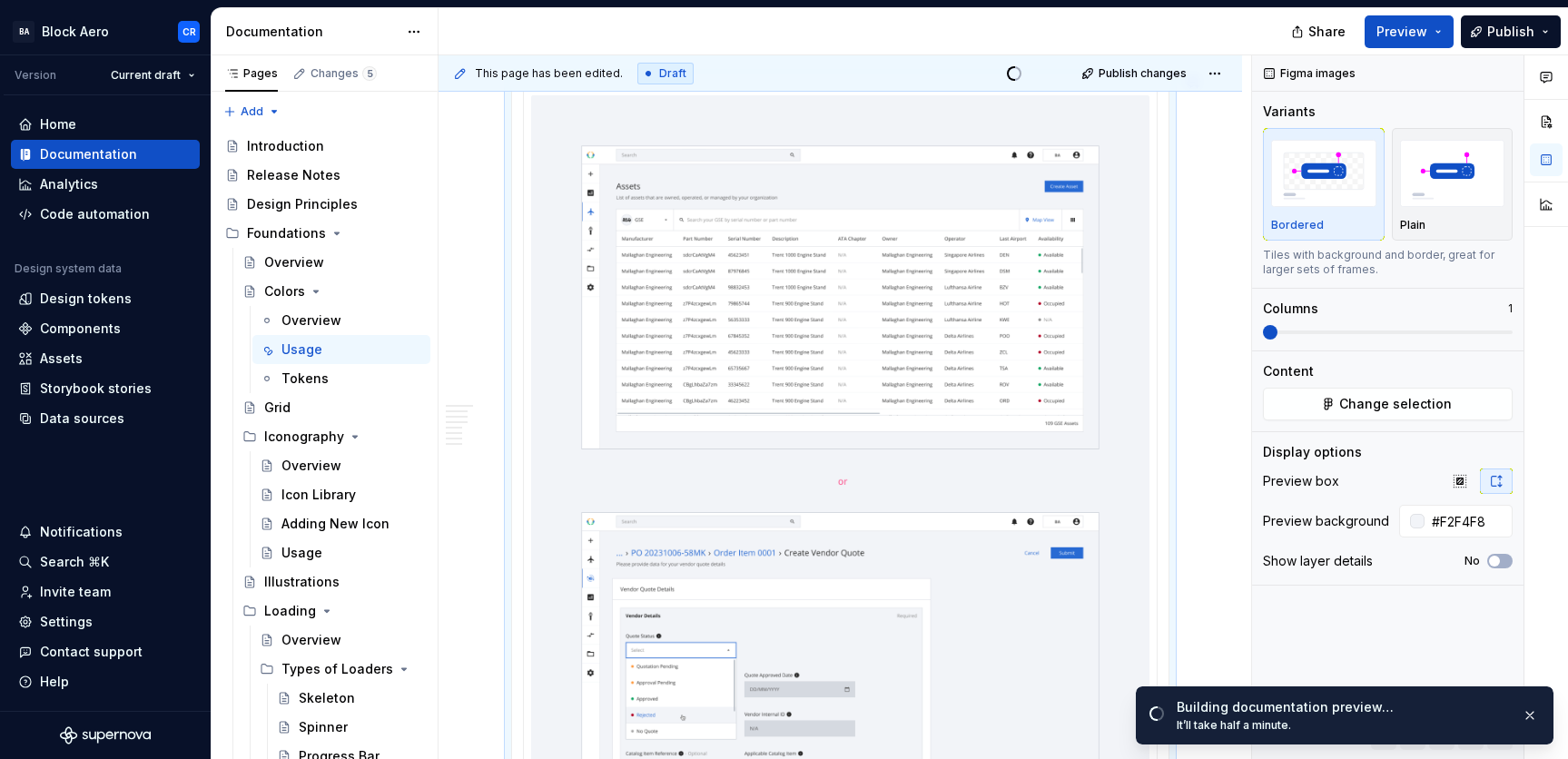
type textarea "*"
